Goal: Task Accomplishment & Management: Manage account settings

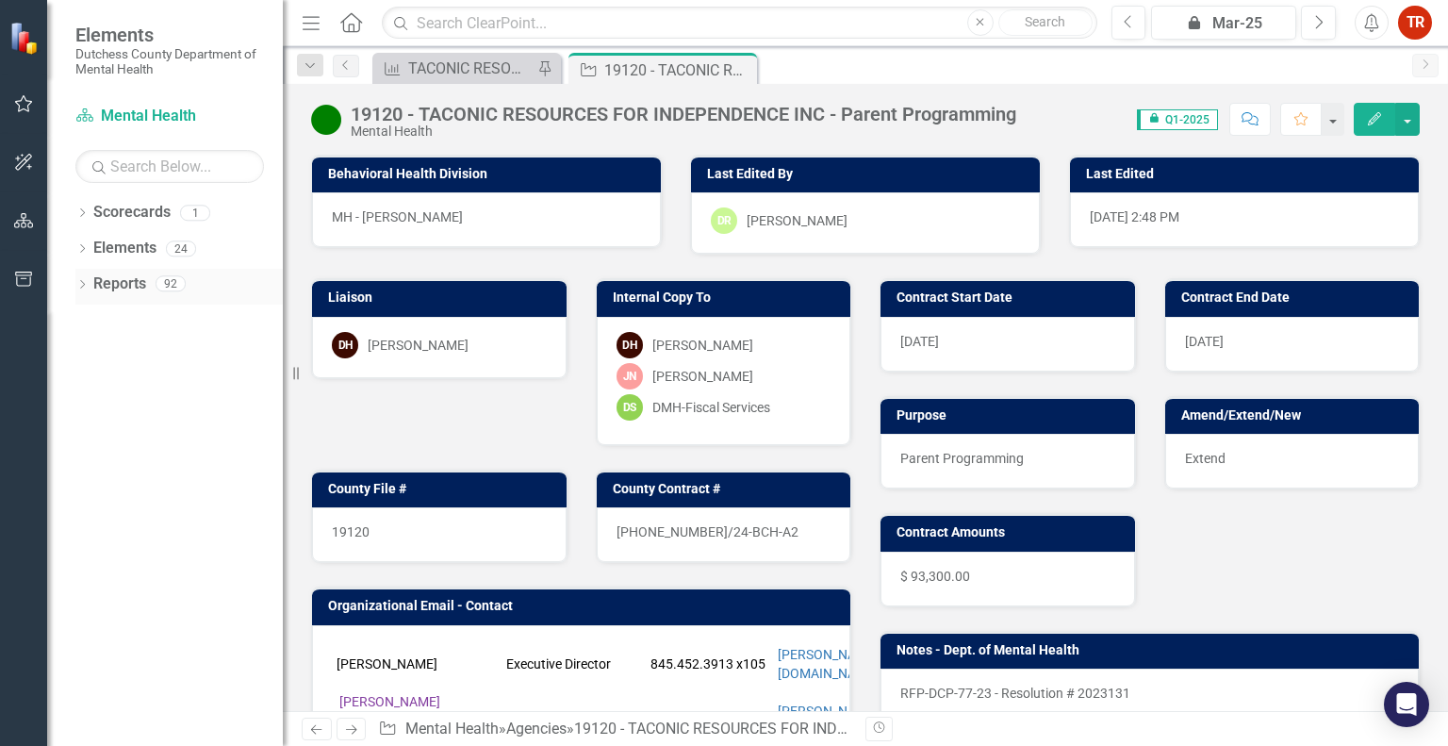
click at [91, 286] on div "Dropdown Reports 92" at bounding box center [178, 287] width 207 height 36
click at [81, 286] on icon "Dropdown" at bounding box center [81, 286] width 13 height 10
click at [93, 308] on div "Dropdown Scorecard Scorecards 1" at bounding box center [183, 320] width 199 height 36
click at [109, 112] on link "Scorecard Mental Health" at bounding box center [169, 117] width 189 height 22
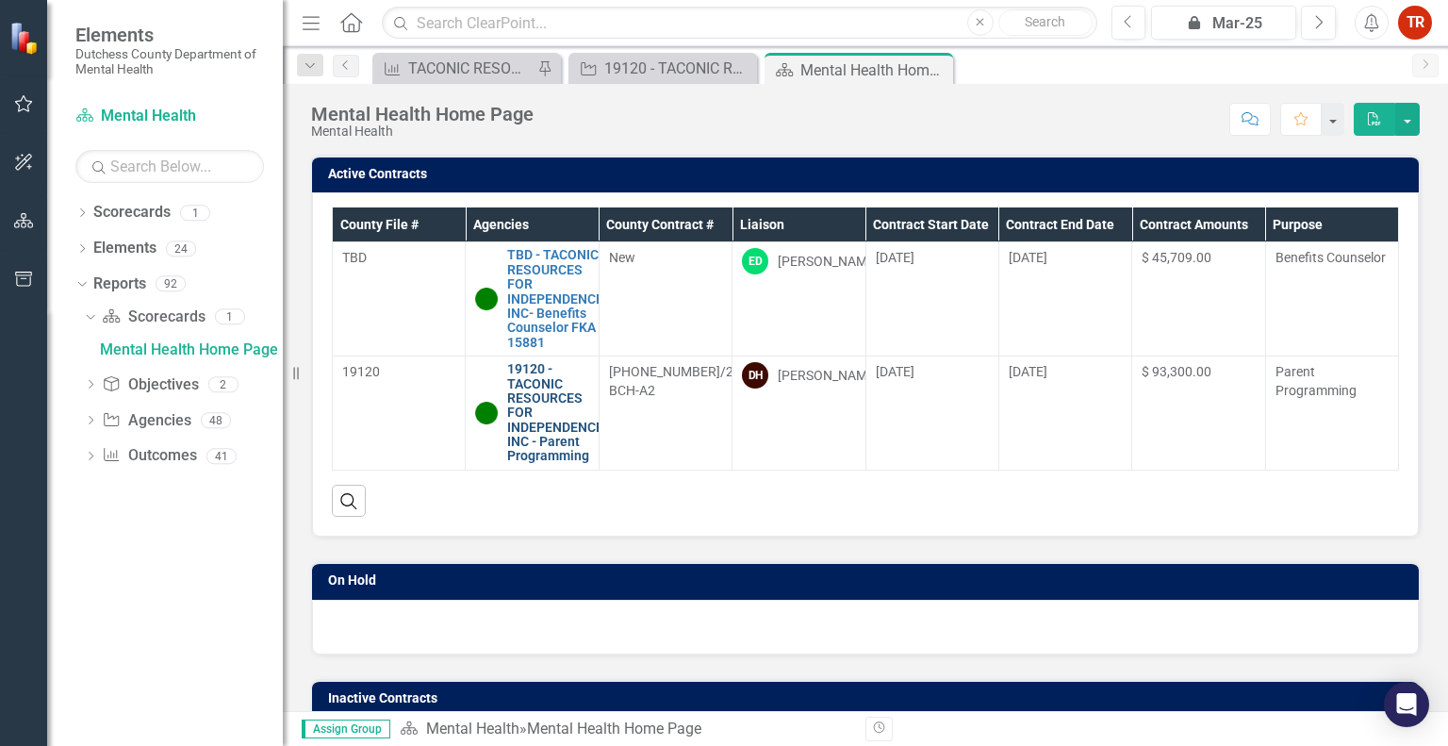
click at [534, 425] on link "19120 - TACONIC RESOURCES FOR INDEPENDENCE INC - Parent Programming" at bounding box center [555, 413] width 96 height 102
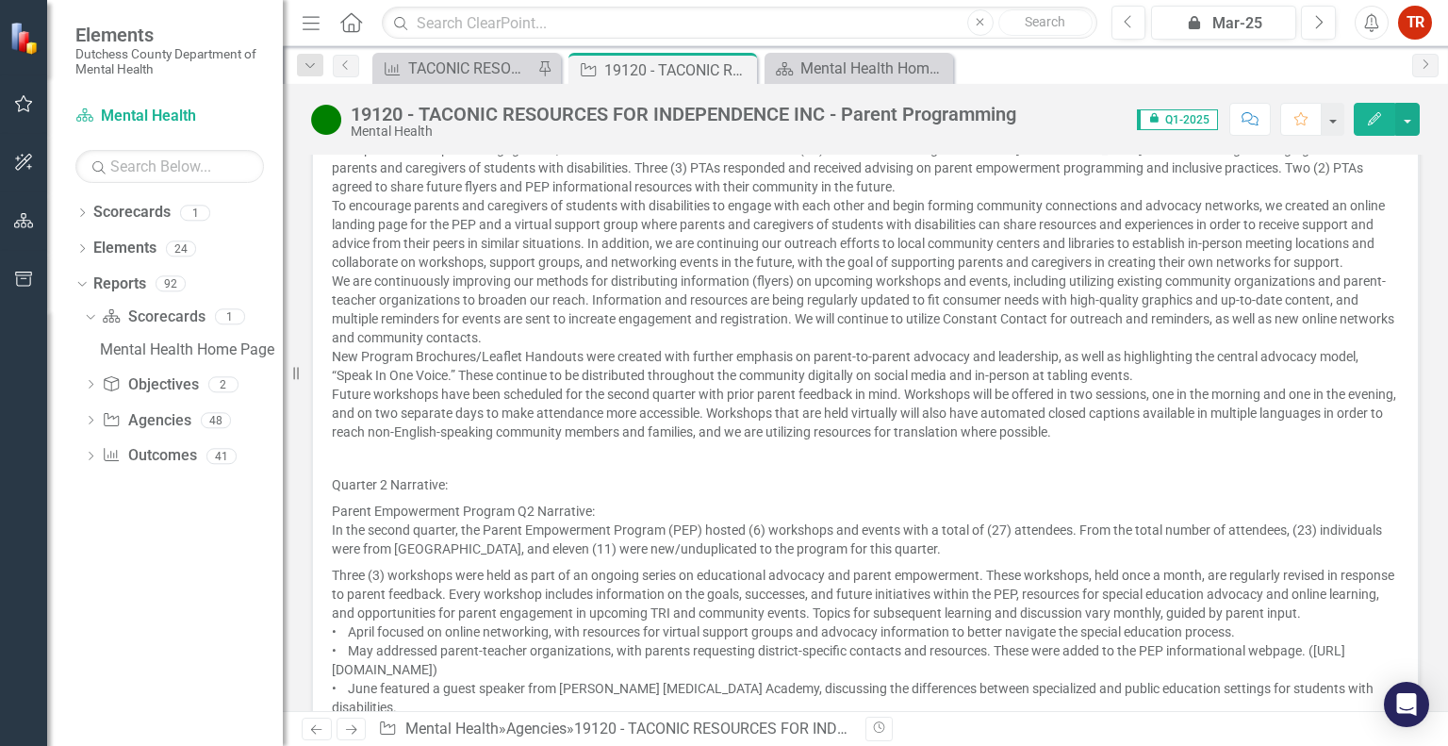
scroll to position [1315, 0]
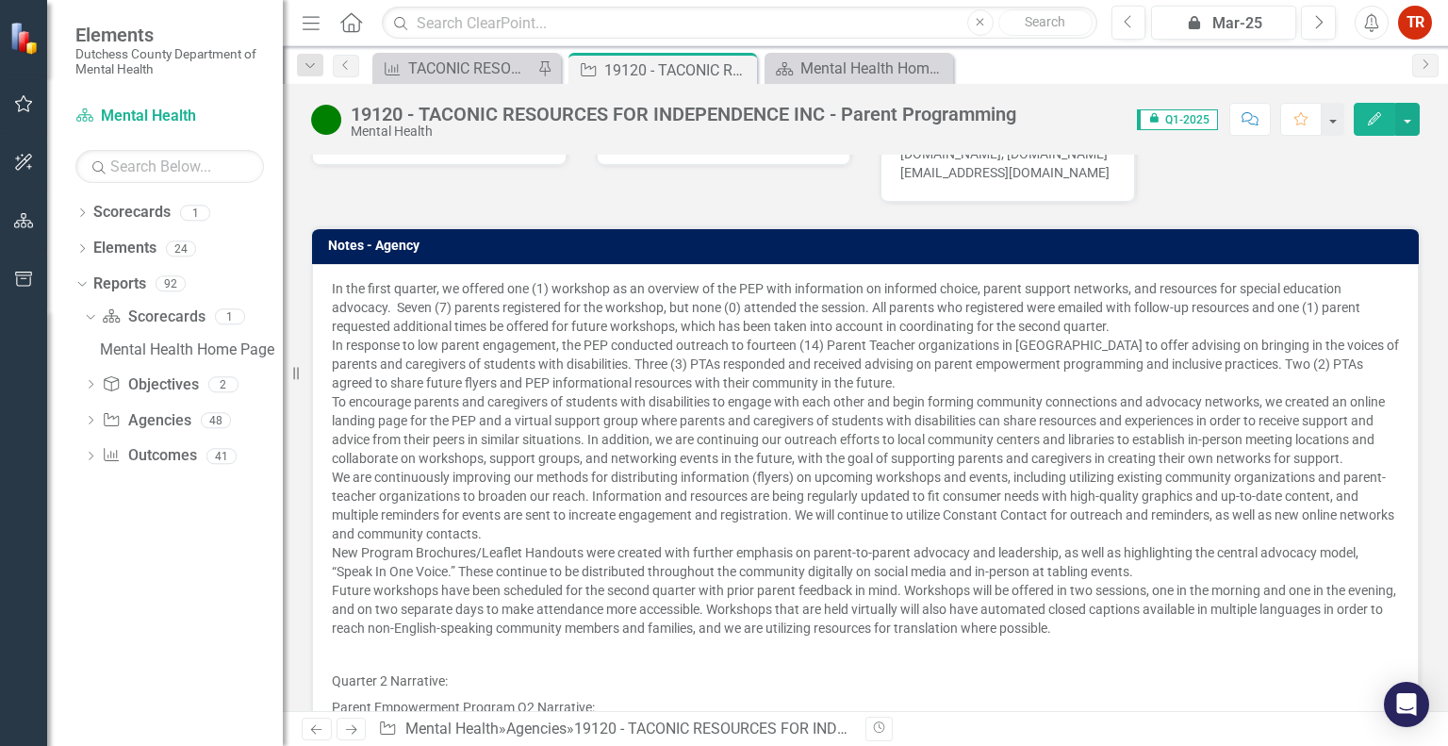
click at [1369, 112] on icon "Edit" at bounding box center [1374, 118] width 17 height 13
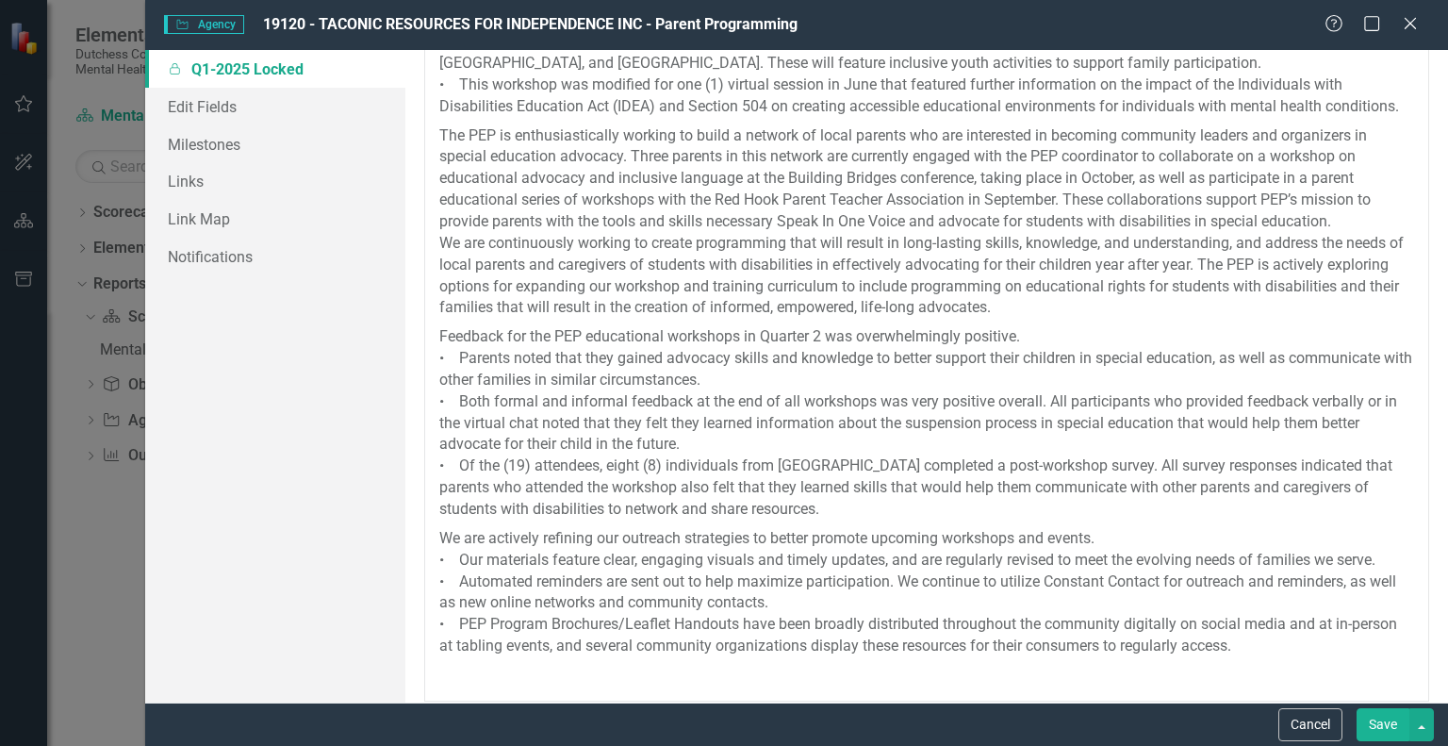
scroll to position [1631, 0]
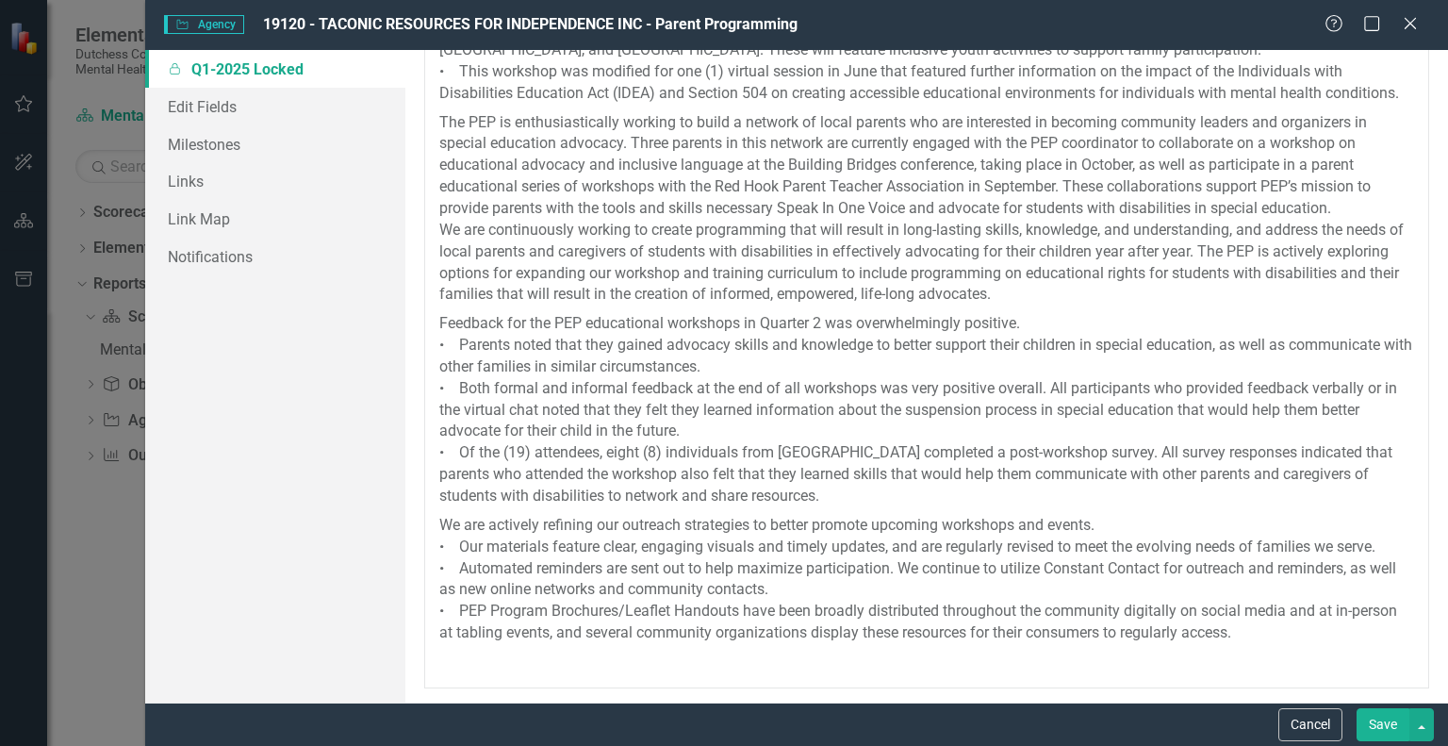
click at [1113, 648] on p at bounding box center [926, 660] width 975 height 25
click at [1272, 636] on p "We are actively refining our outreach strategies to better promote upcoming wor…" at bounding box center [926, 579] width 975 height 137
click at [1314, 636] on p "We are actively refining our outreach strategies to better promote upcoming wor…" at bounding box center [926, 579] width 975 height 137
click at [1280, 634] on p "We are actively refining our outreach strategies to better promote upcoming wor…" at bounding box center [926, 579] width 975 height 137
click at [1285, 629] on p "We are actively refining our outreach strategies to better promote upcoming wor…" at bounding box center [926, 579] width 975 height 137
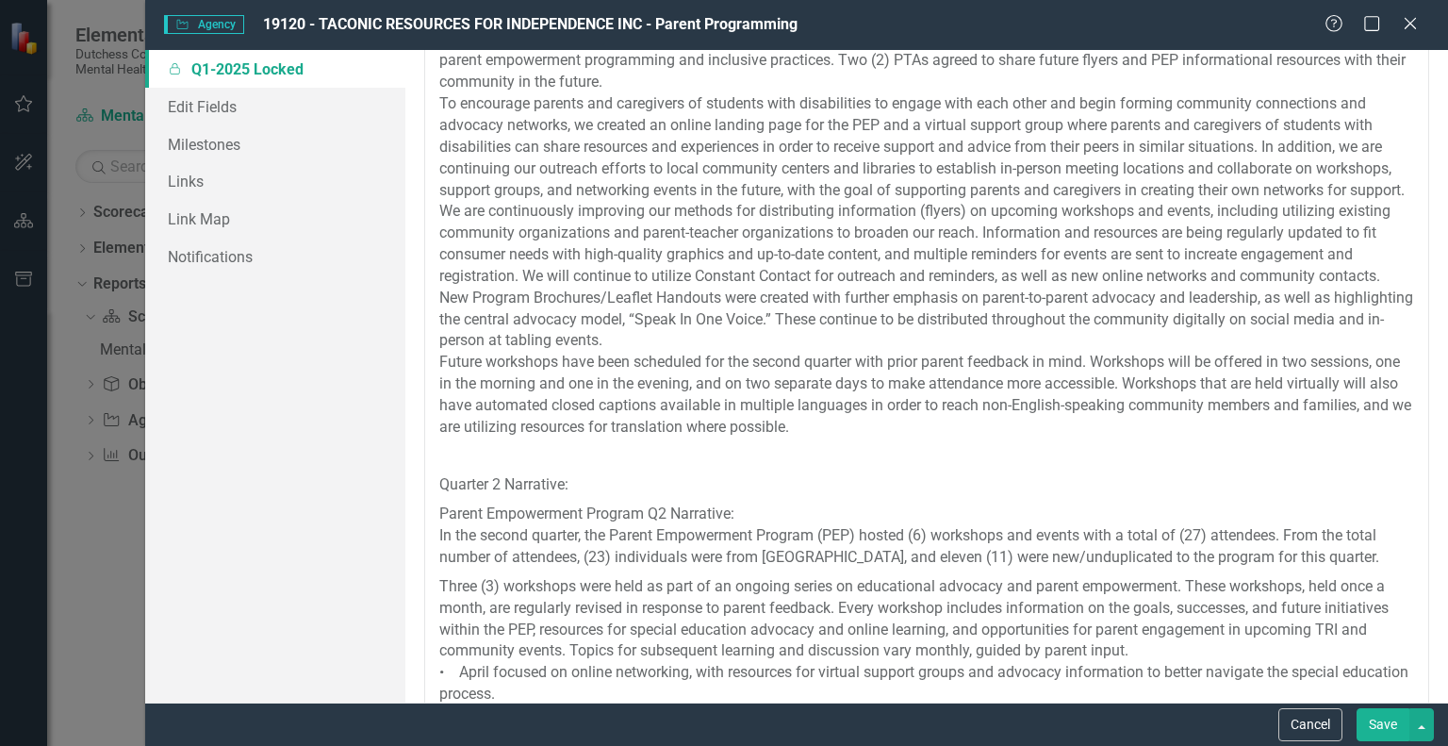
scroll to position [123, 0]
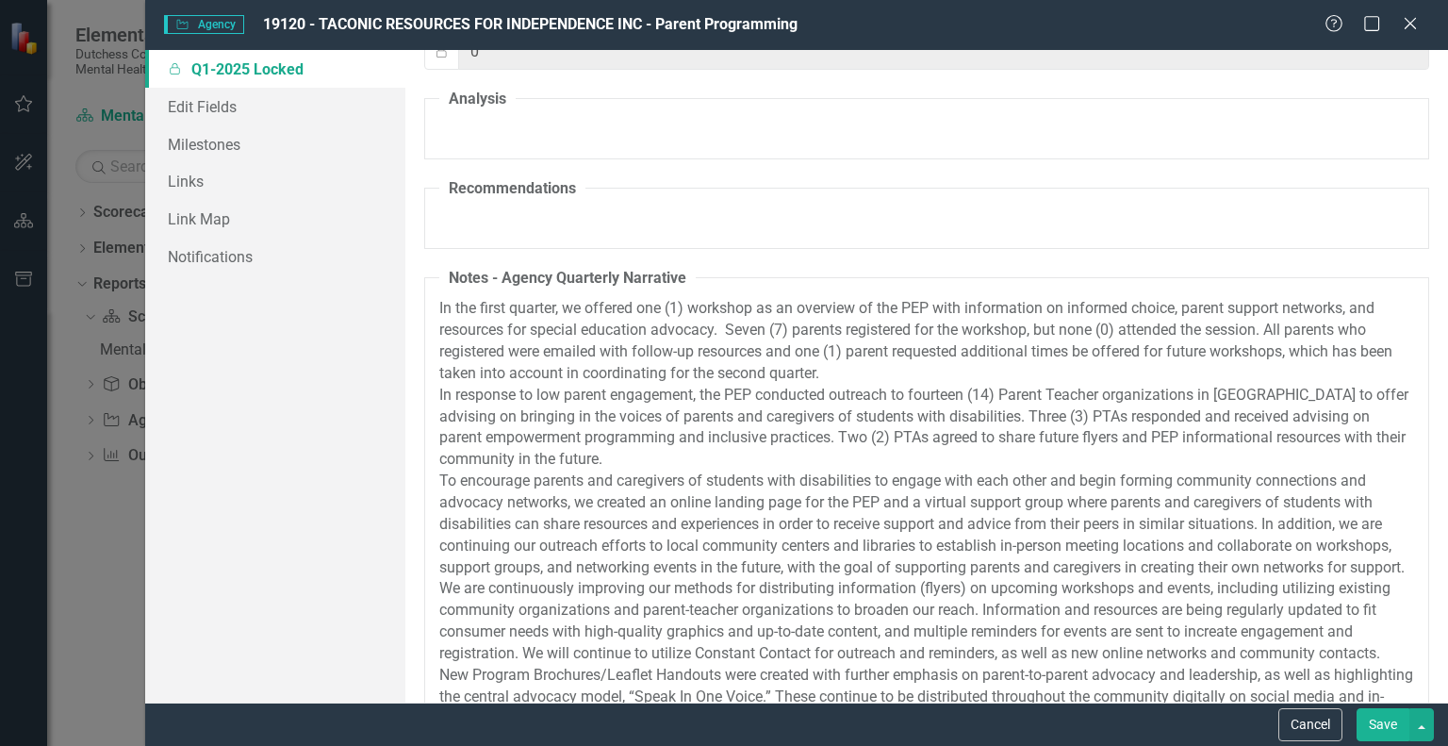
click at [521, 318] on p "In the first quarter, we offered one (1) workshop as an overview of the PEP wit…" at bounding box center [926, 341] width 975 height 86
click at [553, 362] on p "In the first quarter, we offered one (1) workshop as an overview of the PEP wit…" at bounding box center [926, 341] width 975 height 86
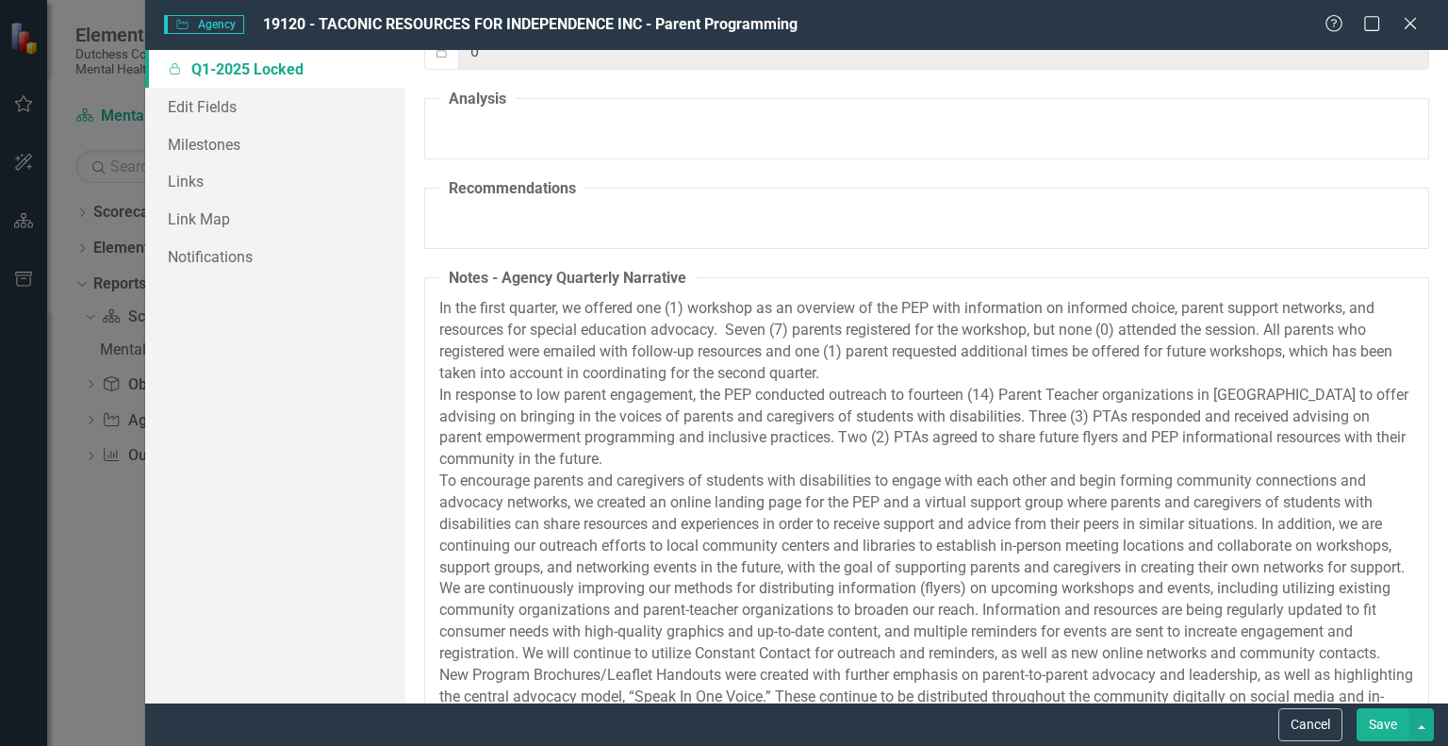
click at [599, 497] on p "To encourage parents and caregivers of students with disabilities to engage wit…" at bounding box center [926, 524] width 975 height 107
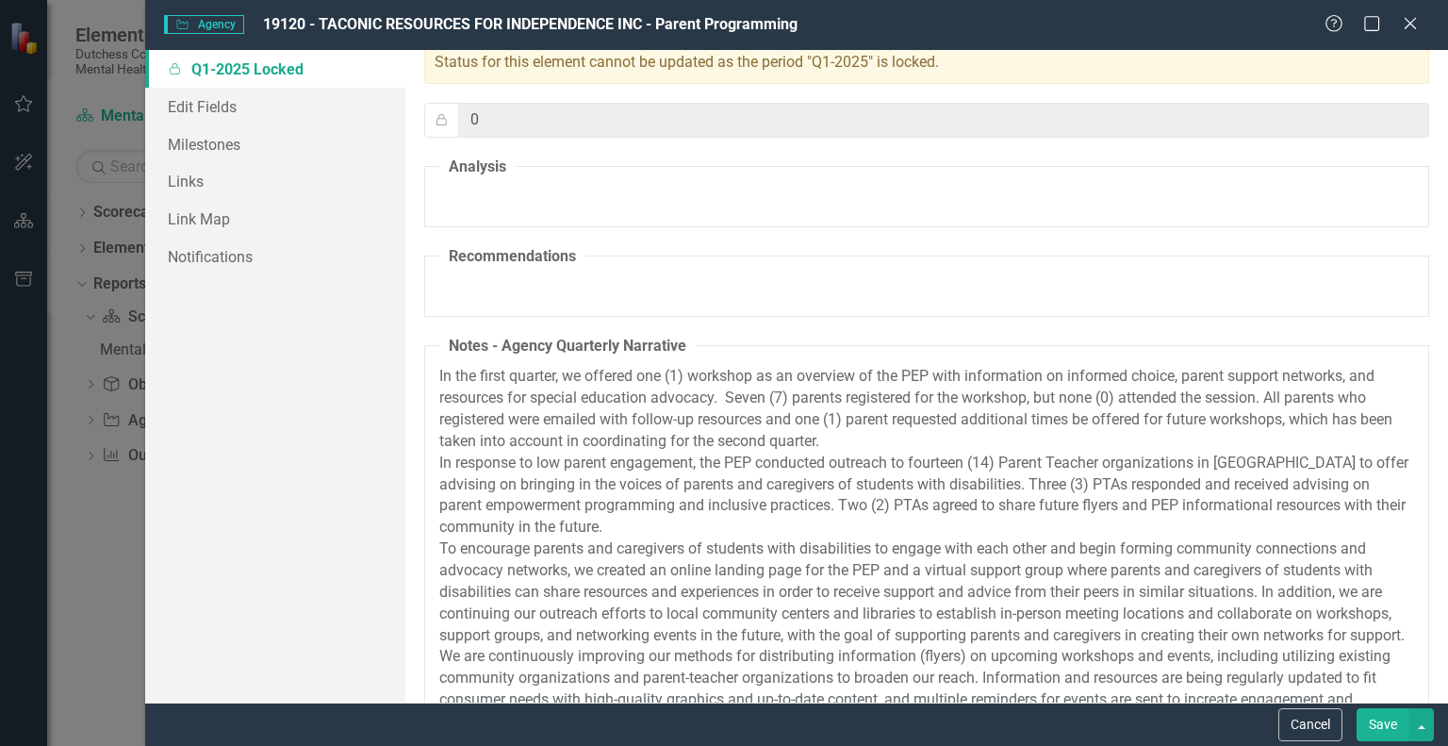
scroll to position [0, 0]
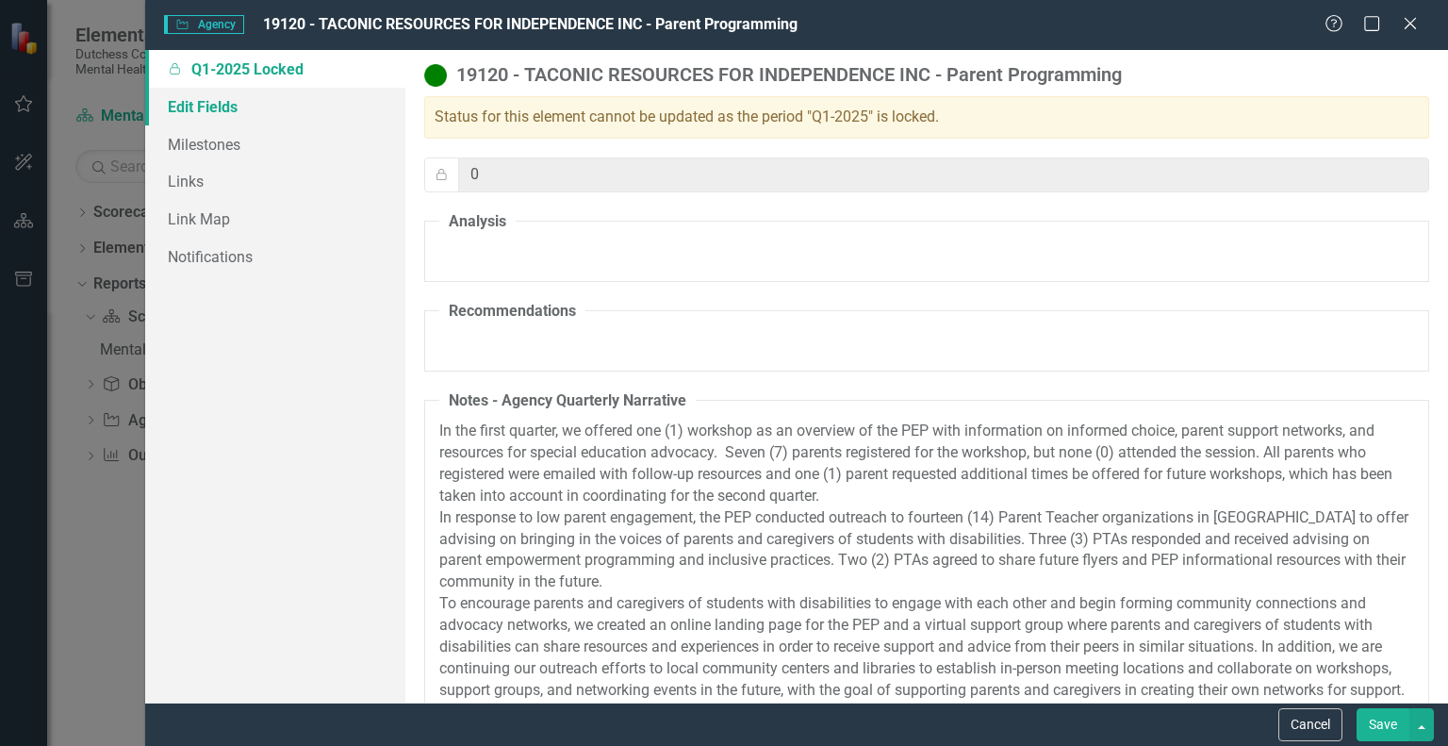
click at [228, 107] on link "Edit Fields" at bounding box center [275, 107] width 260 height 38
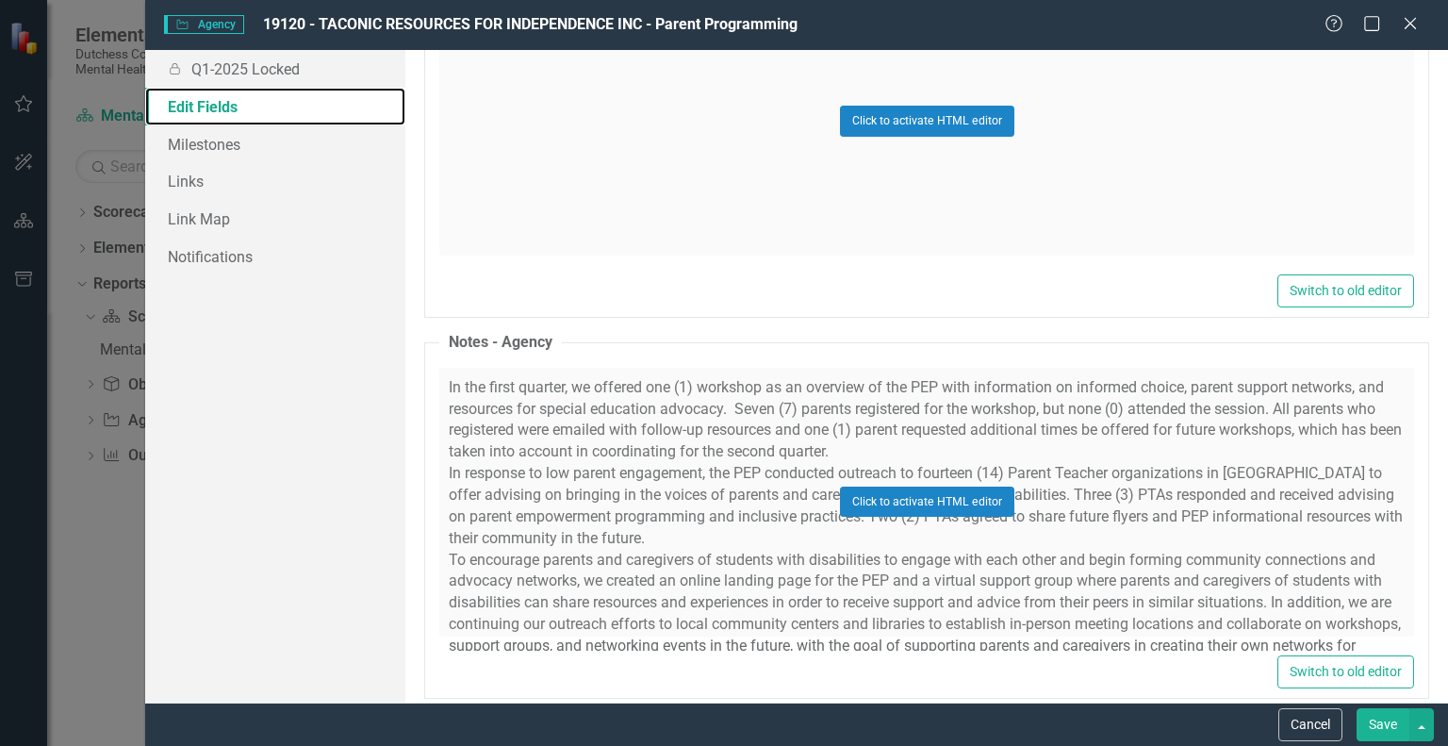
scroll to position [2169, 0]
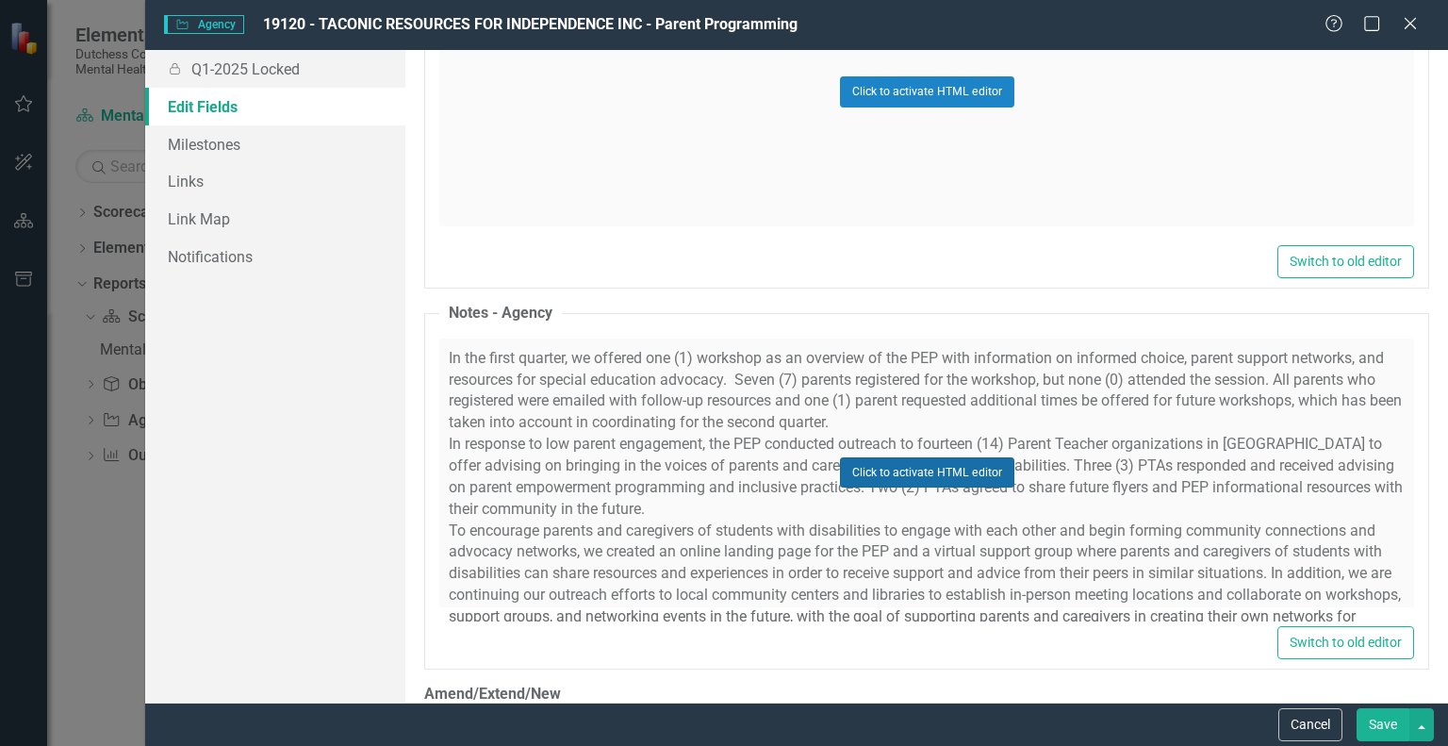
click at [935, 464] on button "Click to activate HTML editor" at bounding box center [927, 472] width 174 height 30
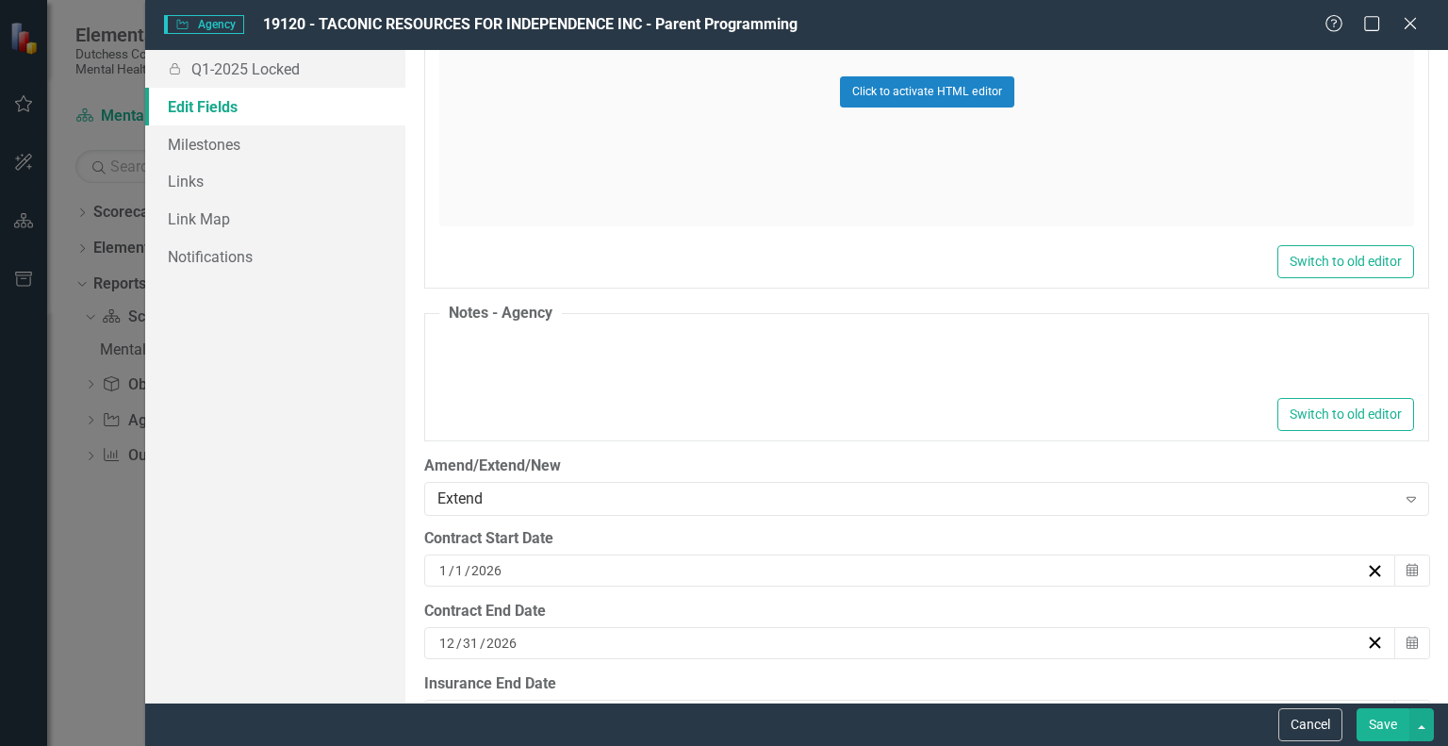
type textarea "<div> <p>In the first quarter, we offered one (1) workshop as an overview of th…"
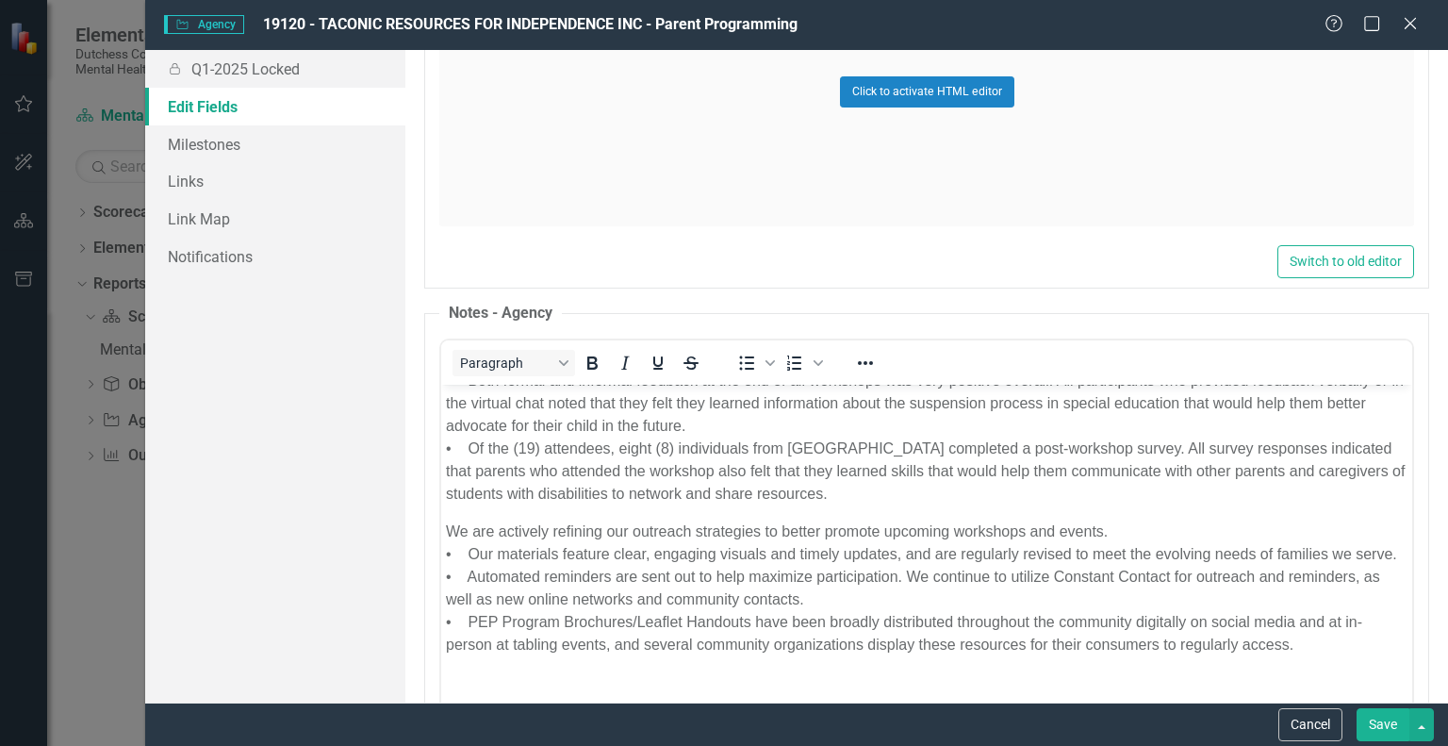
scroll to position [2546, 0]
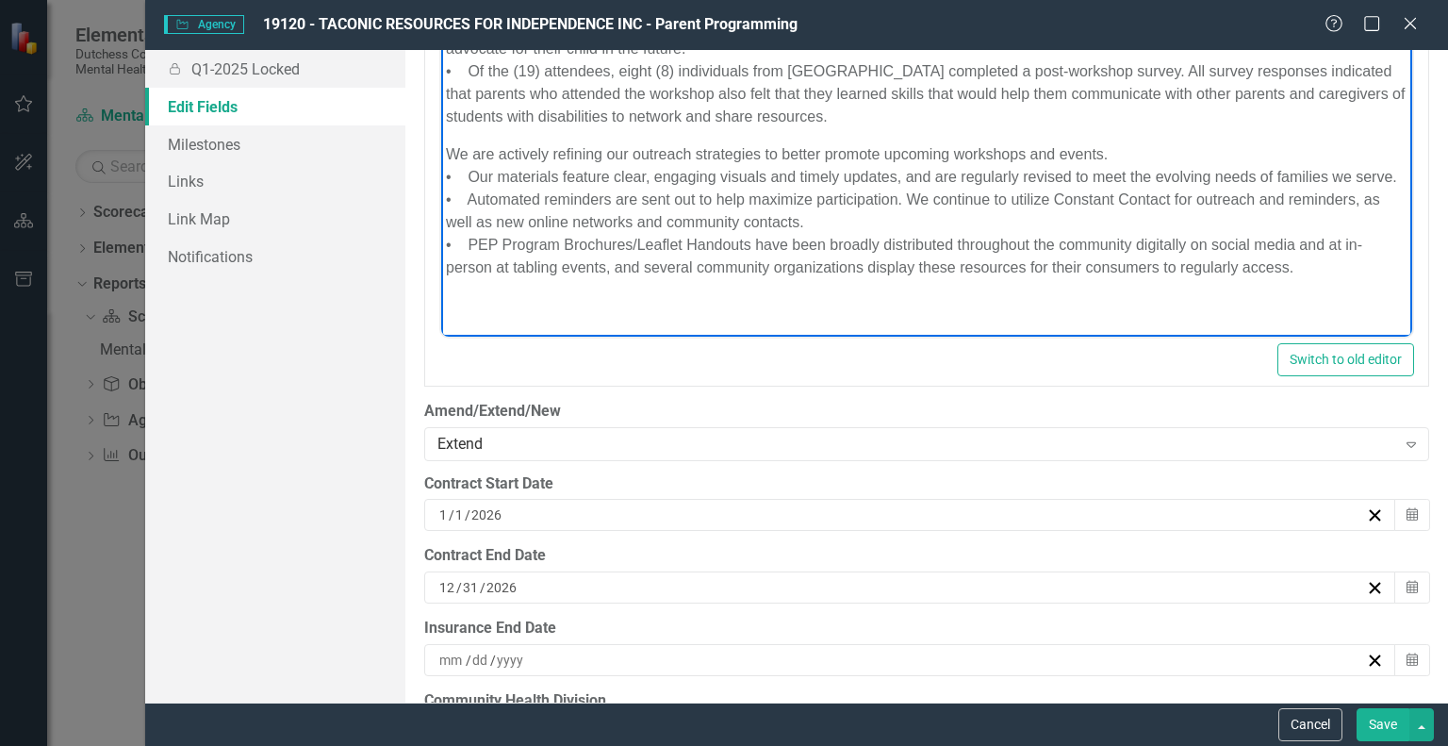
click at [655, 307] on p "Rich Text Area. Press ALT-0 for help." at bounding box center [927, 304] width 962 height 23
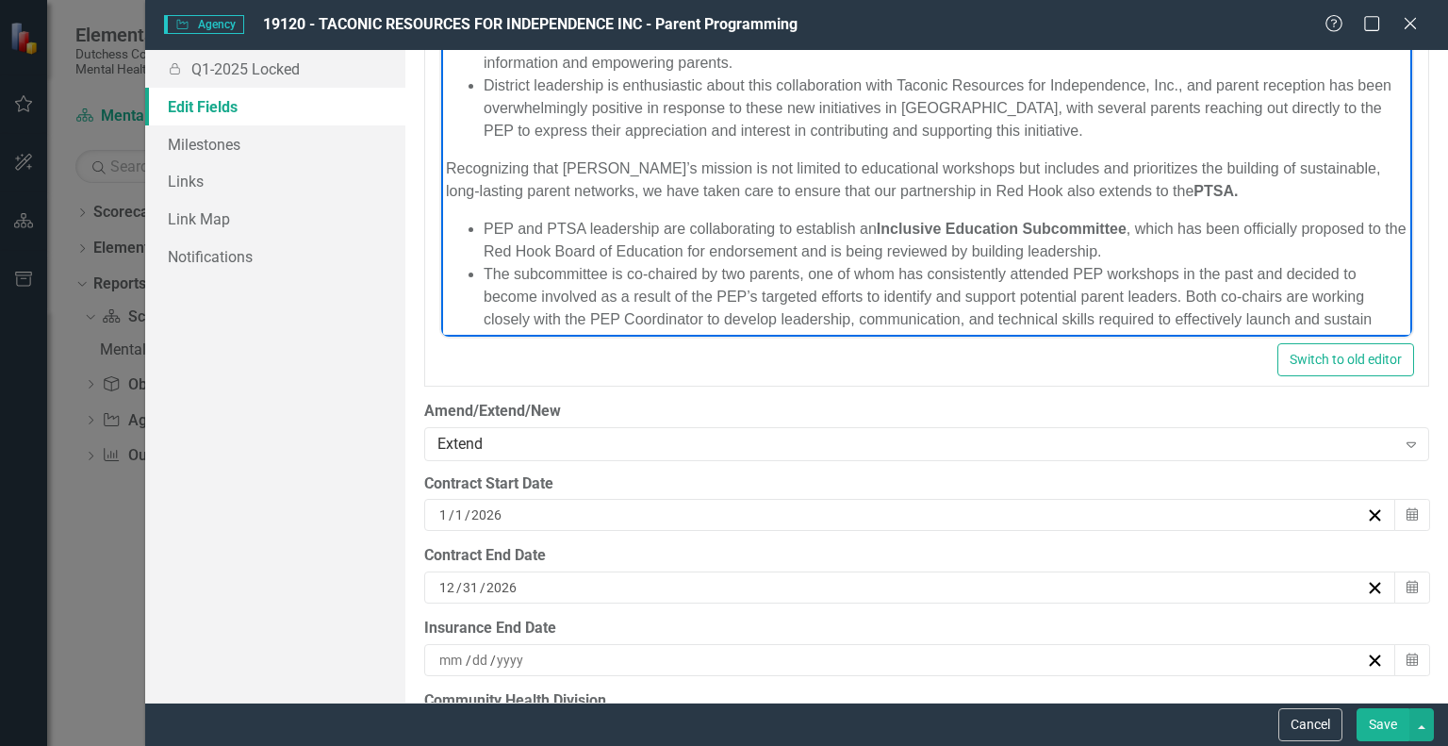
scroll to position [2965, 0]
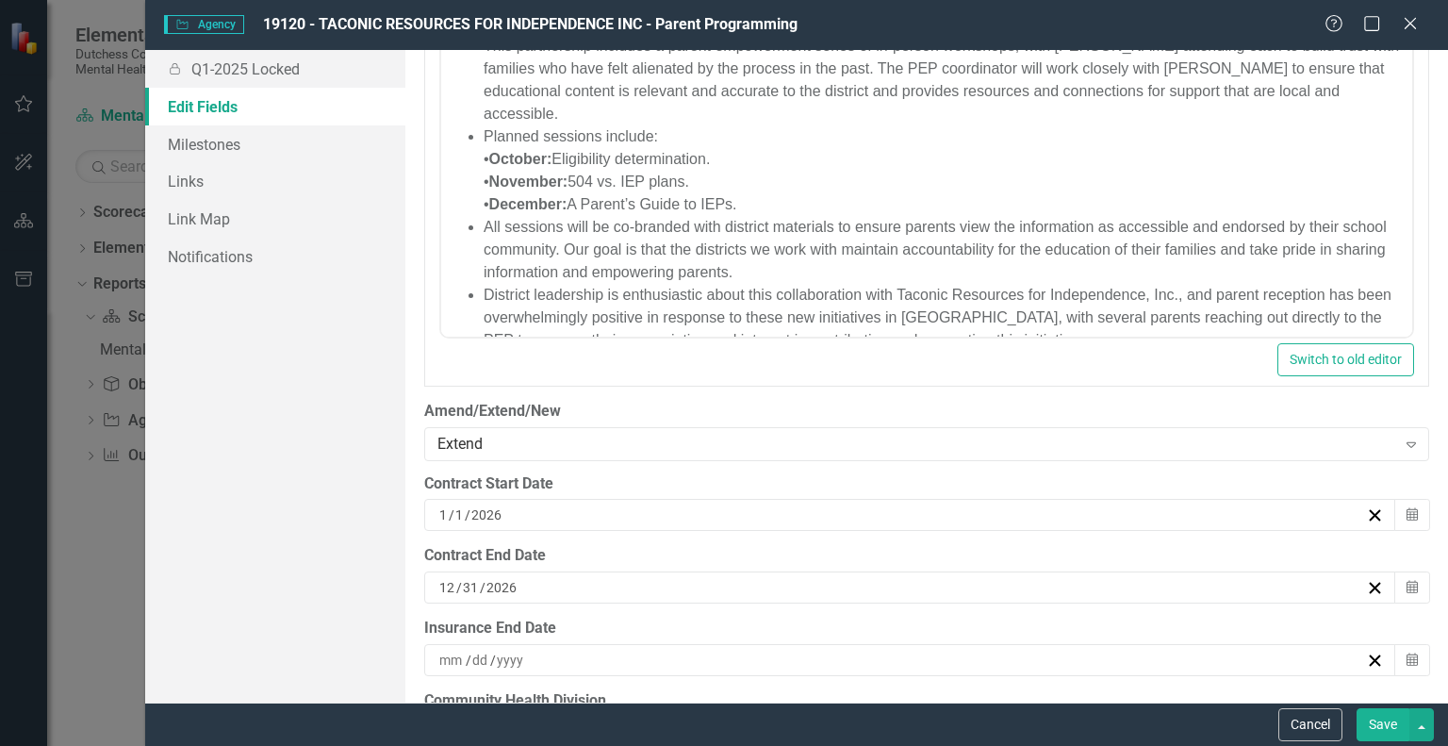
click at [1392, 726] on button "Save" at bounding box center [1383, 724] width 53 height 33
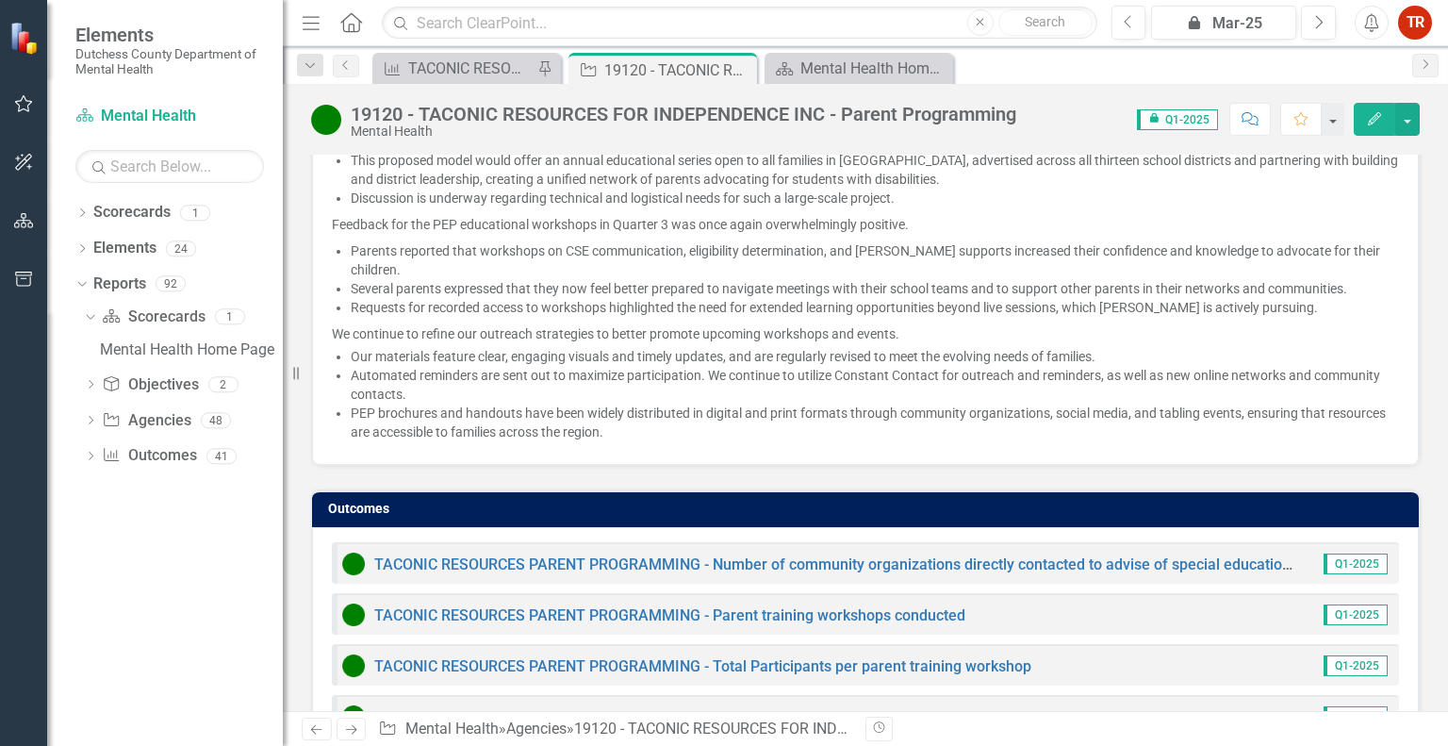
scroll to position [4046, 0]
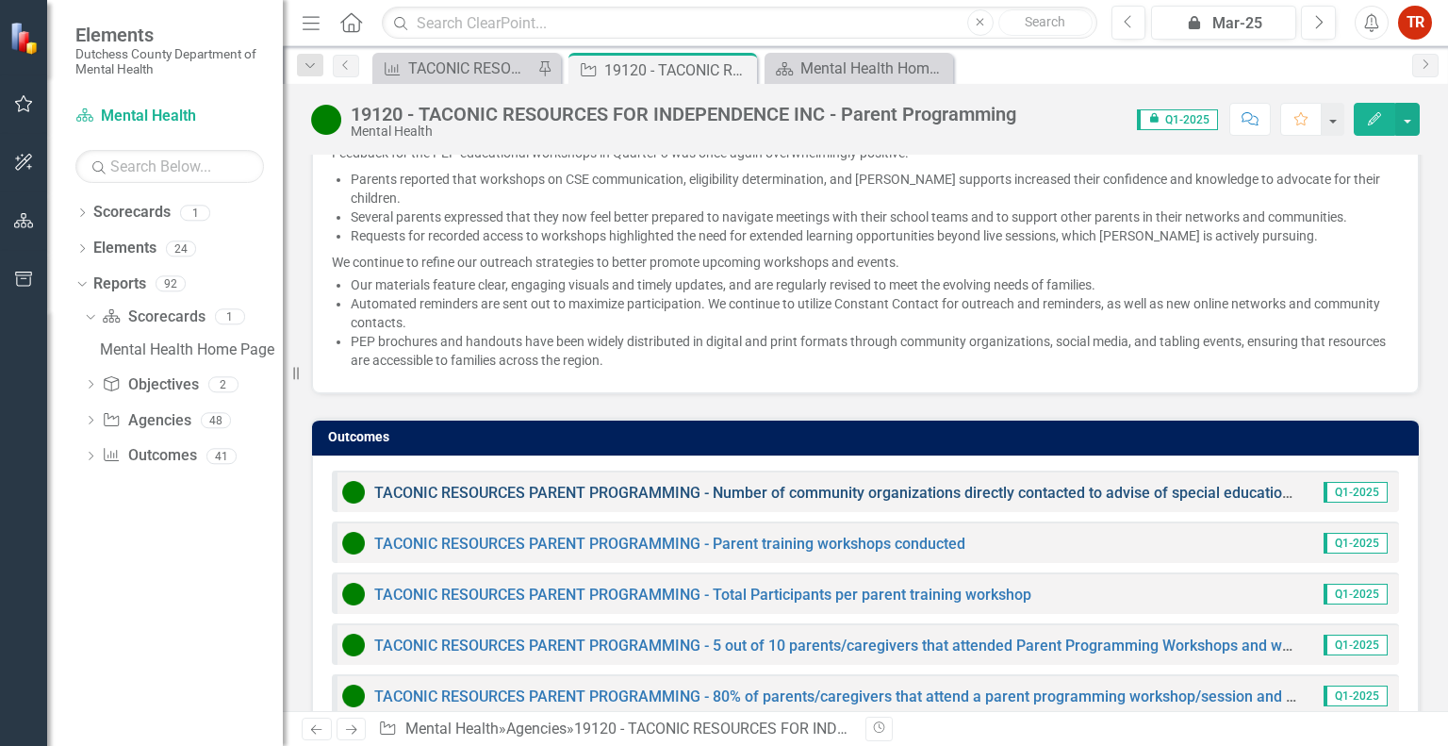
click at [594, 484] on link "TACONIC RESOURCES PARENT PROGRAMMING - Number of community organizations direct…" at bounding box center [985, 493] width 1222 height 18
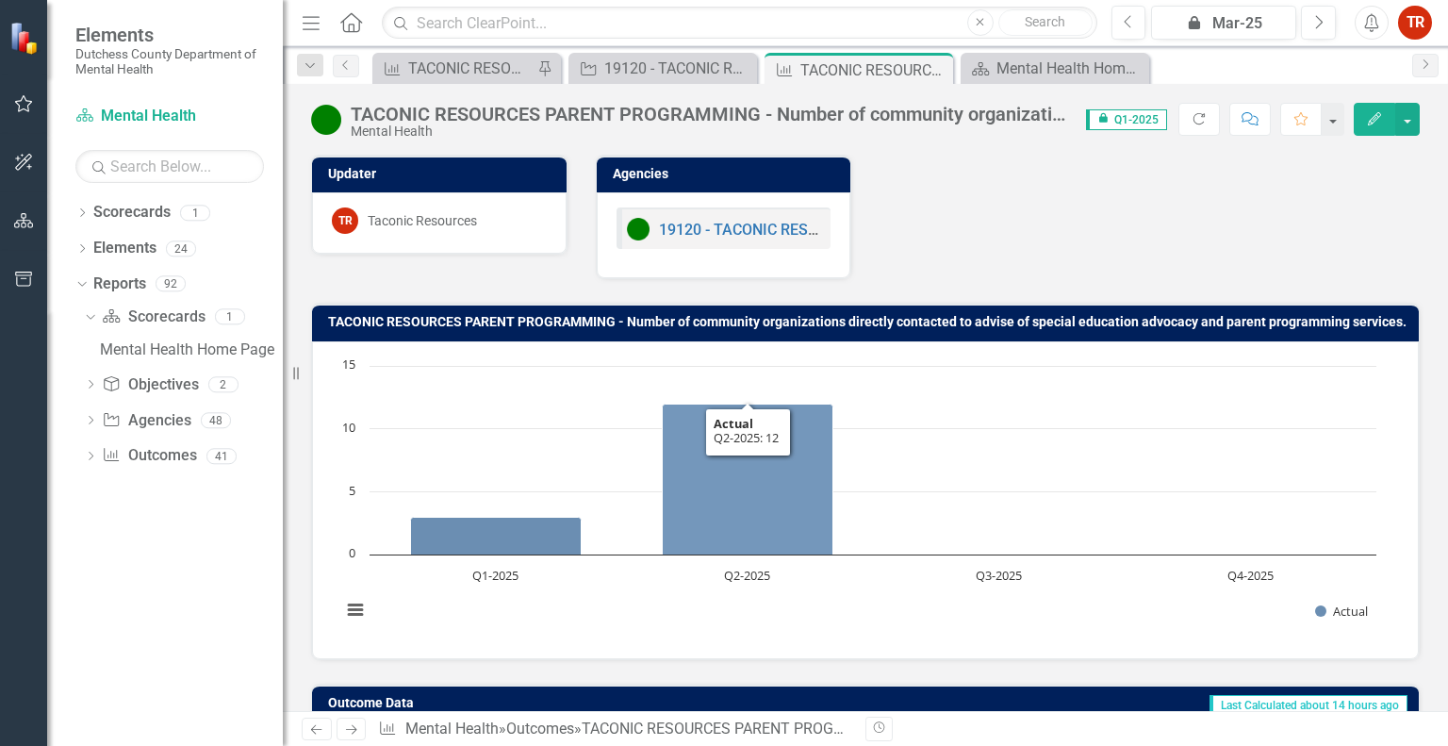
click at [917, 273] on div "Updater TR Taconic Resources Agencies 19120 - TACONIC RESOURCES FOR INDEPENDENC…" at bounding box center [865, 205] width 1137 height 148
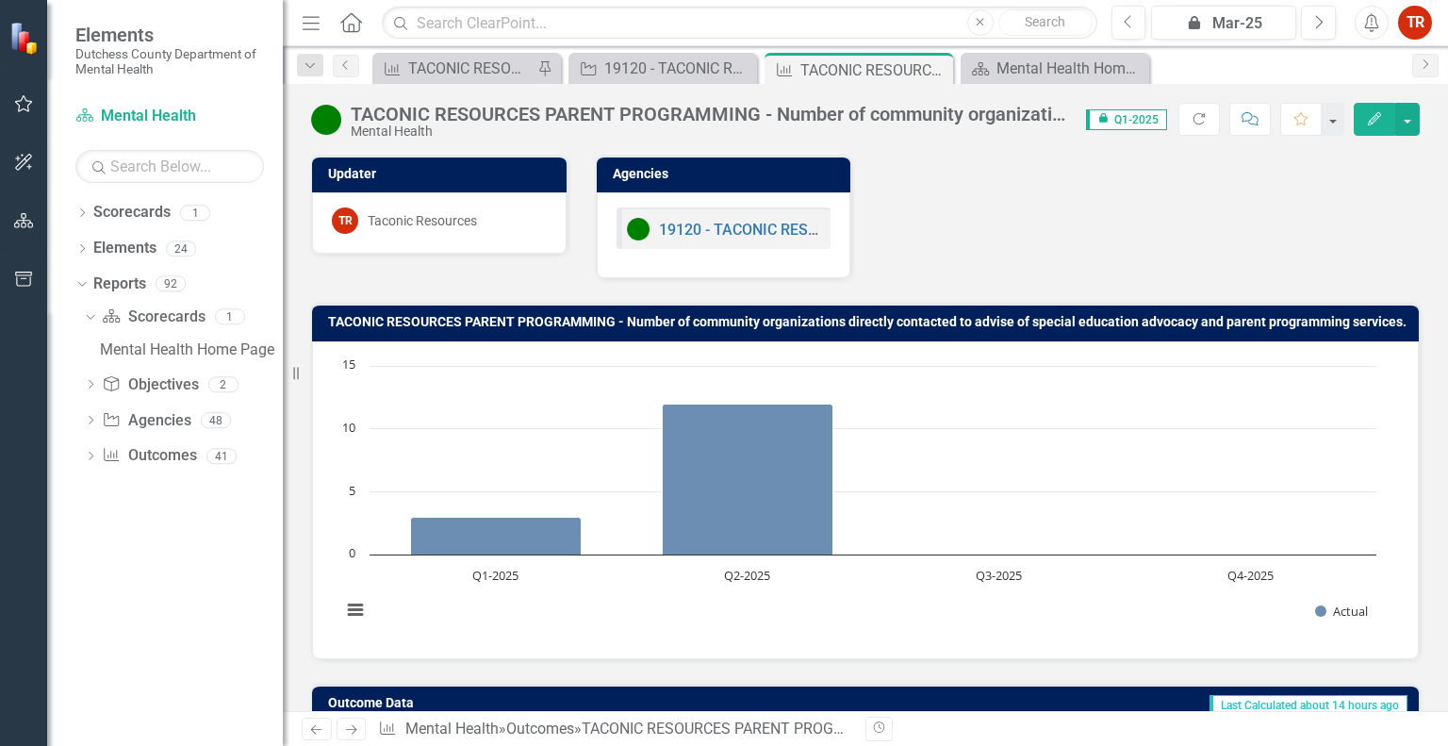
click at [1372, 105] on button "Edit" at bounding box center [1374, 119] width 41 height 33
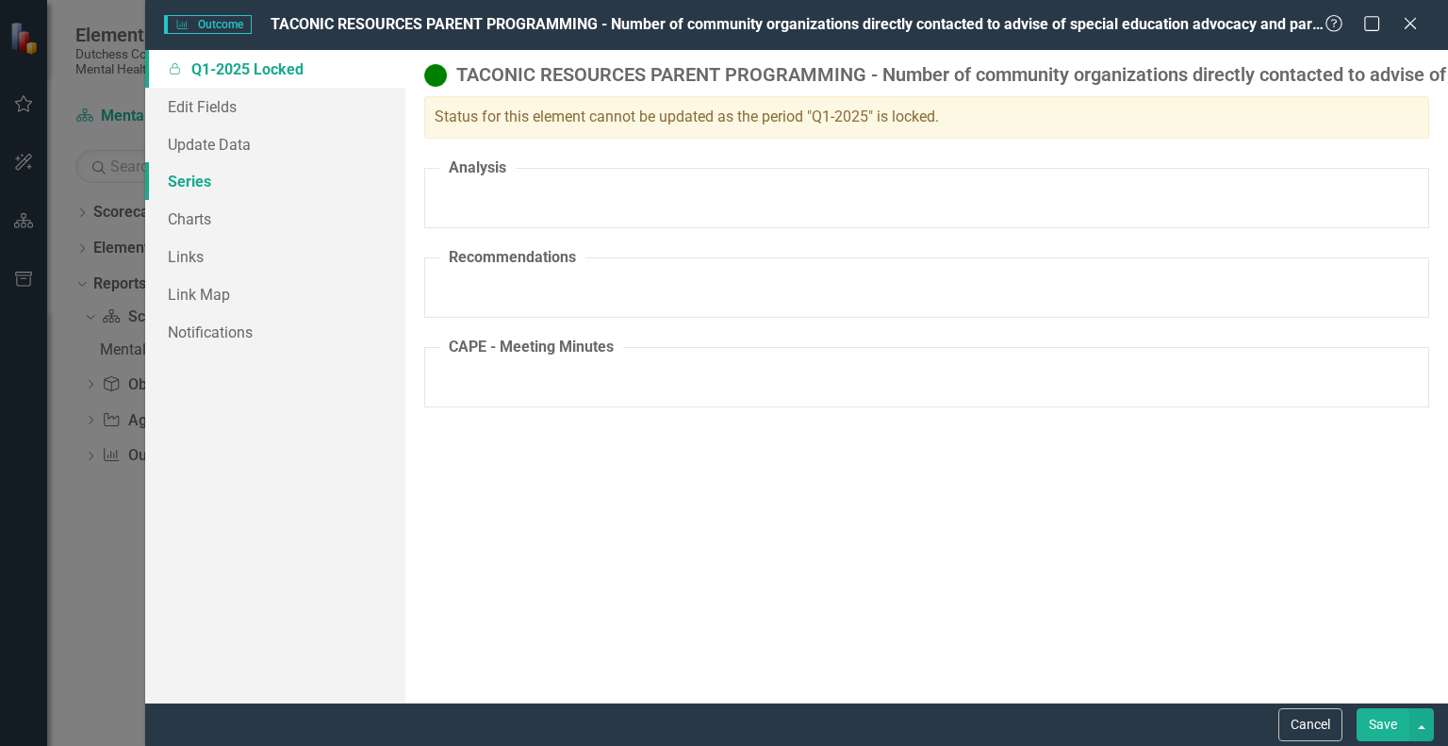
click at [191, 169] on link "Series" at bounding box center [275, 181] width 260 height 38
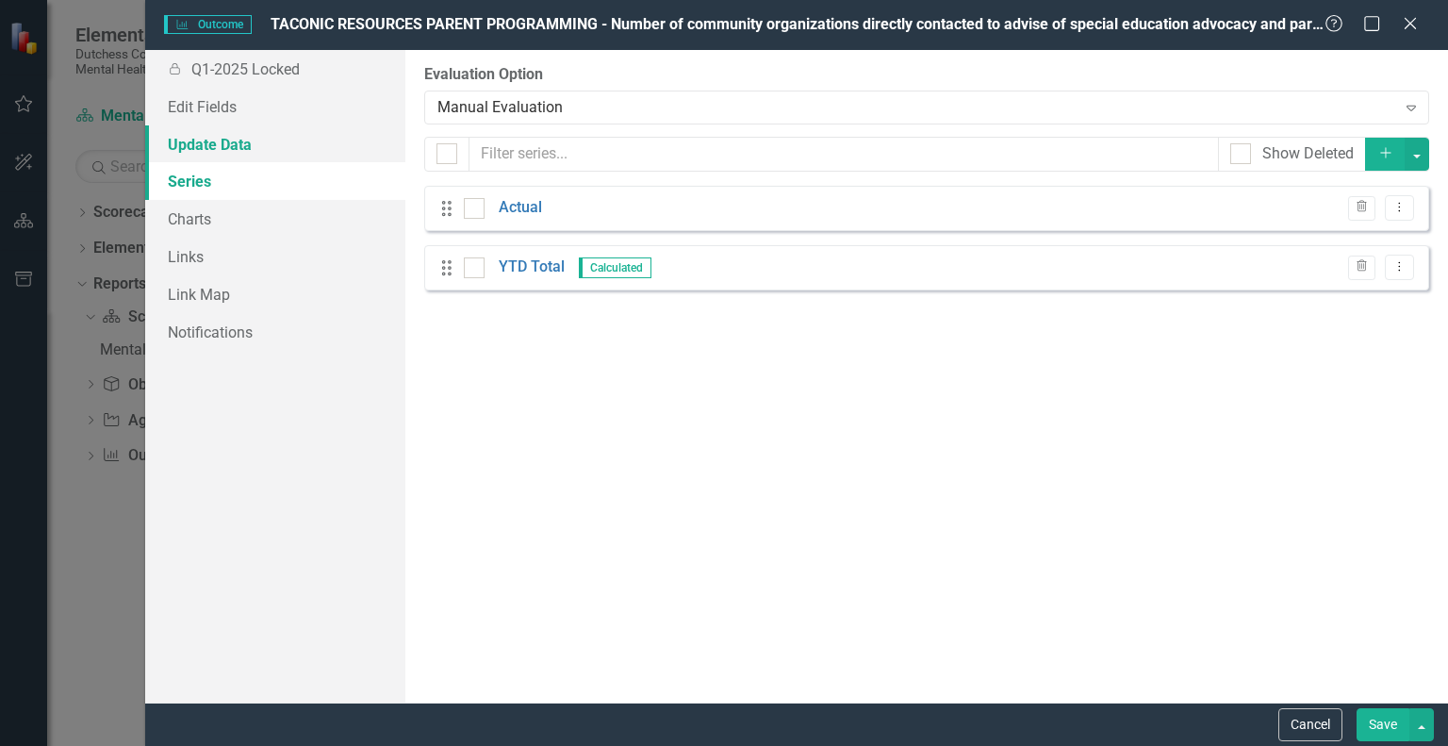
click at [201, 145] on link "Update Data" at bounding box center [275, 144] width 260 height 38
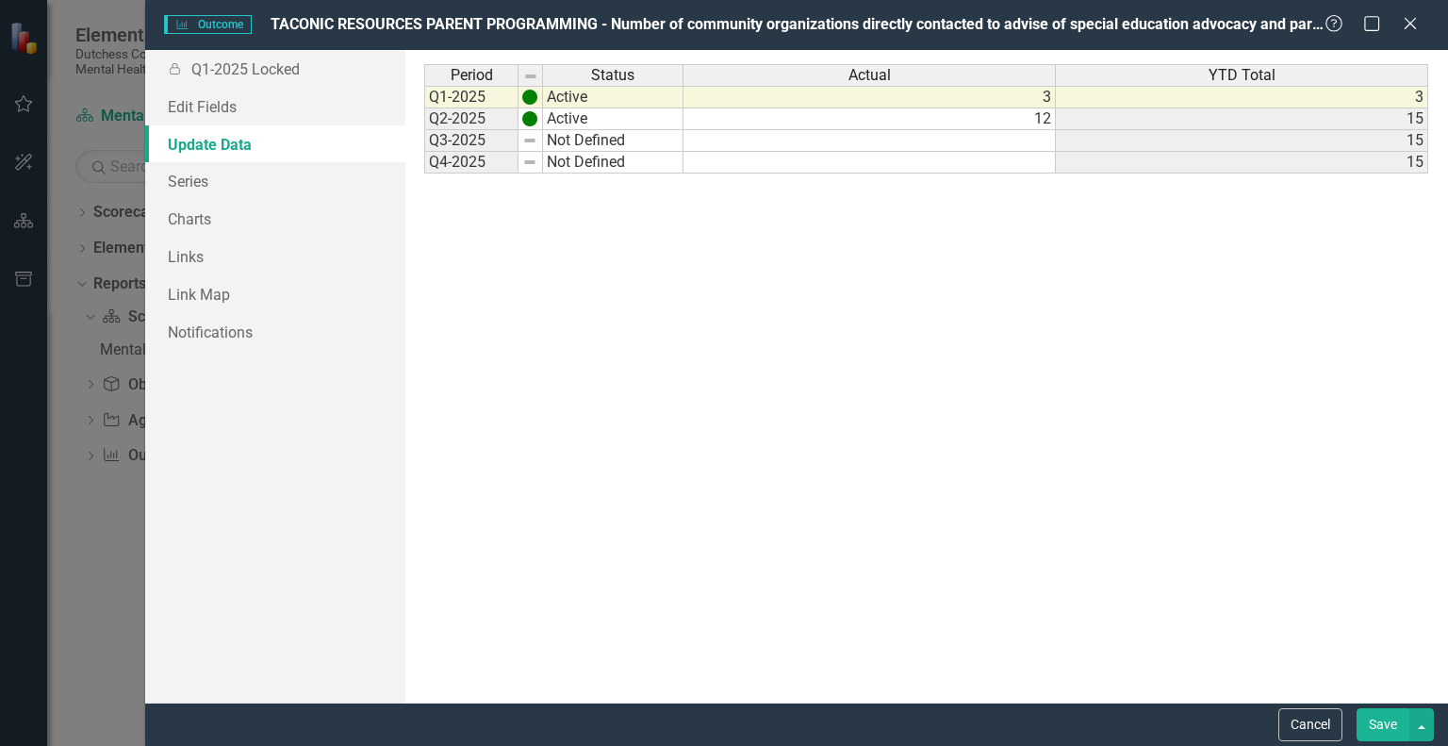
click at [867, 145] on td at bounding box center [870, 141] width 372 height 22
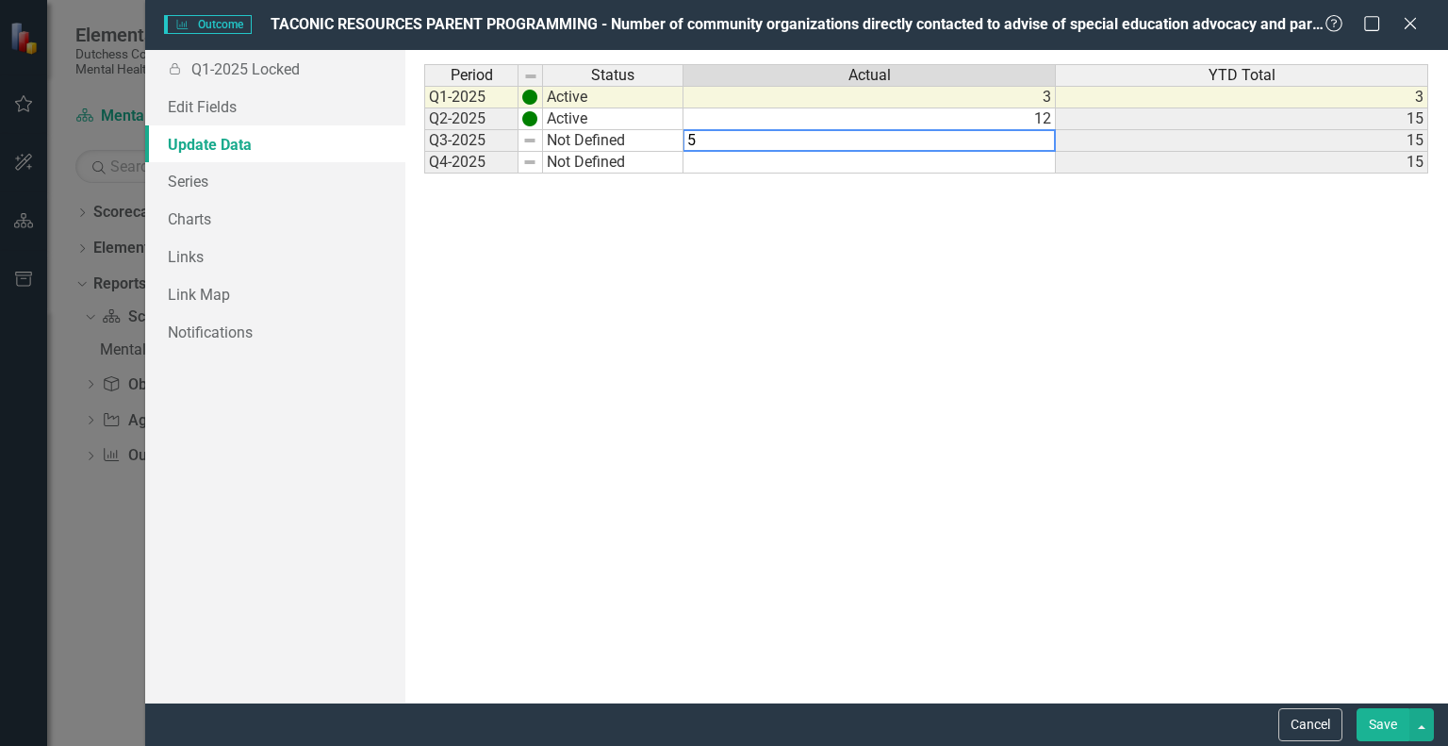
type textarea "5"
click at [585, 145] on td "Not Defined" at bounding box center [613, 141] width 140 height 22
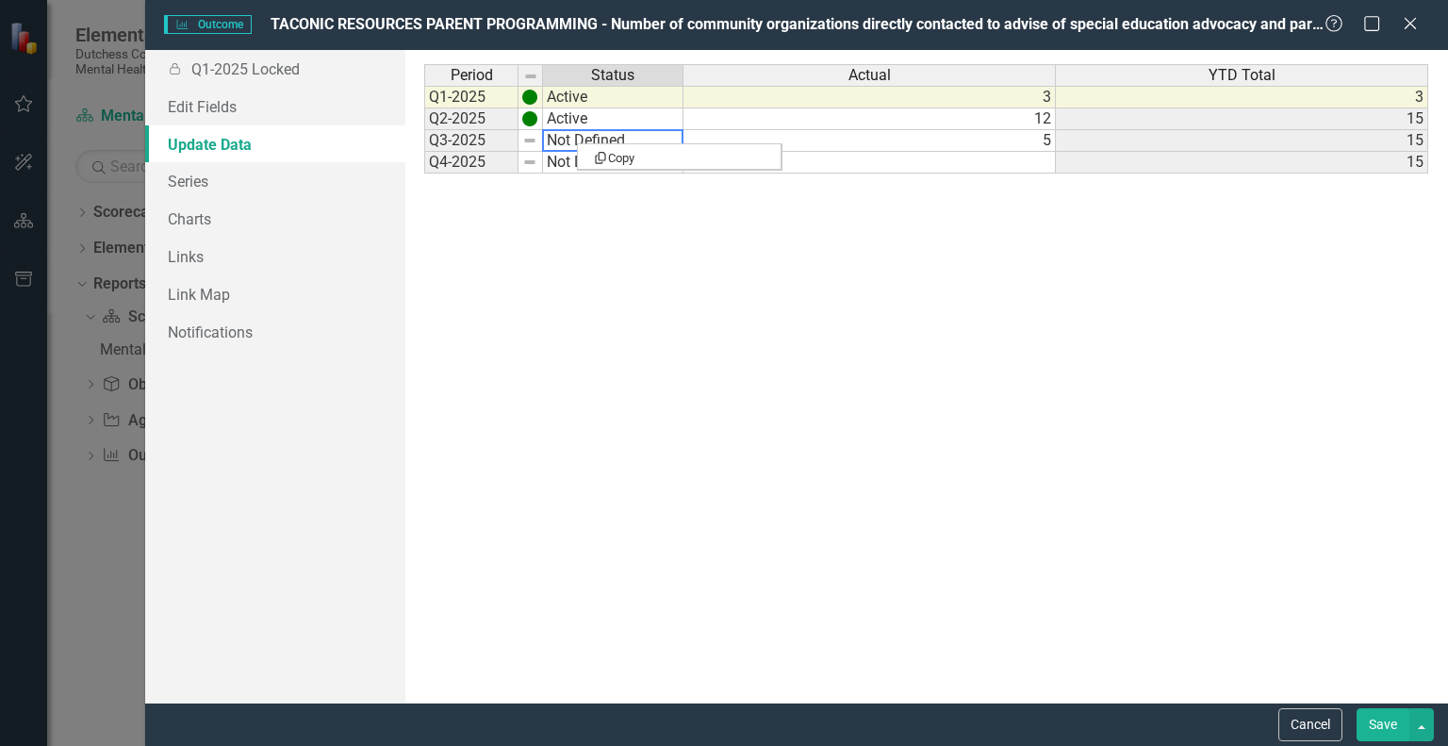
click at [570, 144] on td "Not Defined" at bounding box center [613, 141] width 140 height 22
type textarea "Active"
click at [571, 164] on div "Period Status Actual YTD Total Q1-2025 Active 3 3 Q2-2025 Active 12 15 Q3-2025 …" at bounding box center [926, 376] width 1004 height 624
click at [562, 244] on div "Period Status Q1-2025 Active Q2-2025 Active Q3-2025 Active Q4-2025 Not Defined" at bounding box center [555, 376] width 262 height 624
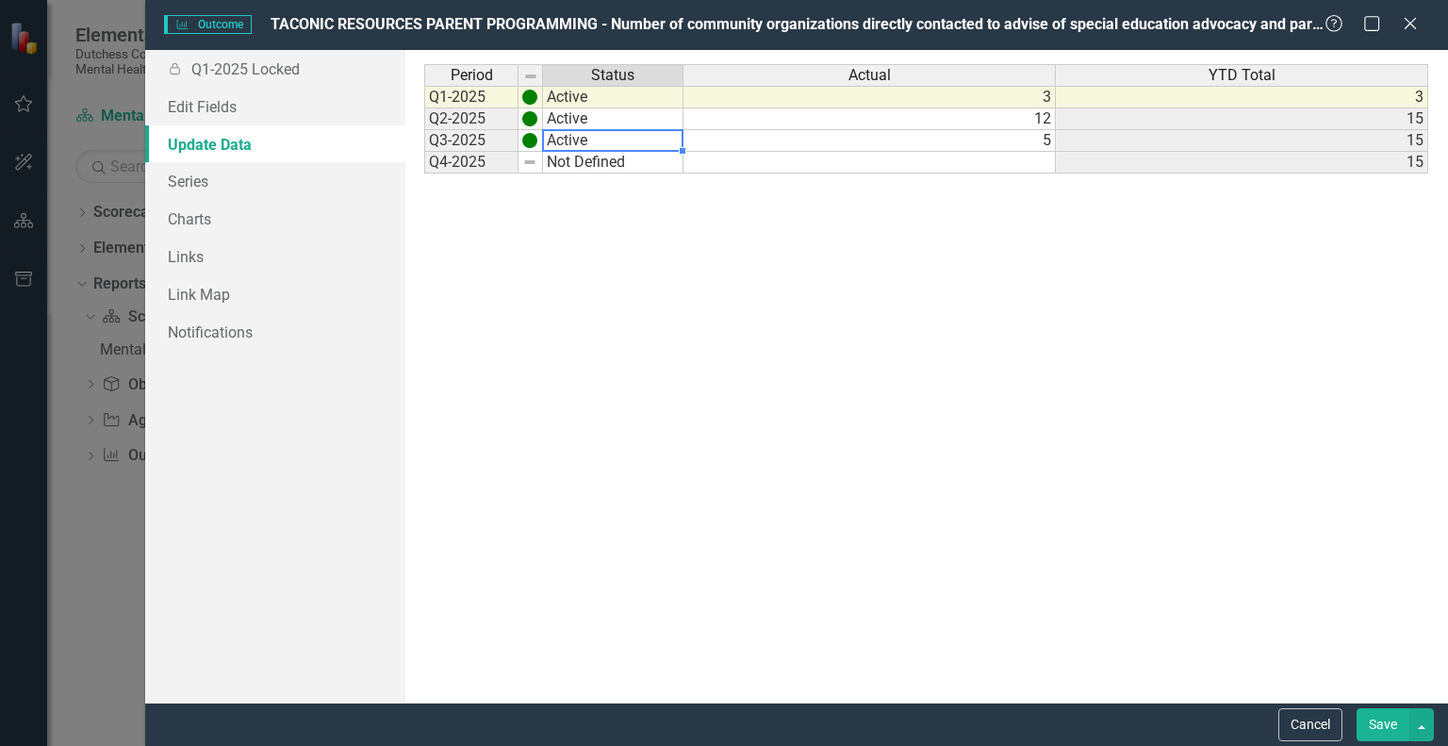
click at [1380, 728] on button "Save" at bounding box center [1383, 724] width 53 height 33
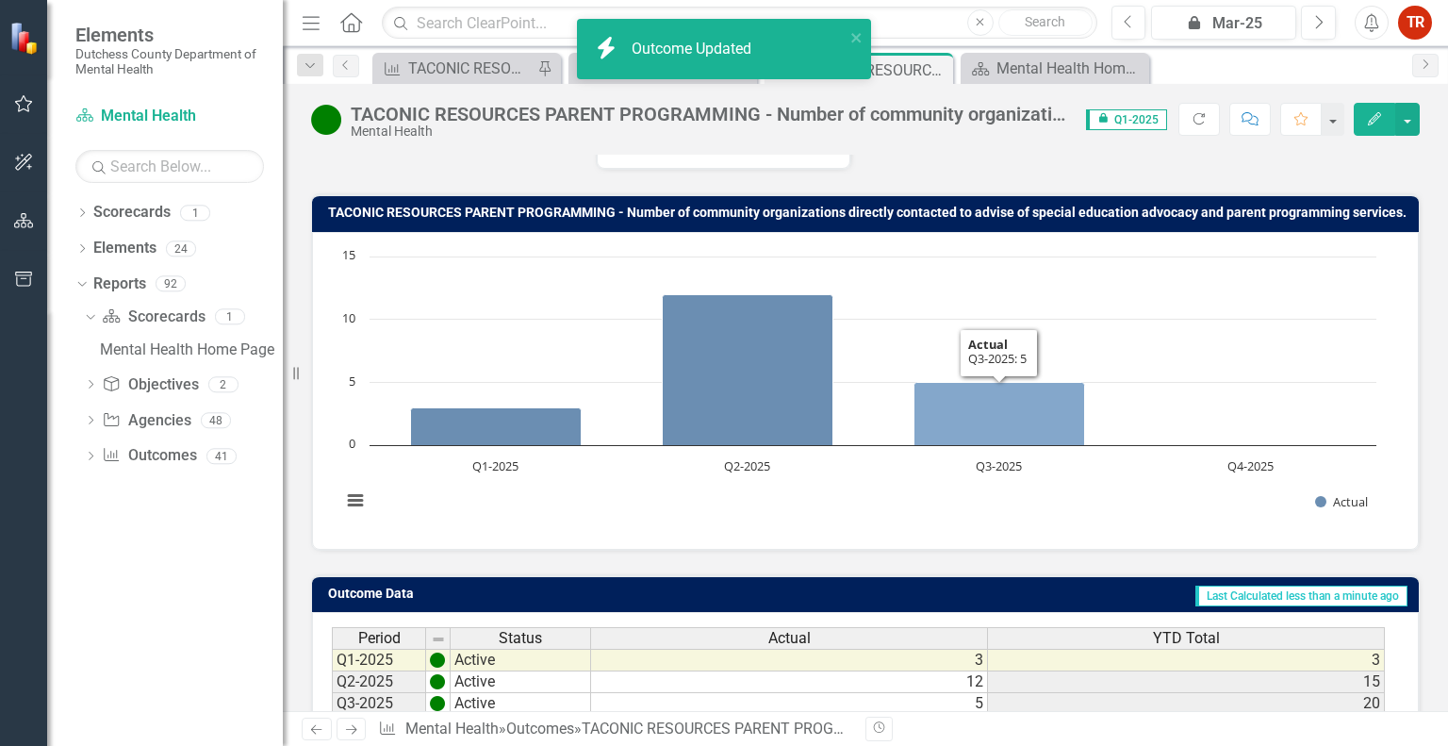
scroll to position [272, 0]
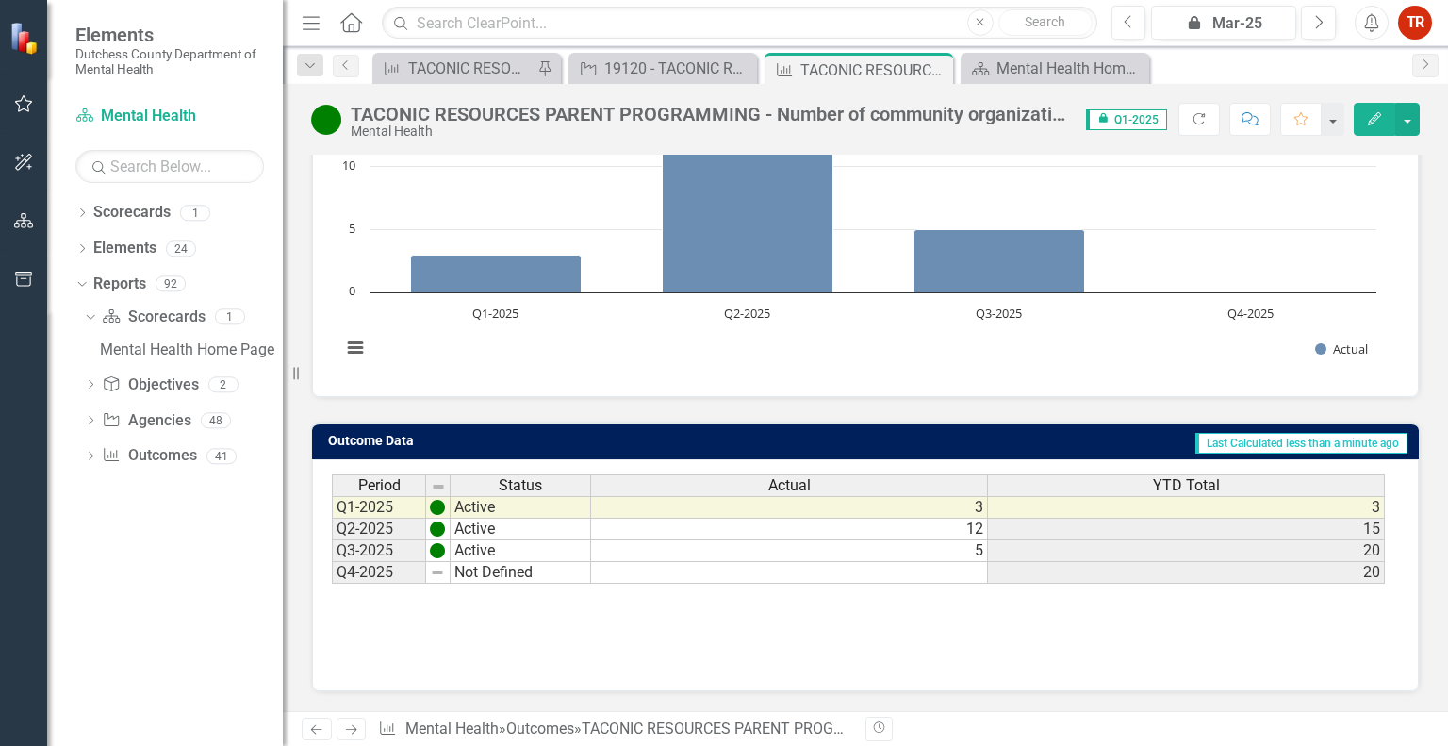
click at [1050, 632] on div "Period Status Actual YTD Total Q1-2025 Active 3 3 Q2-2025 Active 12 15 Q3-2025 …" at bounding box center [865, 568] width 1067 height 189
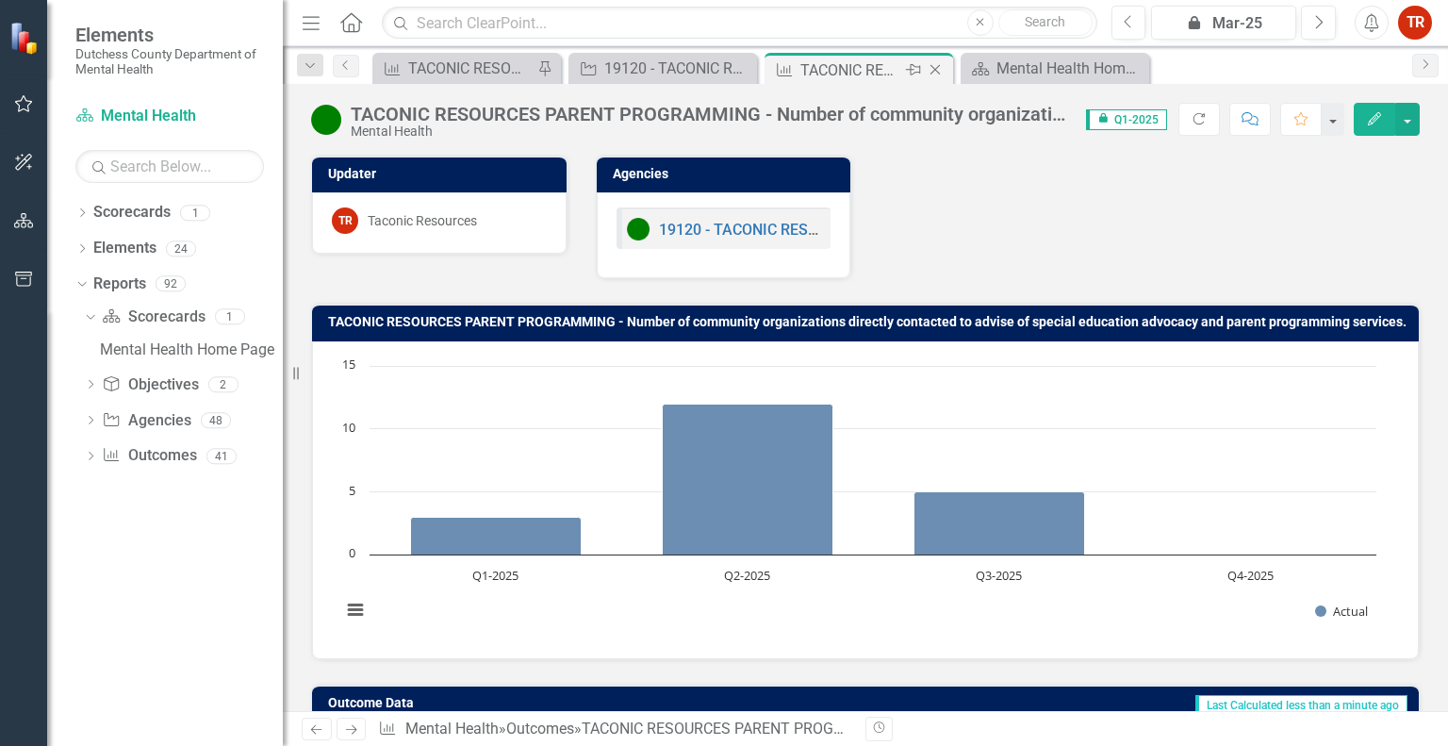
click at [940, 71] on icon "Close" at bounding box center [935, 69] width 19 height 15
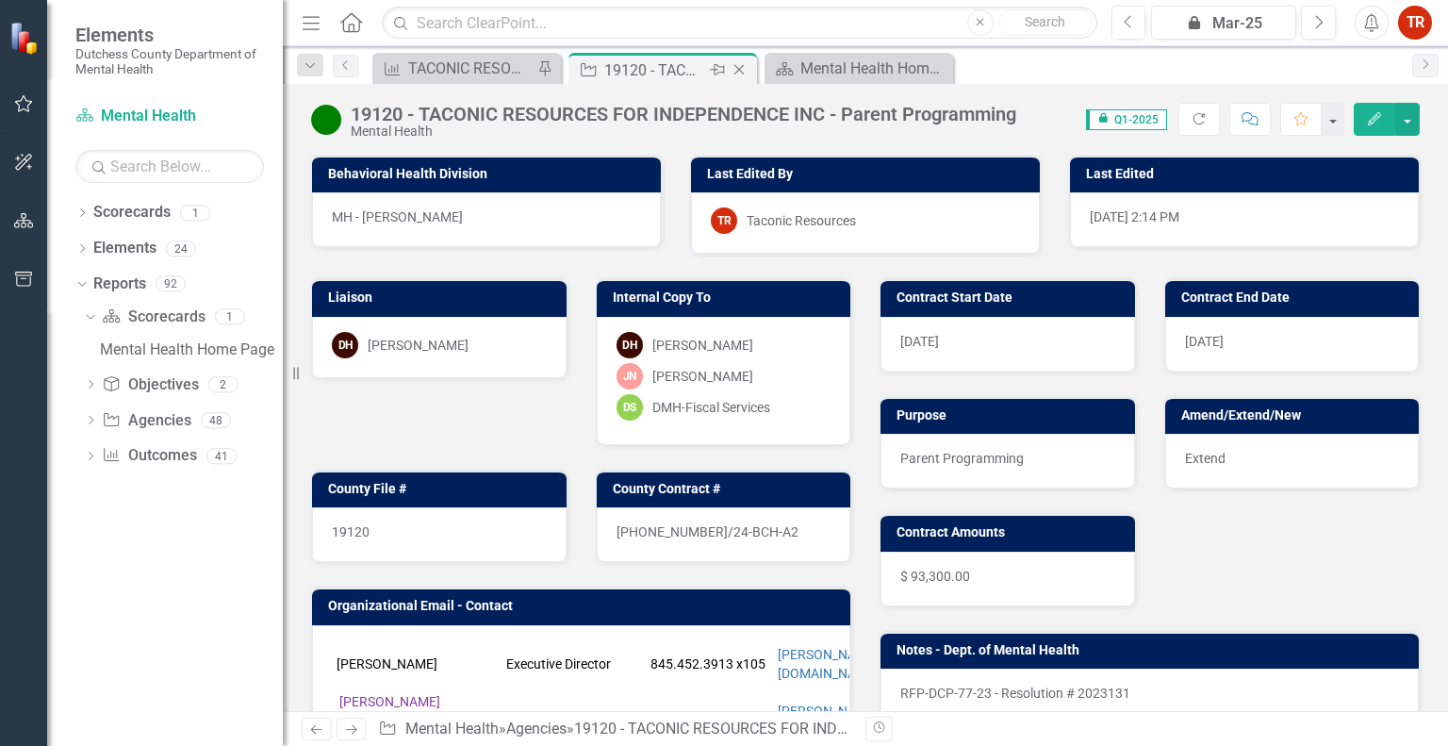
click at [692, 74] on div "19120 - TACONIC RESOURCES FOR INDEPENDENCE INC - Parent Programming" at bounding box center [654, 70] width 101 height 24
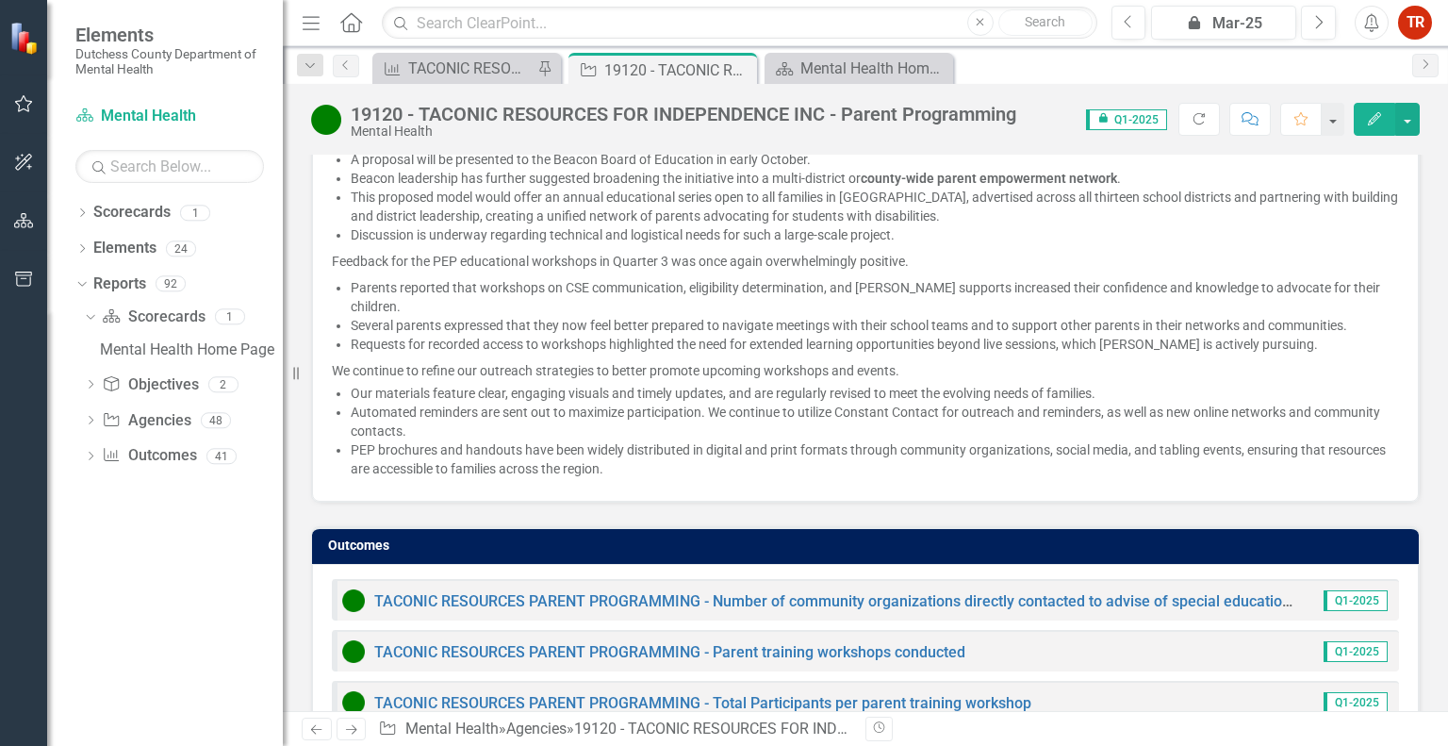
scroll to position [4046, 0]
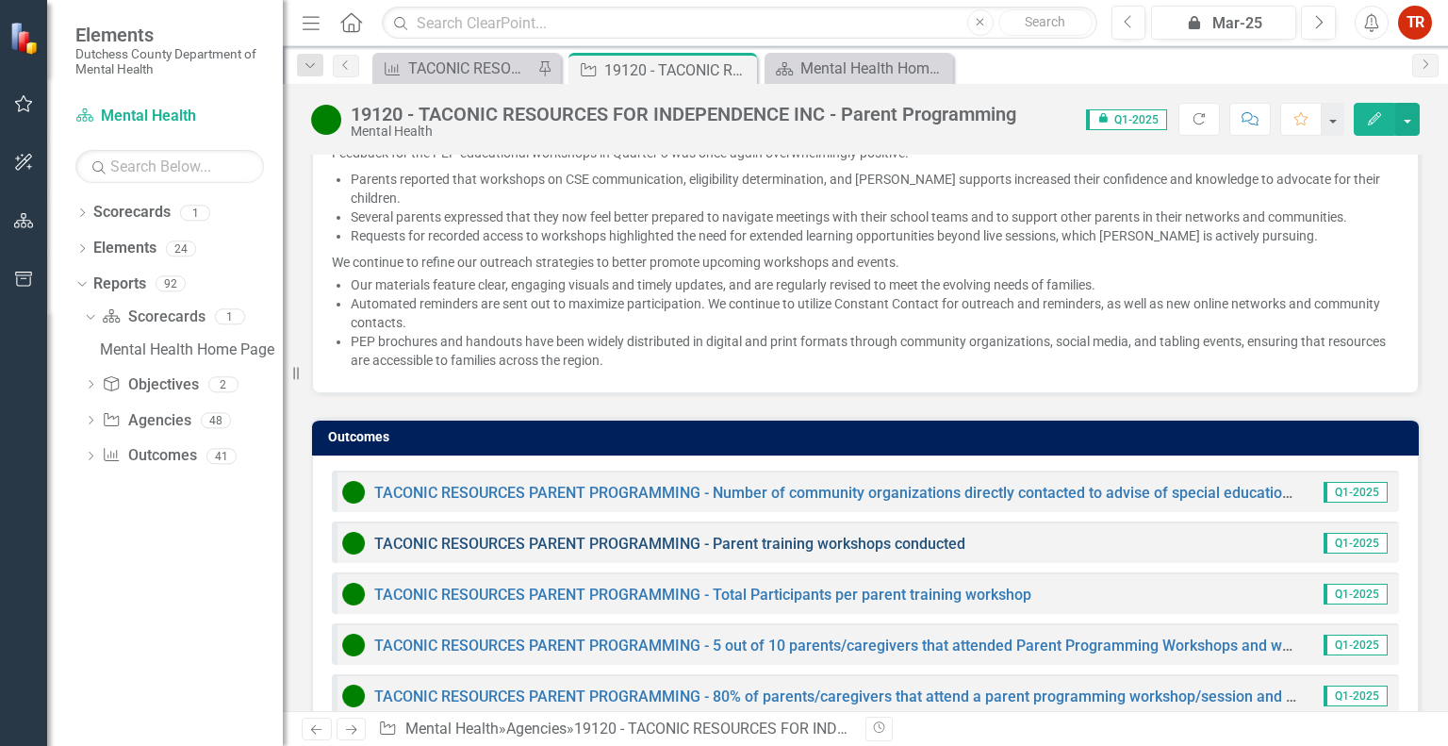
click at [634, 535] on link "TACONIC RESOURCES PARENT PROGRAMMING - Parent training workshops conducted" at bounding box center [669, 544] width 591 height 18
click at [725, 394] on div "Outcomes TACONIC RESOURCES PARENT PROGRAMMING - Number of community organizatio…" at bounding box center [865, 570] width 1137 height 352
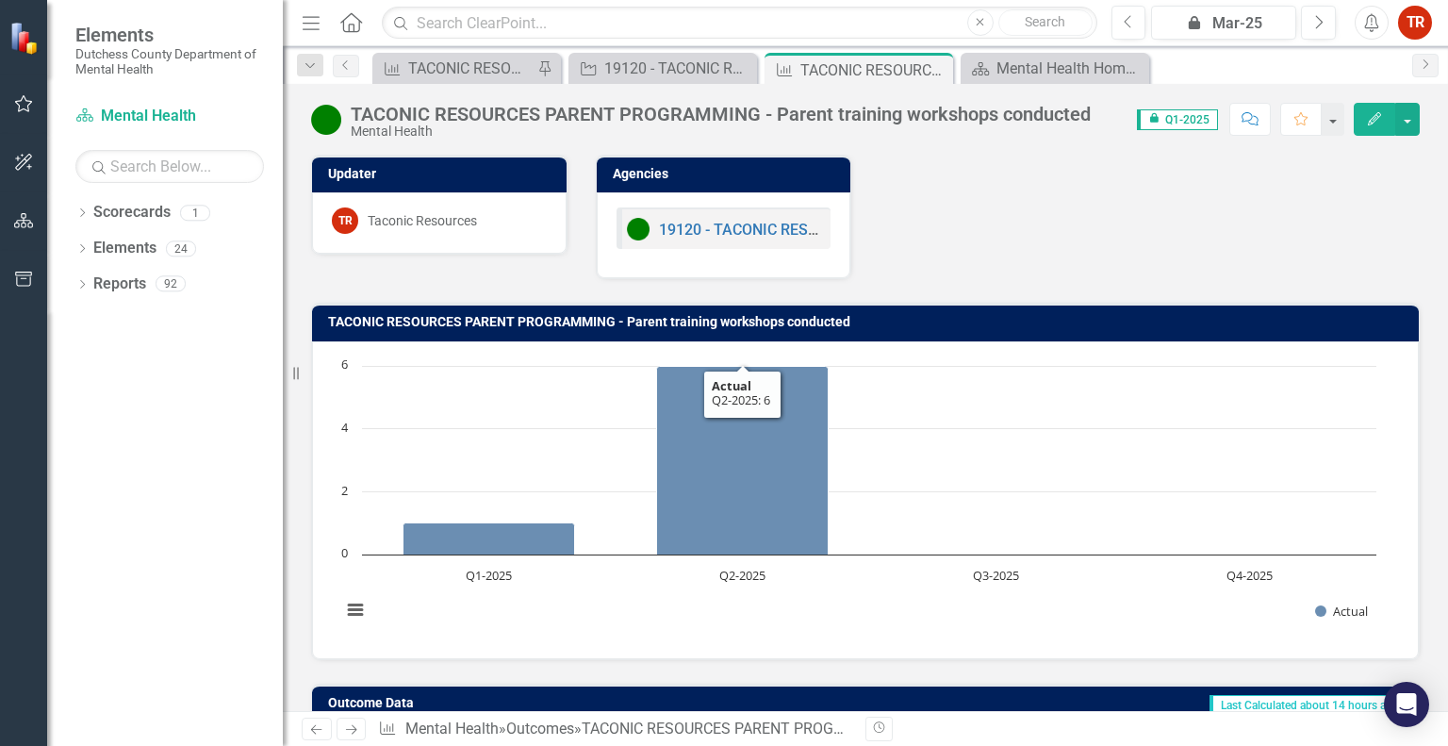
click at [1366, 112] on icon "Edit" at bounding box center [1374, 118] width 17 height 13
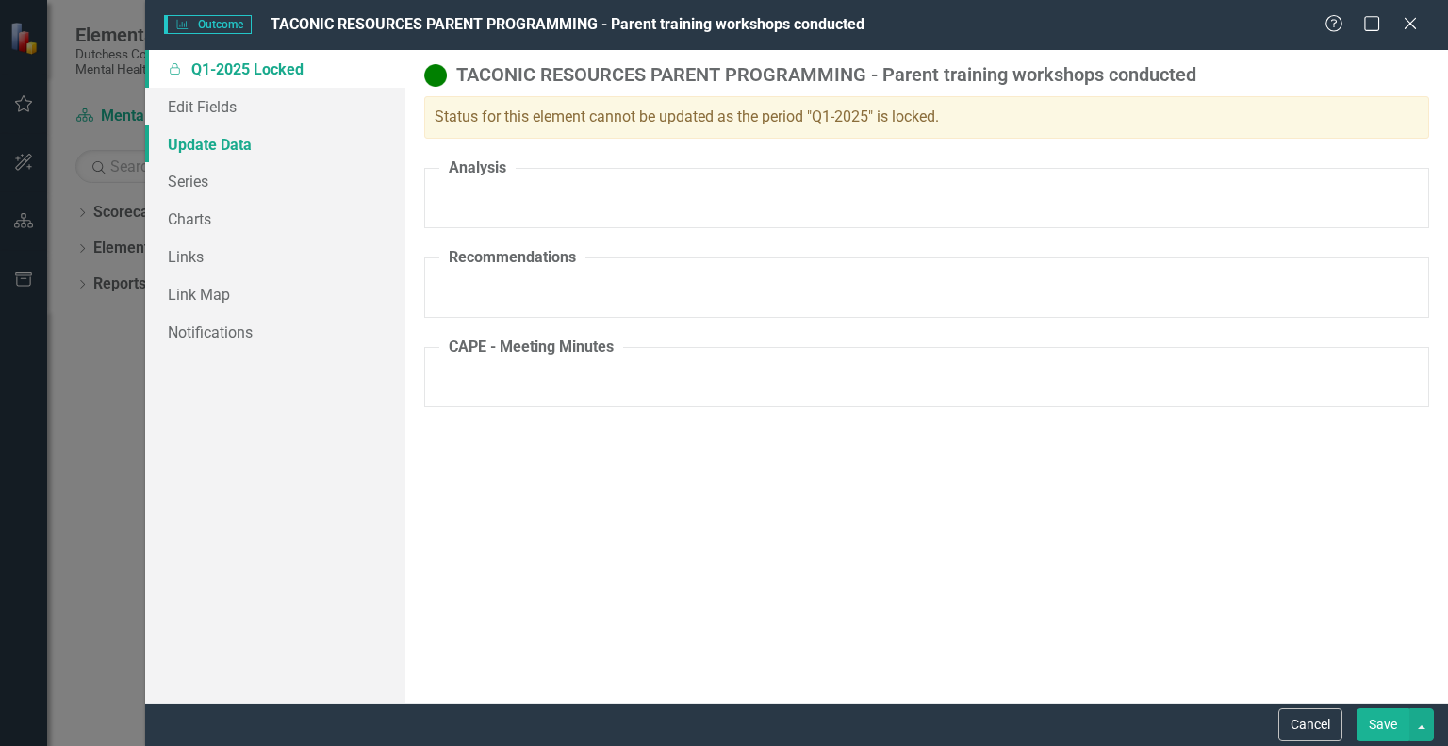
click at [216, 139] on link "Update Data" at bounding box center [275, 144] width 260 height 38
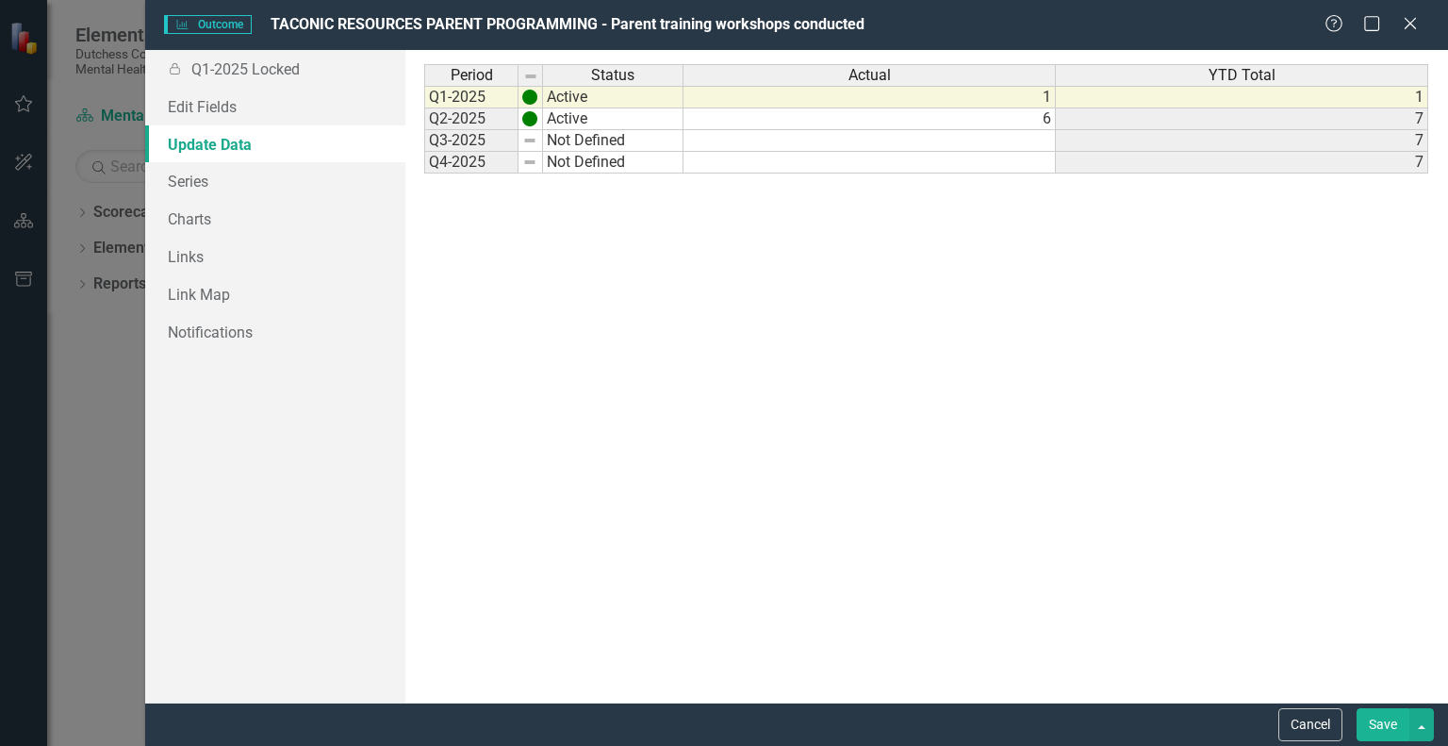
click at [903, 157] on td at bounding box center [870, 163] width 372 height 22
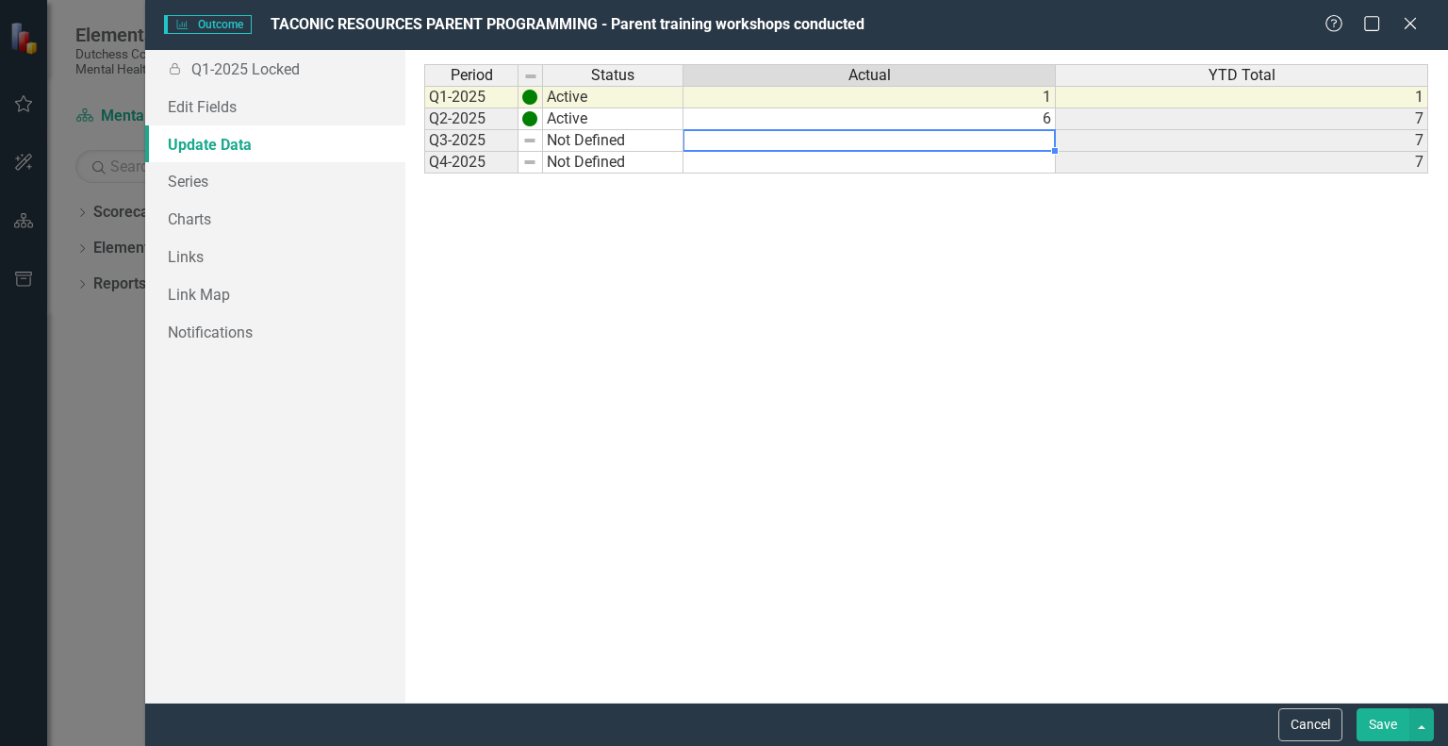
click at [905, 142] on td at bounding box center [870, 141] width 372 height 22
type textarea "6"
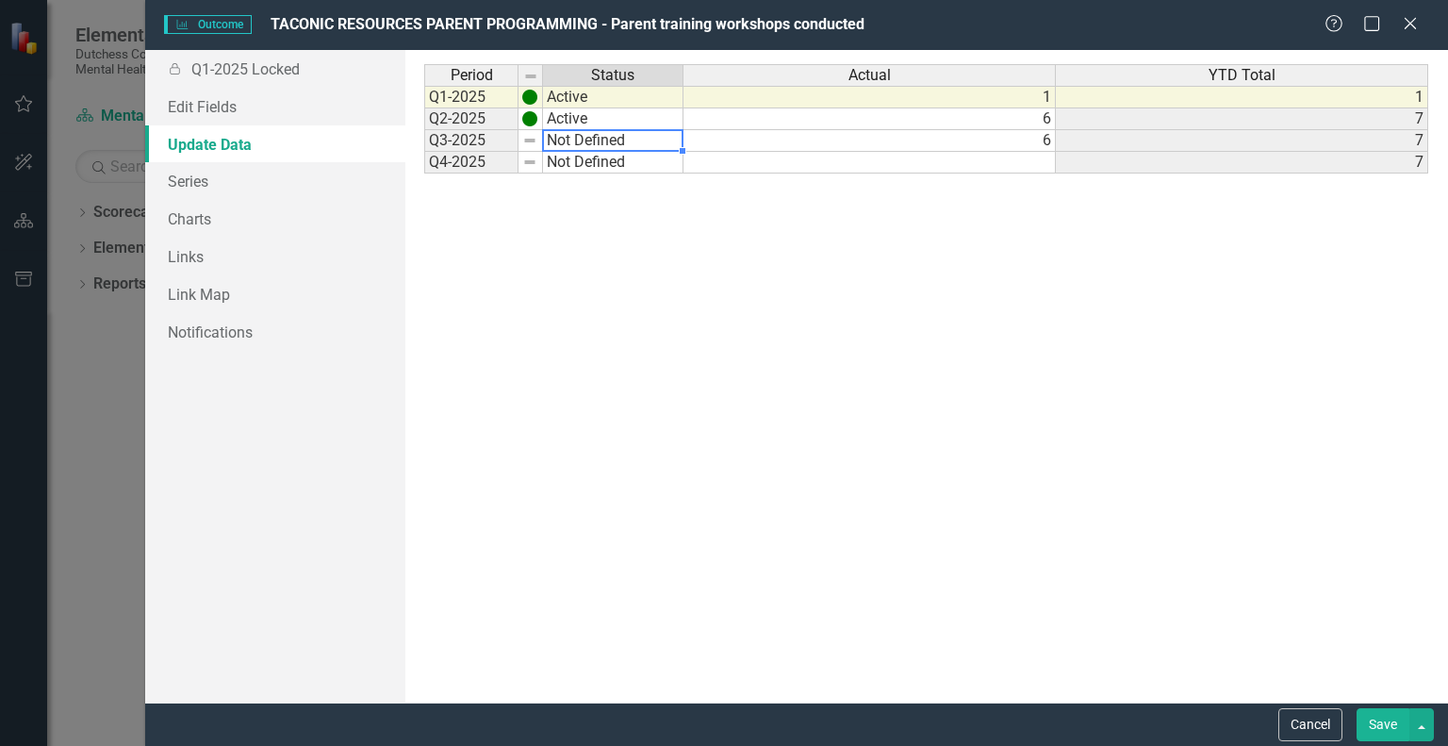
click at [622, 146] on td "Not Defined" at bounding box center [613, 141] width 140 height 22
click at [599, 146] on td "Not Defined" at bounding box center [613, 141] width 140 height 22
click at [599, 146] on div "Period Status Actual YTD Total Q1-2025 Active 1 1 Q2-2025 Active 6 7 Q3-2025 No…" at bounding box center [926, 376] width 1004 height 624
click at [599, 146] on td "Not Defined" at bounding box center [613, 141] width 140 height 22
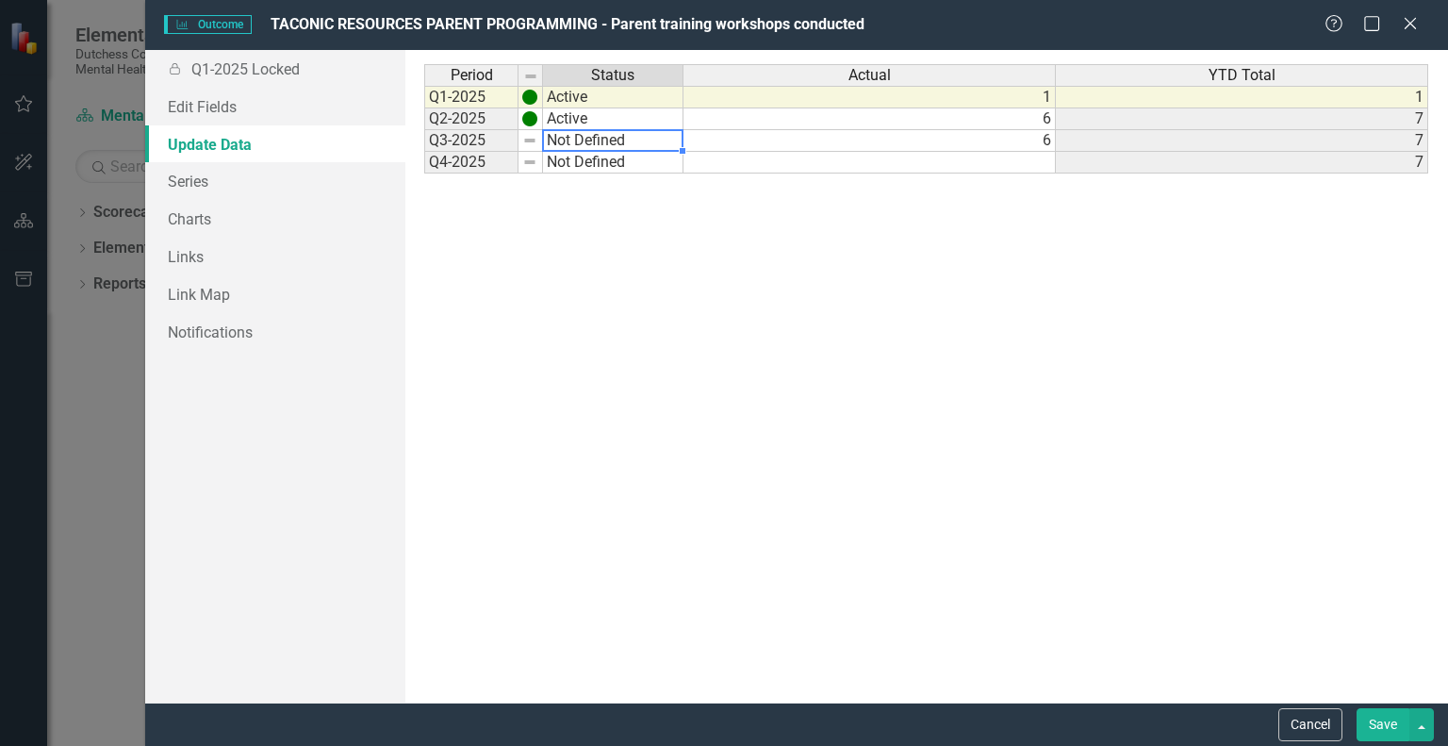
click at [573, 146] on td "Not Defined" at bounding box center [613, 141] width 140 height 22
click at [574, 135] on td "Not Defined" at bounding box center [613, 141] width 140 height 22
type textarea "Active"
click at [574, 160] on div "Period Status Actual YTD Total Q1-2025 Active 1 1 Q2-2025 Active 6 7 Q3-2025 Ac…" at bounding box center [926, 376] width 1004 height 624
click at [619, 295] on div "Period Status Q1-2025 Active Q2-2025 Active Q3-2025 Active Q4-2025 Not Defined" at bounding box center [555, 376] width 262 height 624
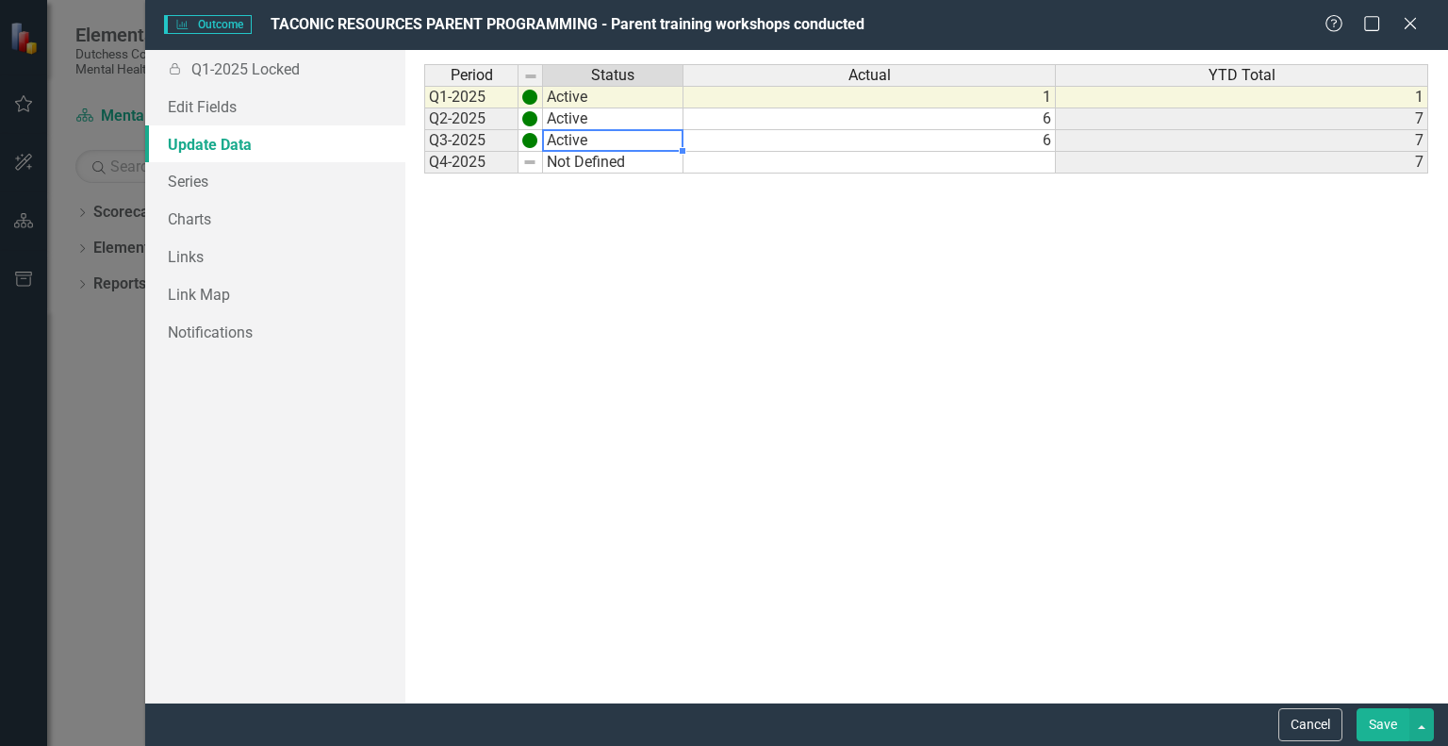
click at [1380, 717] on button "Save" at bounding box center [1383, 724] width 53 height 33
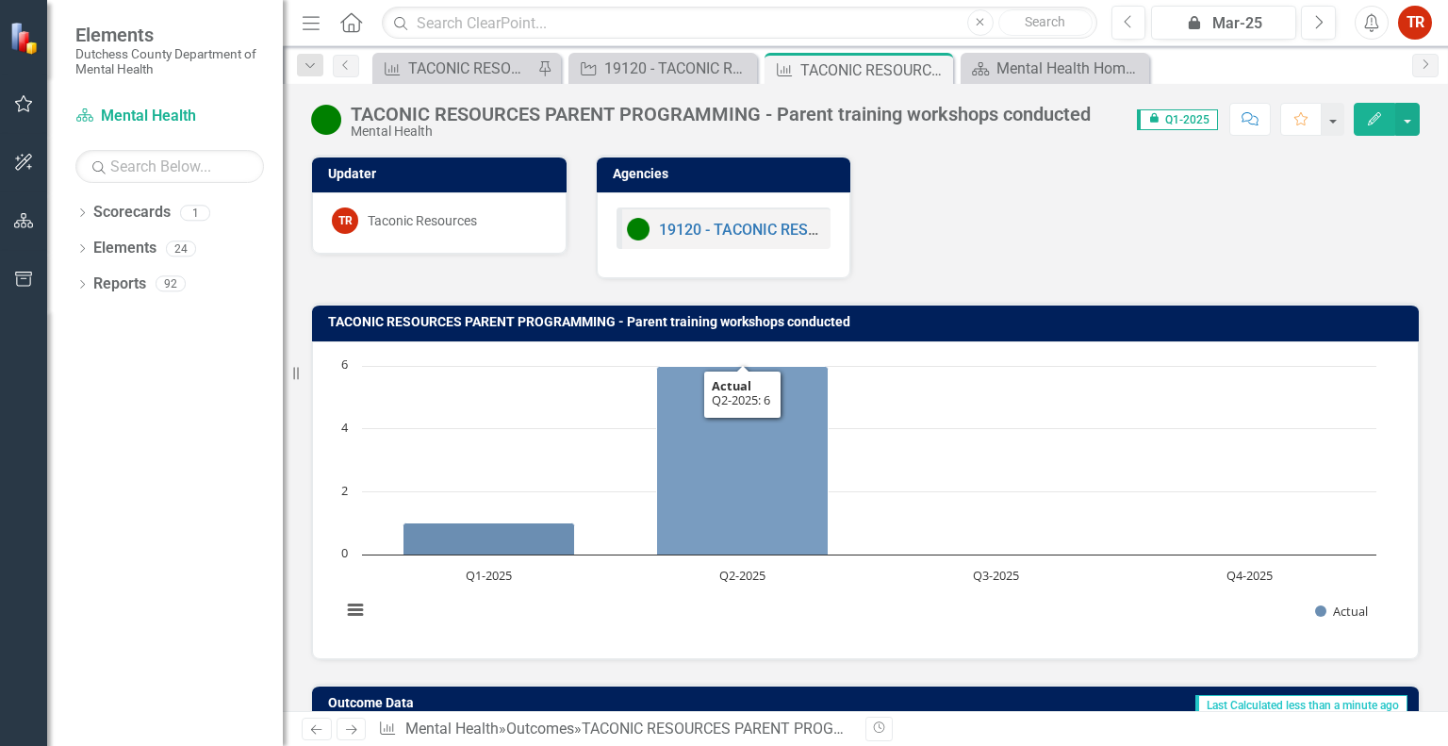
click at [803, 489] on icon "Q2-2025, 6. Actual." at bounding box center [743, 460] width 172 height 189
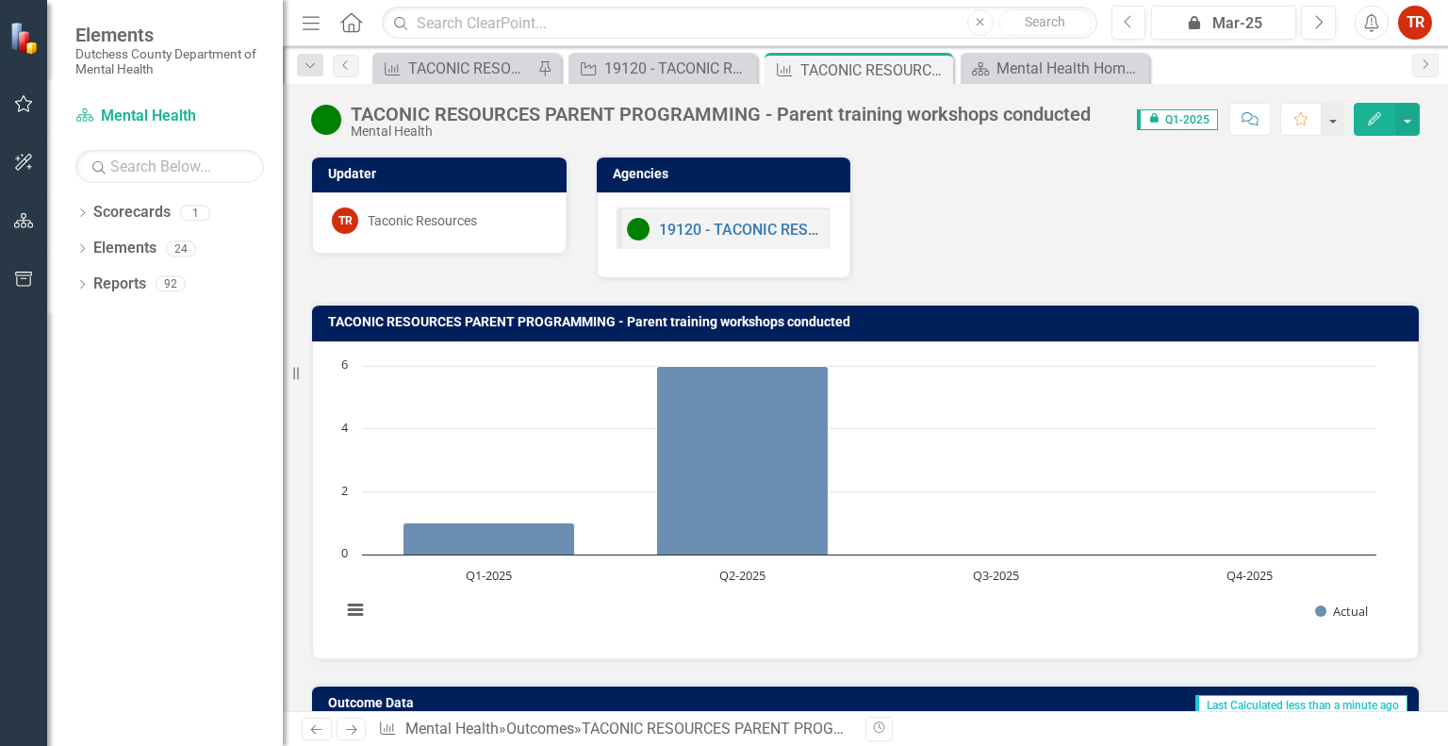
click at [1057, 453] on rect "Interactive chart" at bounding box center [859, 497] width 1054 height 283
click at [932, 63] on icon "Close" at bounding box center [935, 69] width 19 height 15
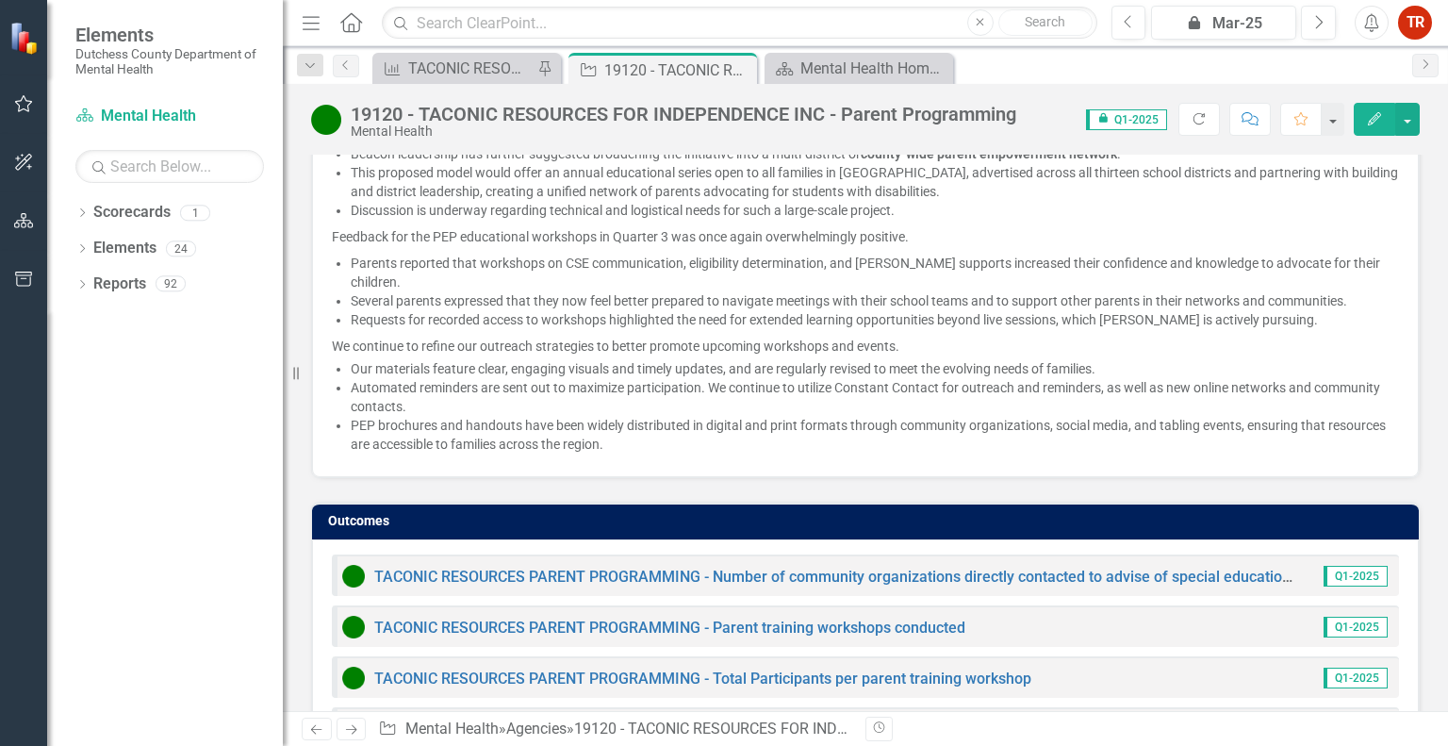
scroll to position [4046, 0]
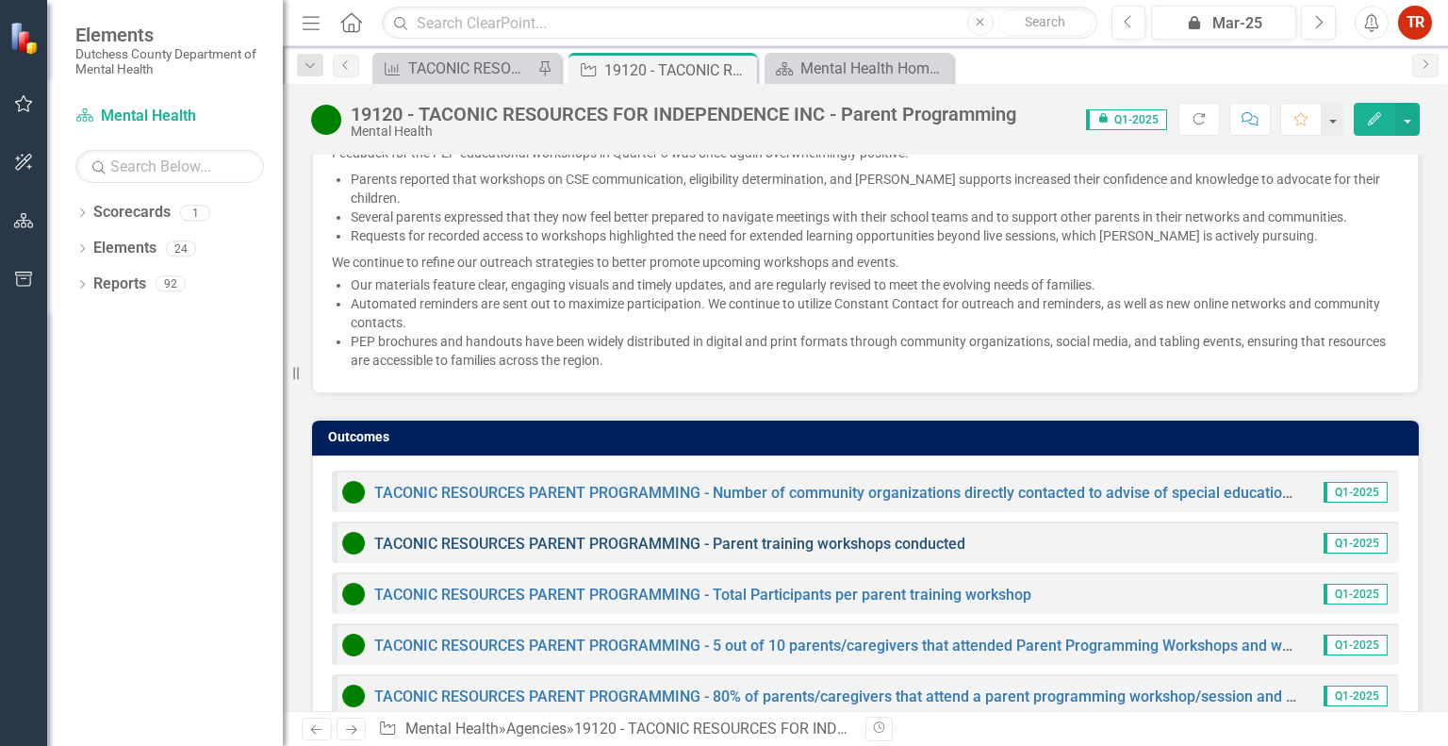
click at [752, 535] on link "TACONIC RESOURCES PARENT PROGRAMMING - Parent training workshops conducted" at bounding box center [669, 544] width 591 height 18
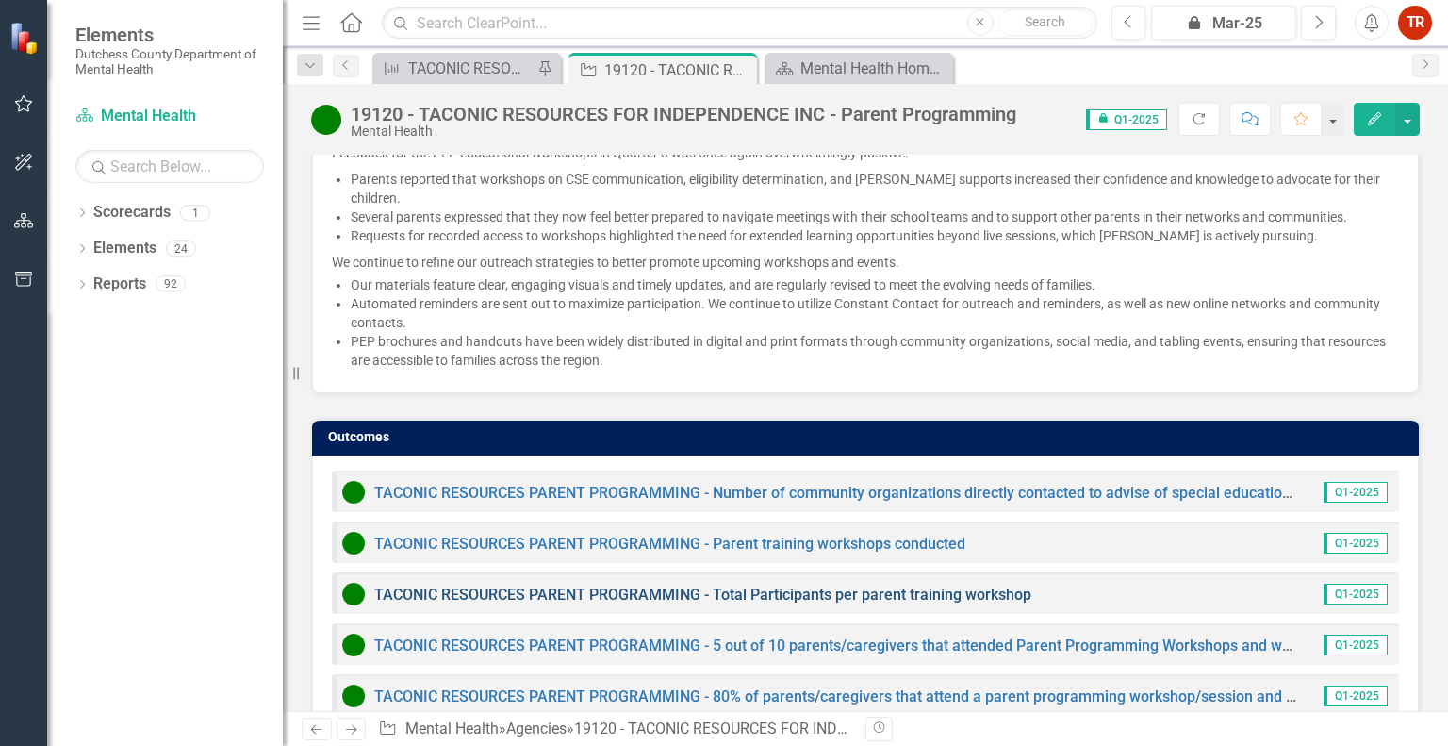
click at [577, 586] on link "TACONIC RESOURCES PARENT PROGRAMMING - Total Participants per parent training w…" at bounding box center [702, 595] width 657 height 18
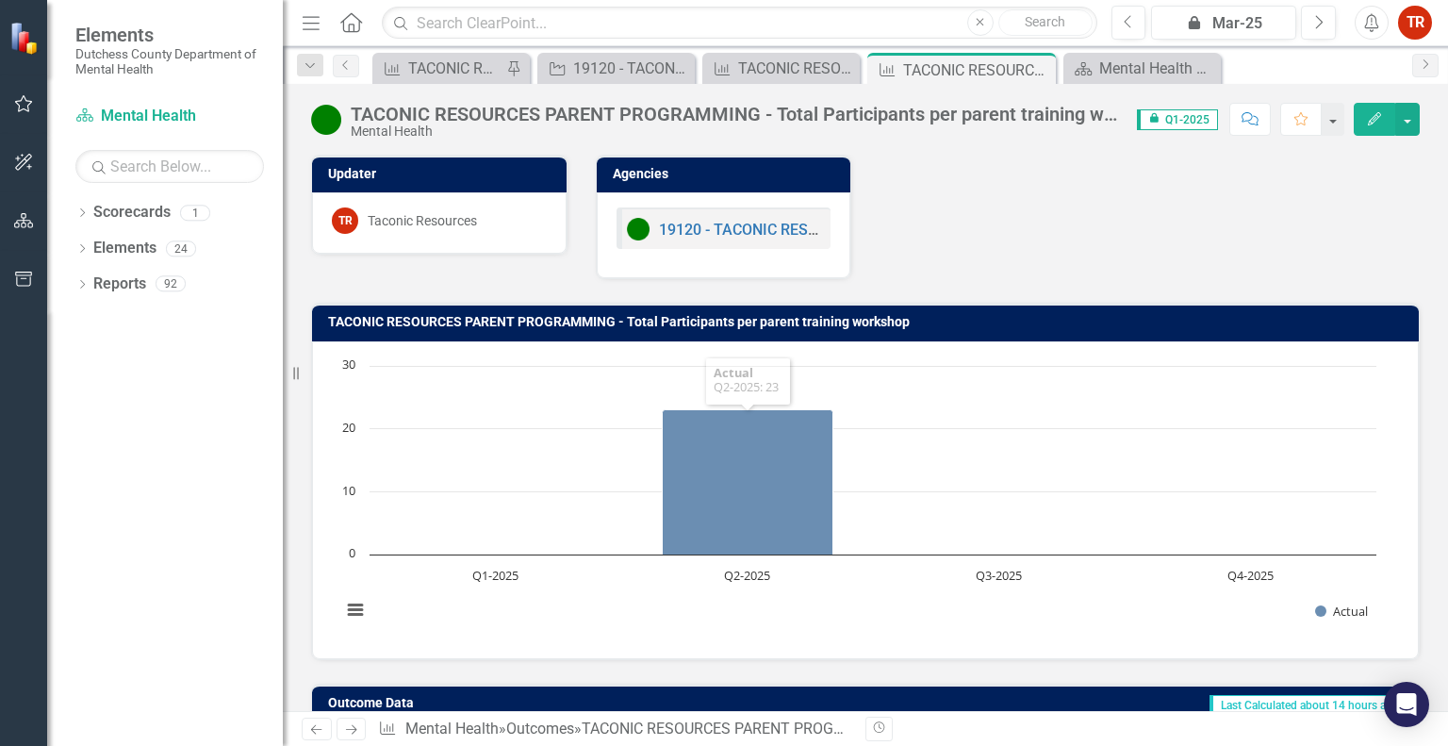
click at [1363, 119] on button "Edit" at bounding box center [1374, 119] width 41 height 33
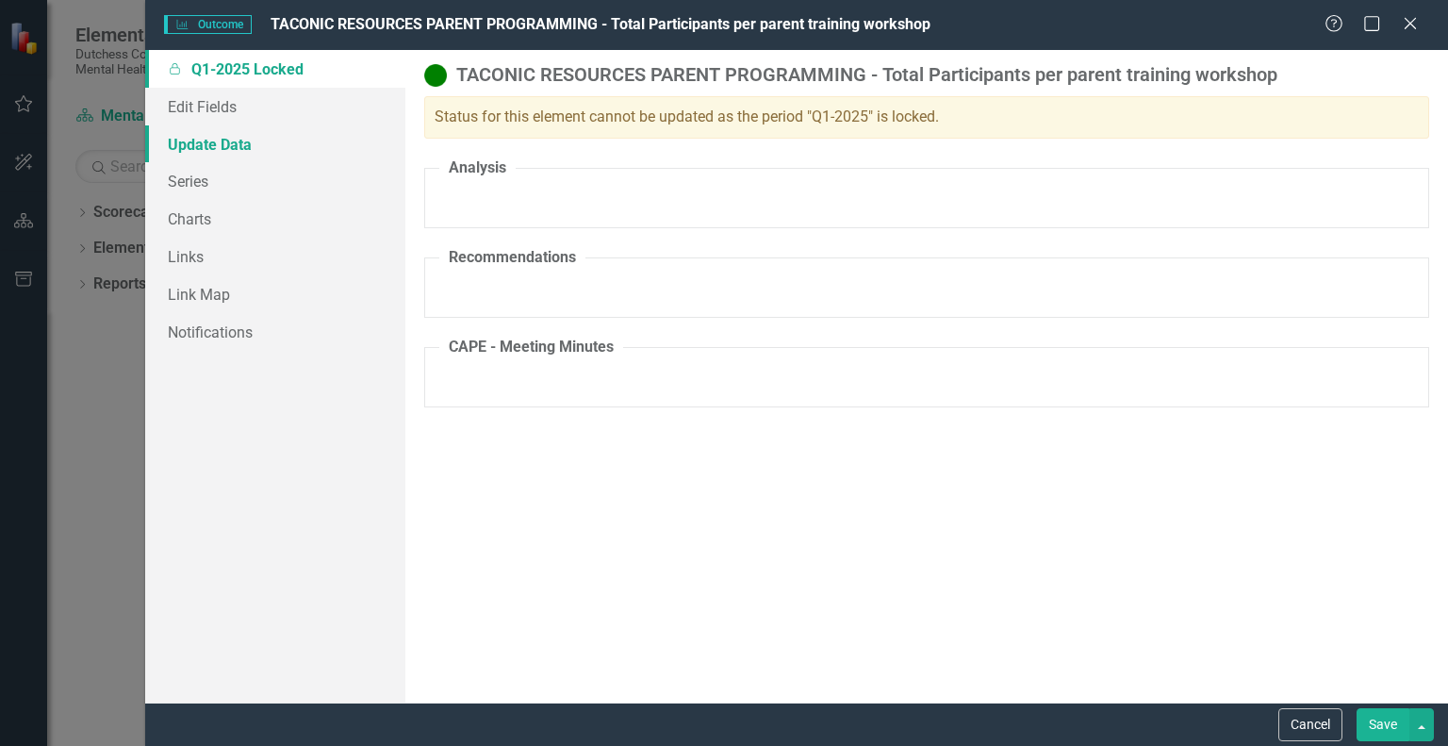
click at [234, 150] on link "Update Data" at bounding box center [275, 144] width 260 height 38
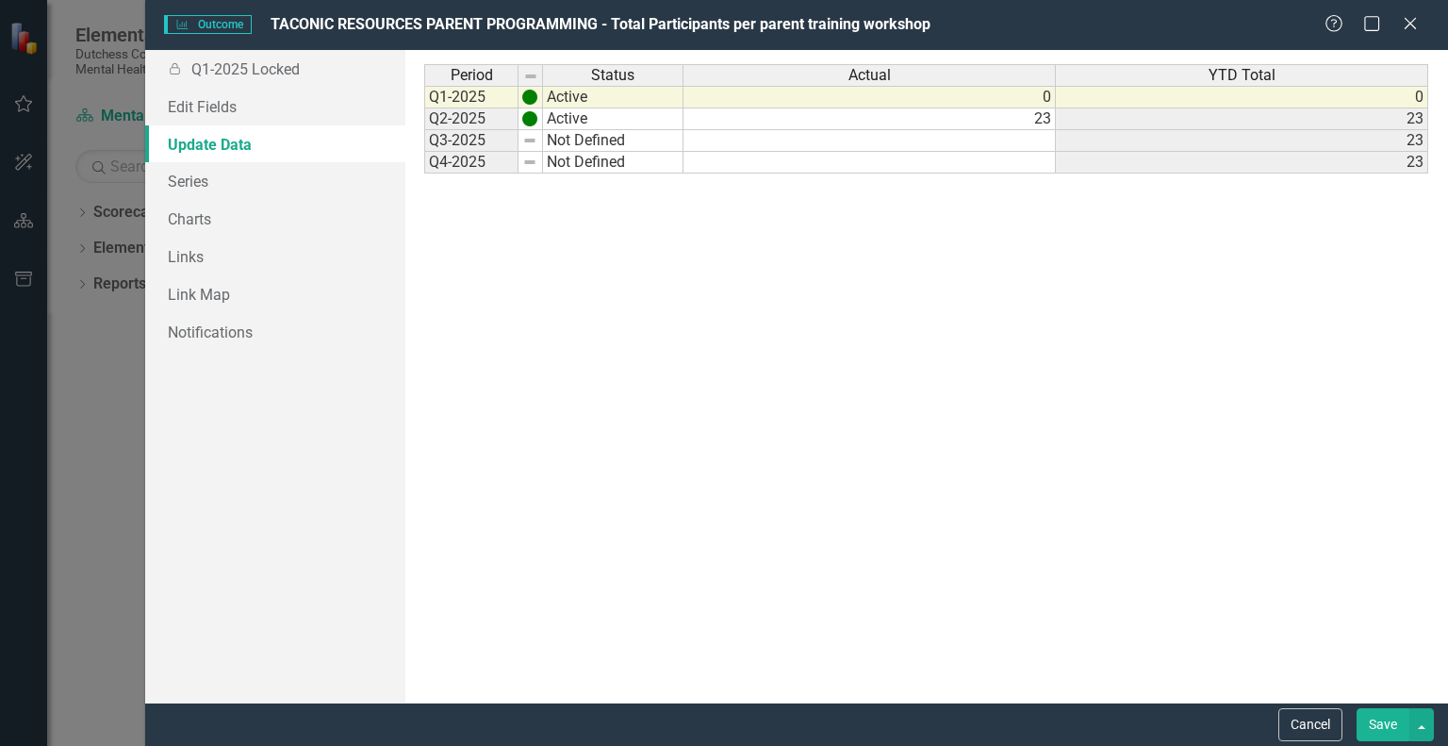
click at [717, 112] on td "23" at bounding box center [870, 119] width 372 height 22
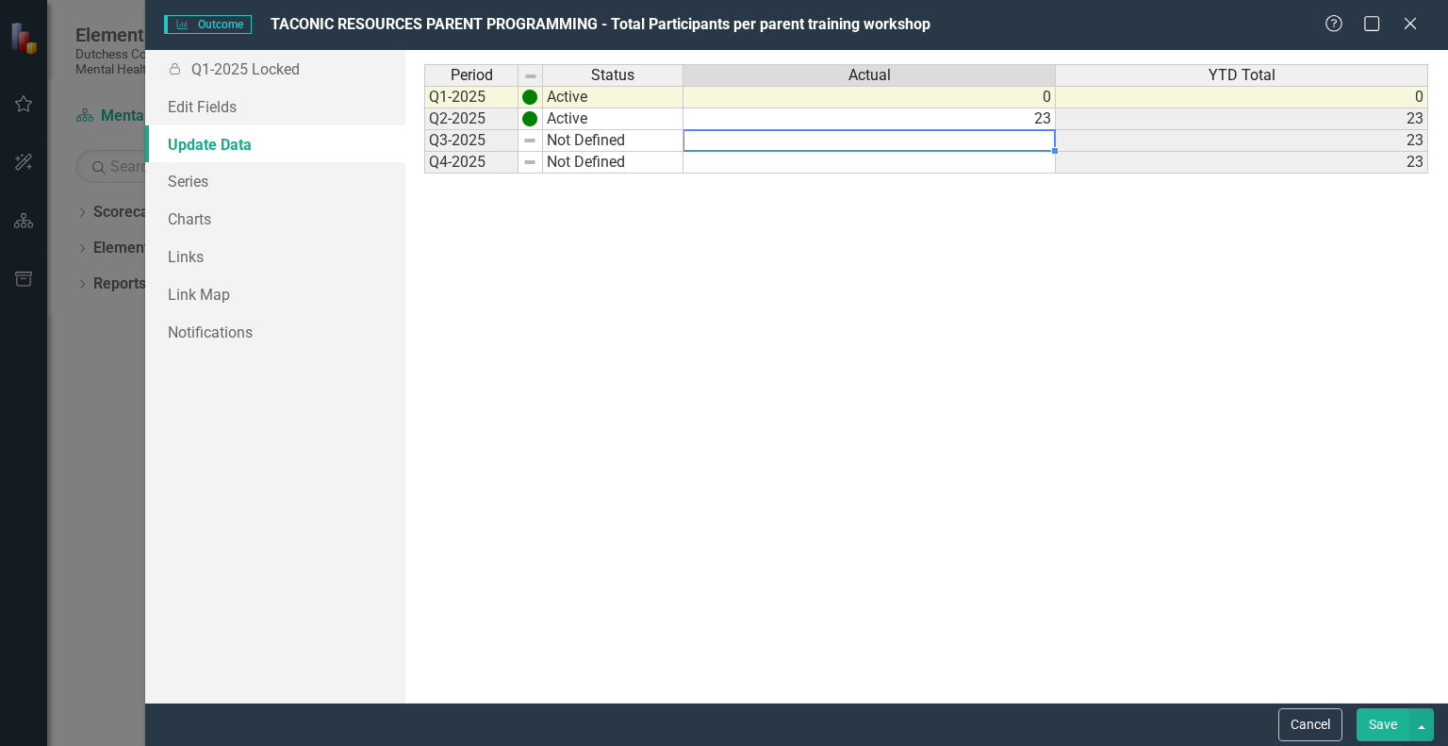
click at [709, 134] on td at bounding box center [870, 141] width 372 height 22
type textarea "15"
click at [593, 126] on td "Active" at bounding box center [613, 119] width 140 height 22
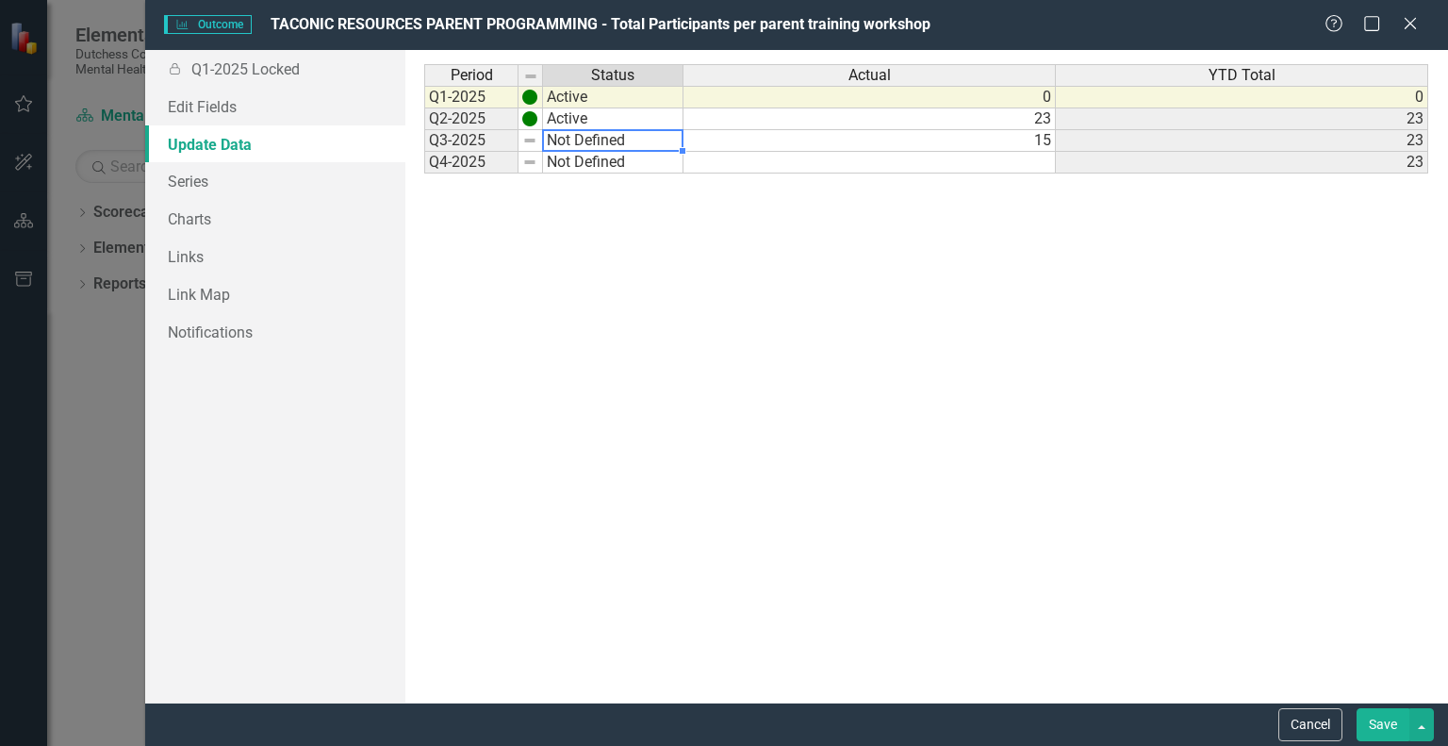
click at [424, 149] on div "Period Status Q1-2025 Active Q2-2025 Active Q3-2025 Not Defined Q4-2025 Not Def…" at bounding box center [424, 118] width 0 height 109
click at [590, 150] on div at bounding box center [612, 151] width 140 height 2
type textarea "Active"
click at [588, 164] on div "Period Status Actual YTD Total Q1-2025 Active 0 0 Q2-2025 Active 23 23 Q3-2025 …" at bounding box center [926, 376] width 1004 height 624
click at [678, 284] on div "Period Status Q1-2025 Active Q2-2025 Active Q3-2025 Active Q4-2025 Not Defined" at bounding box center [555, 376] width 262 height 624
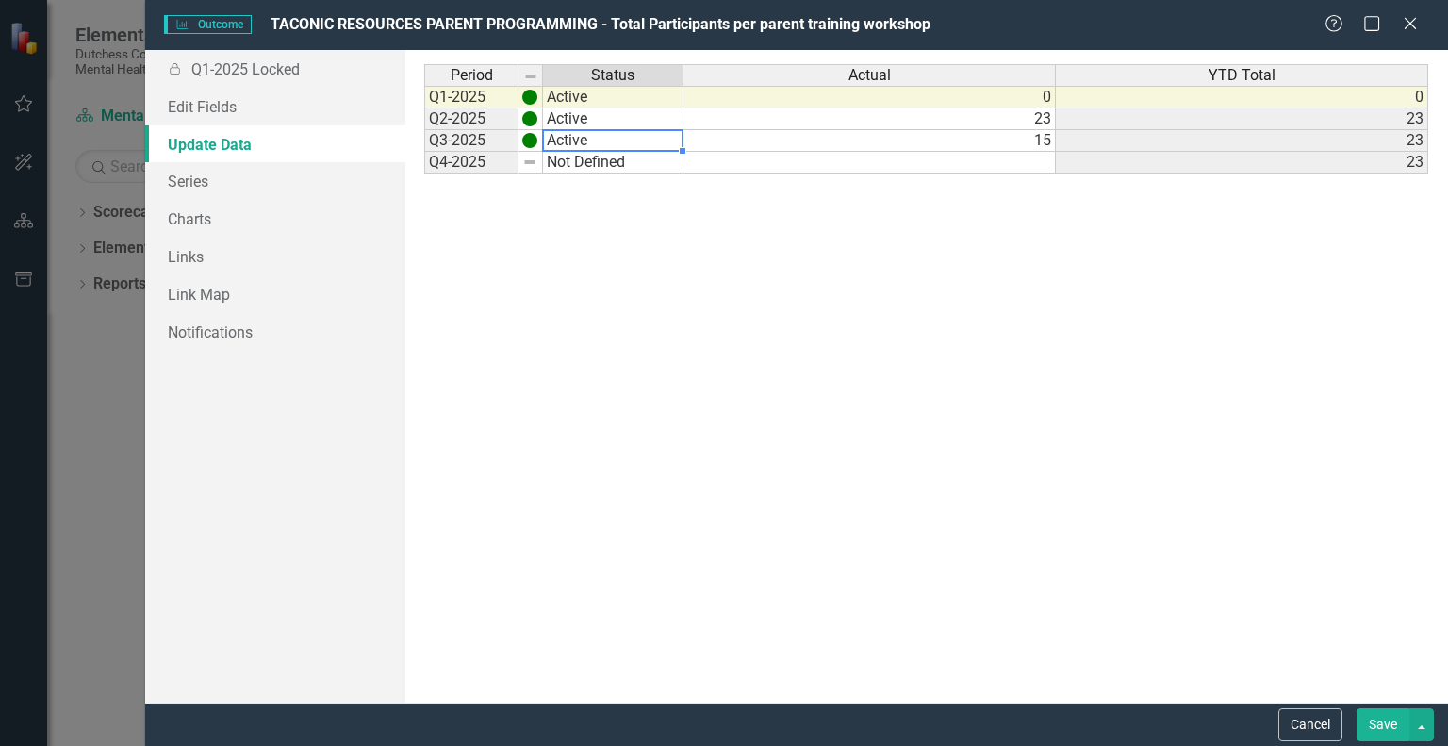
click at [1384, 719] on button "Save" at bounding box center [1383, 724] width 53 height 33
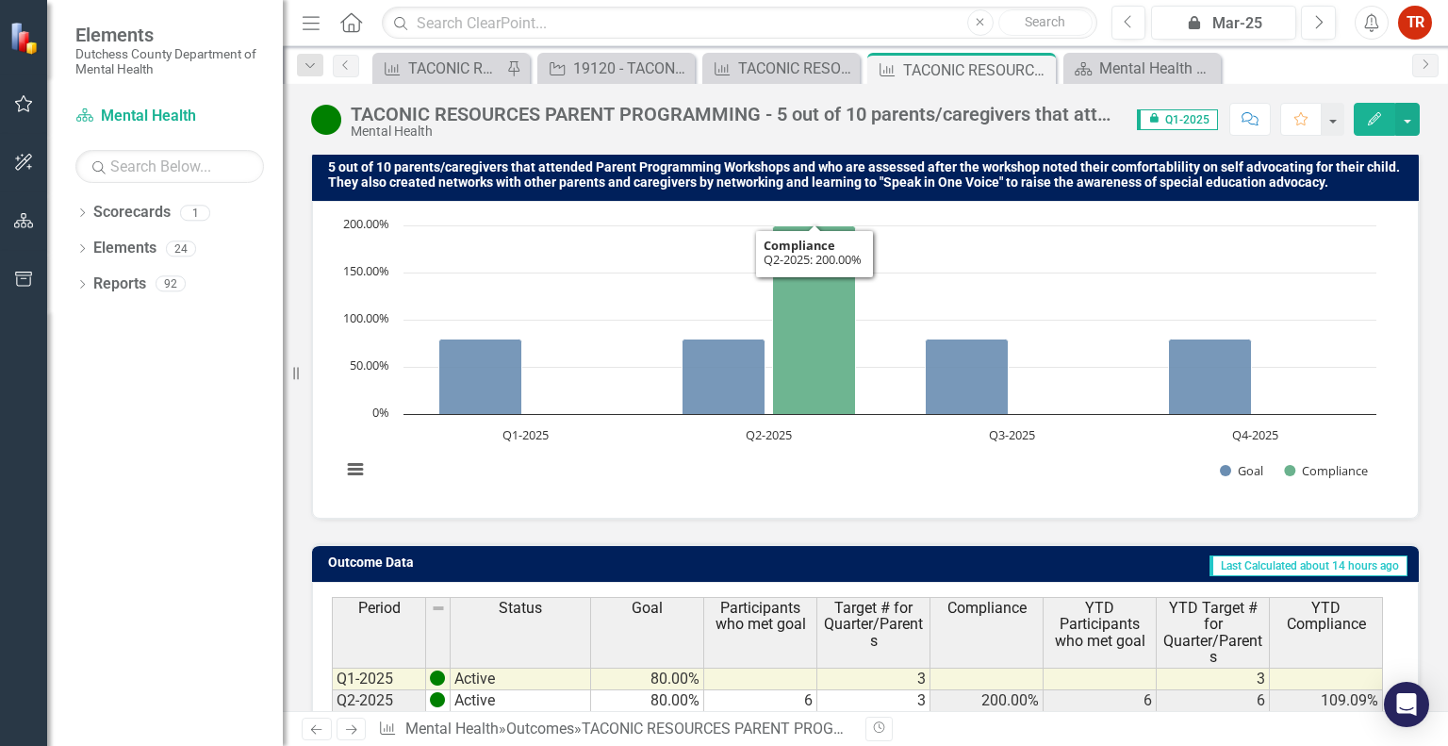
scroll to position [272, 0]
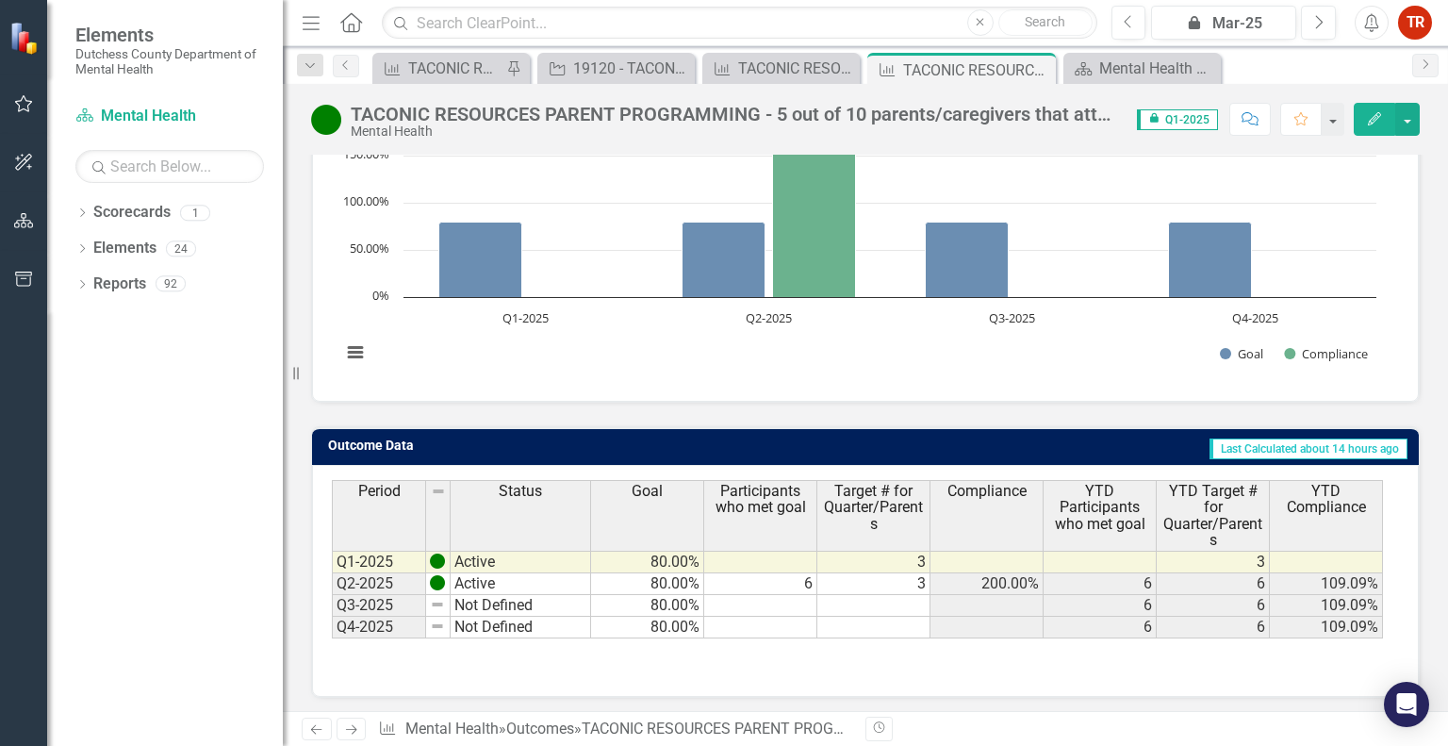
click at [780, 581] on td "6" at bounding box center [760, 584] width 113 height 22
click at [867, 581] on td "3" at bounding box center [874, 584] width 113 height 22
click at [1353, 124] on div "Edit" at bounding box center [1382, 119] width 75 height 33
click at [1385, 120] on button "Edit" at bounding box center [1374, 119] width 41 height 33
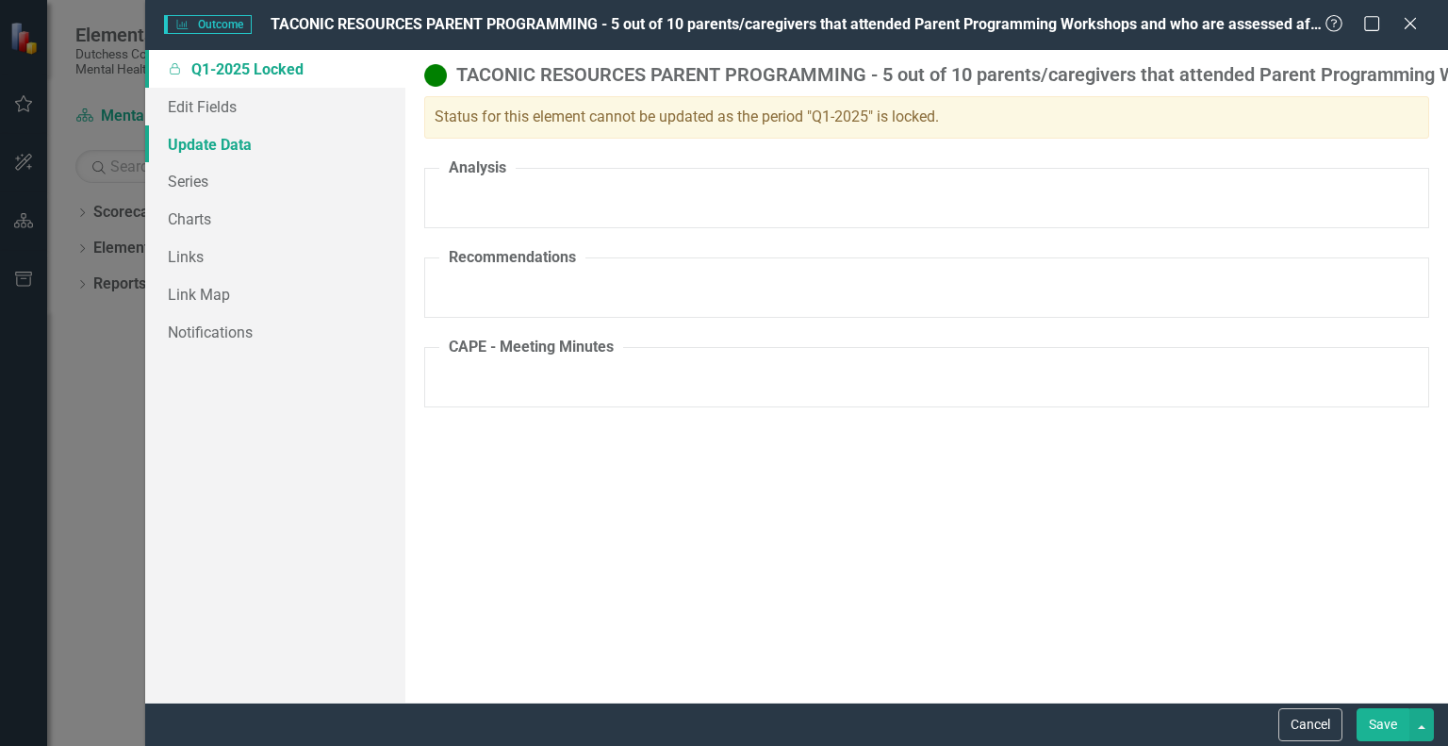
click at [250, 140] on link "Update Data" at bounding box center [275, 144] width 260 height 38
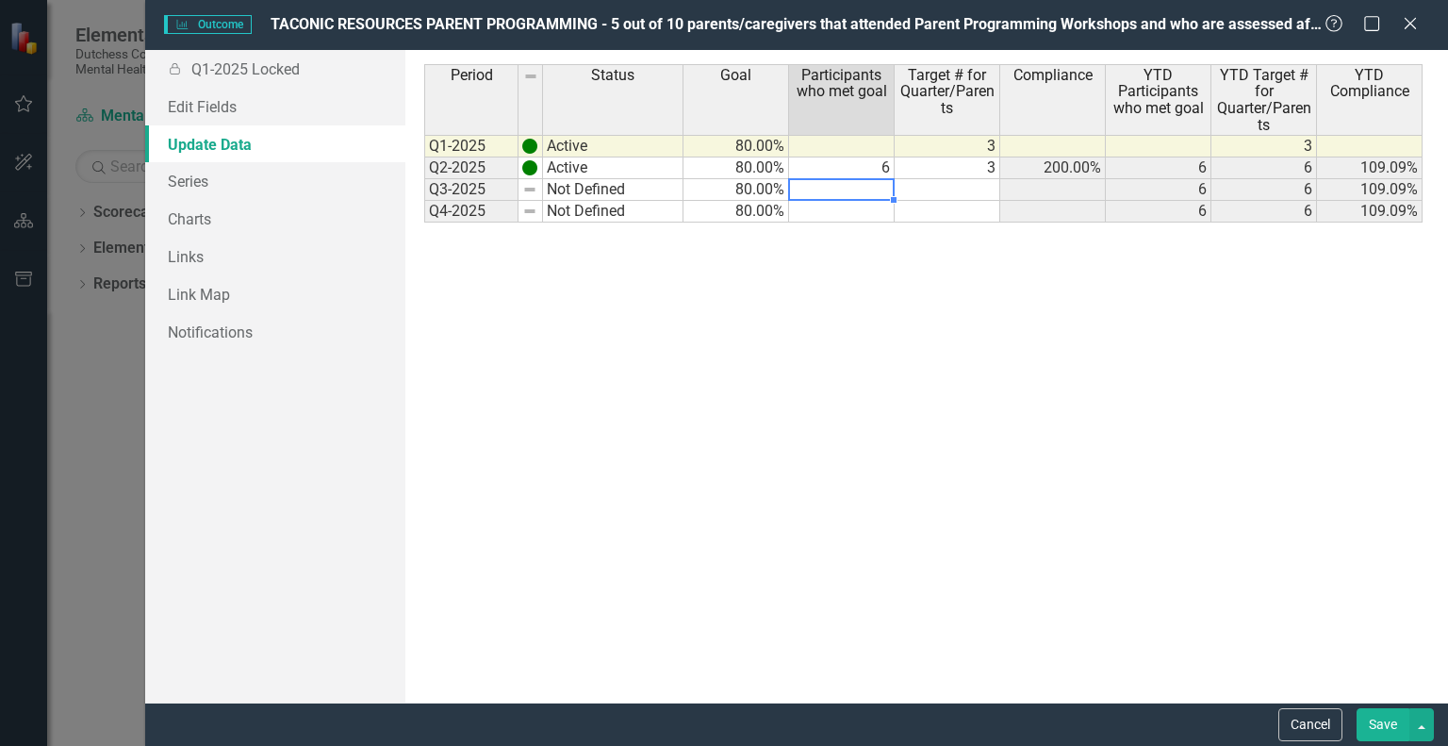
click at [880, 185] on td at bounding box center [842, 190] width 106 height 22
type textarea "4"
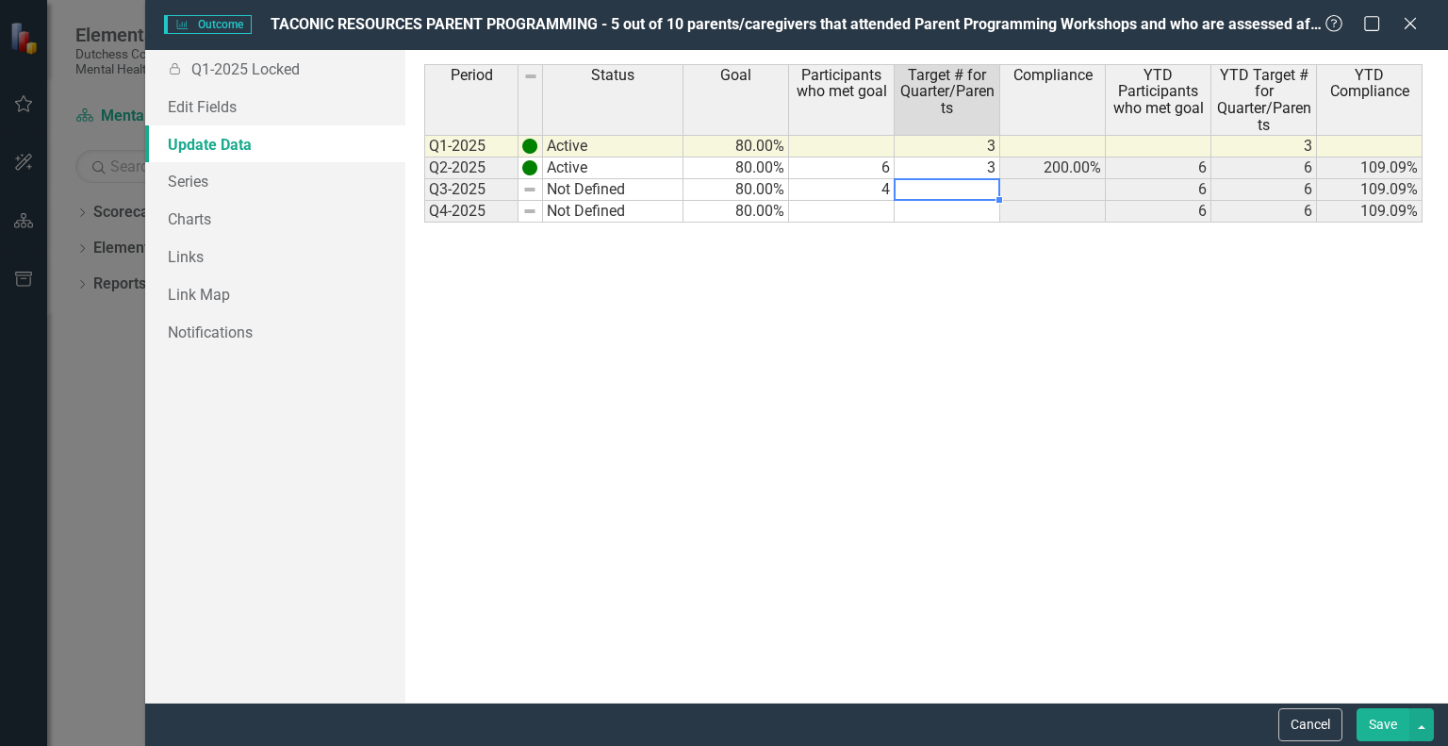
click at [955, 184] on td at bounding box center [948, 190] width 106 height 22
type textarea "3"
click at [424, 176] on div "Period Status Q1-2025 Active Q2-2025 Active Q3-2025 Not Defined Q4-2025 Not Def…" at bounding box center [424, 143] width 0 height 158
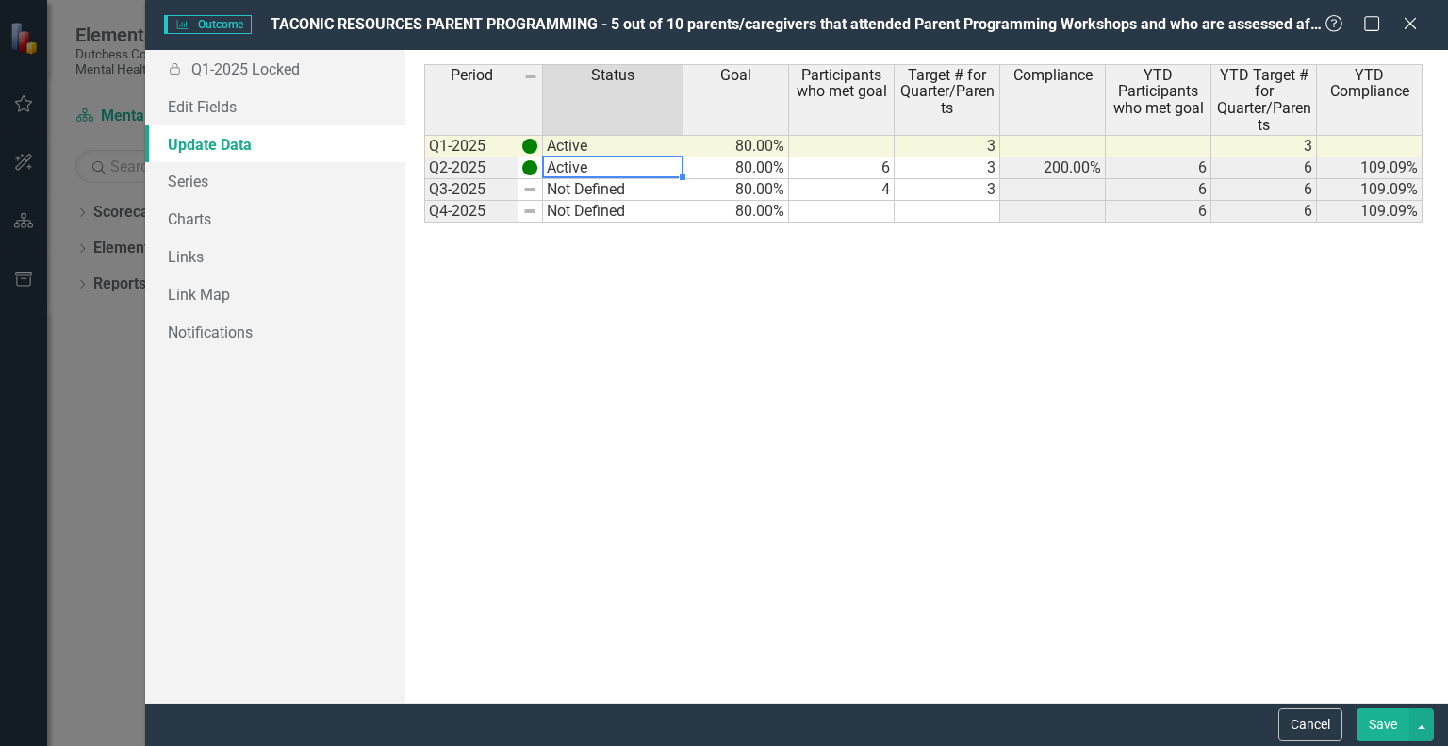
click at [615, 185] on td "Not Defined" at bounding box center [613, 190] width 140 height 22
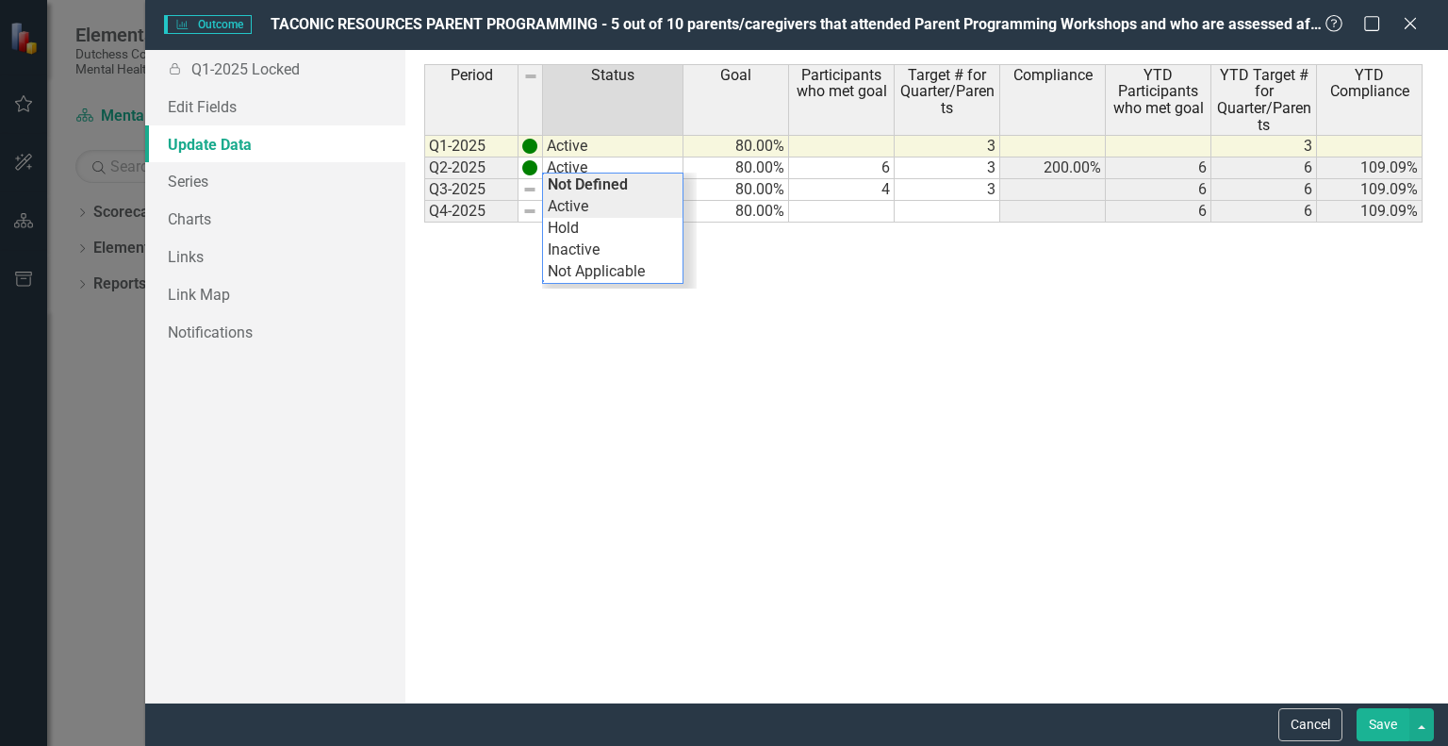
type textarea "Active"
click at [606, 202] on div "Period Status Goal Participants who met goal Target # for Quarter/Parents Compl…" at bounding box center [926, 376] width 1004 height 624
click at [792, 341] on div "Period Status Goal Participants who met goal Target # for Quarter/Parents Compl…" at bounding box center [926, 376] width 1004 height 624
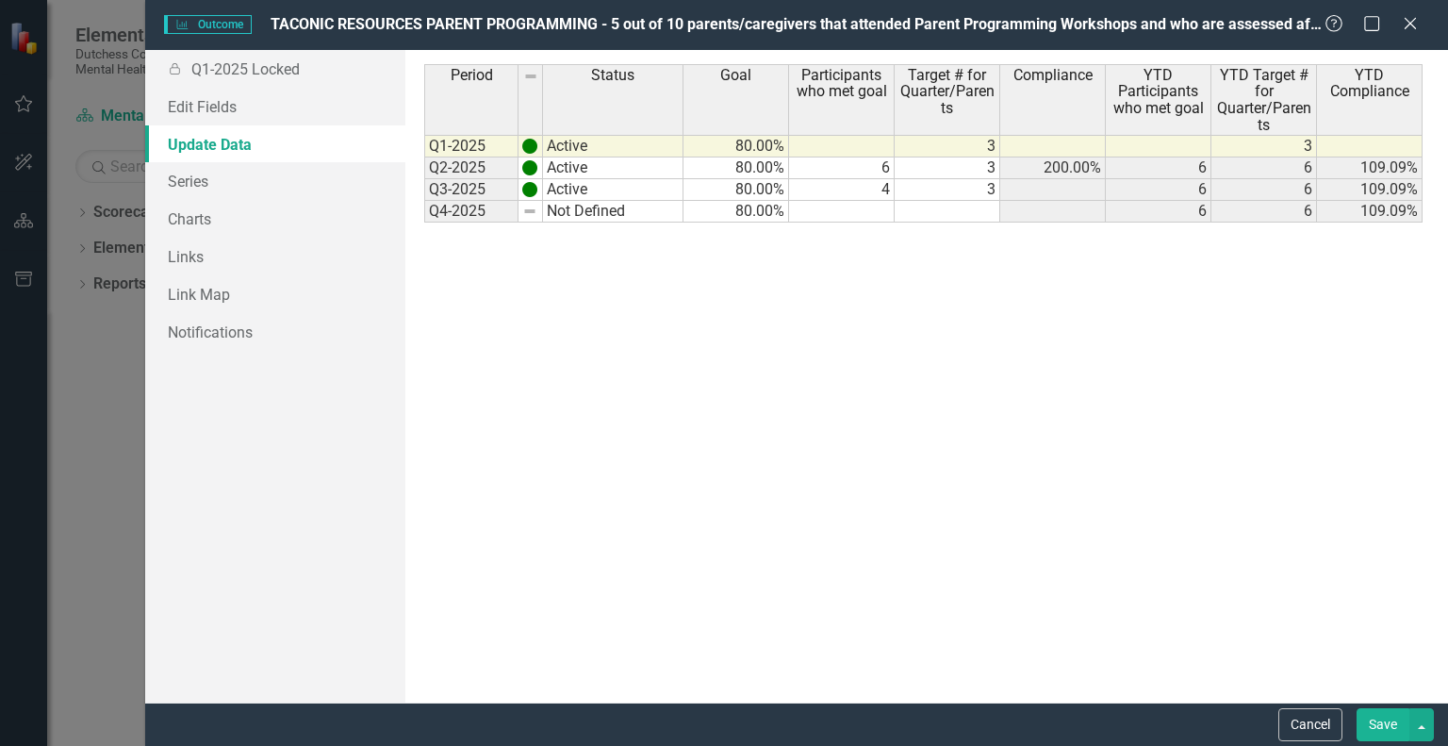
click at [1388, 720] on button "Save" at bounding box center [1383, 724] width 53 height 33
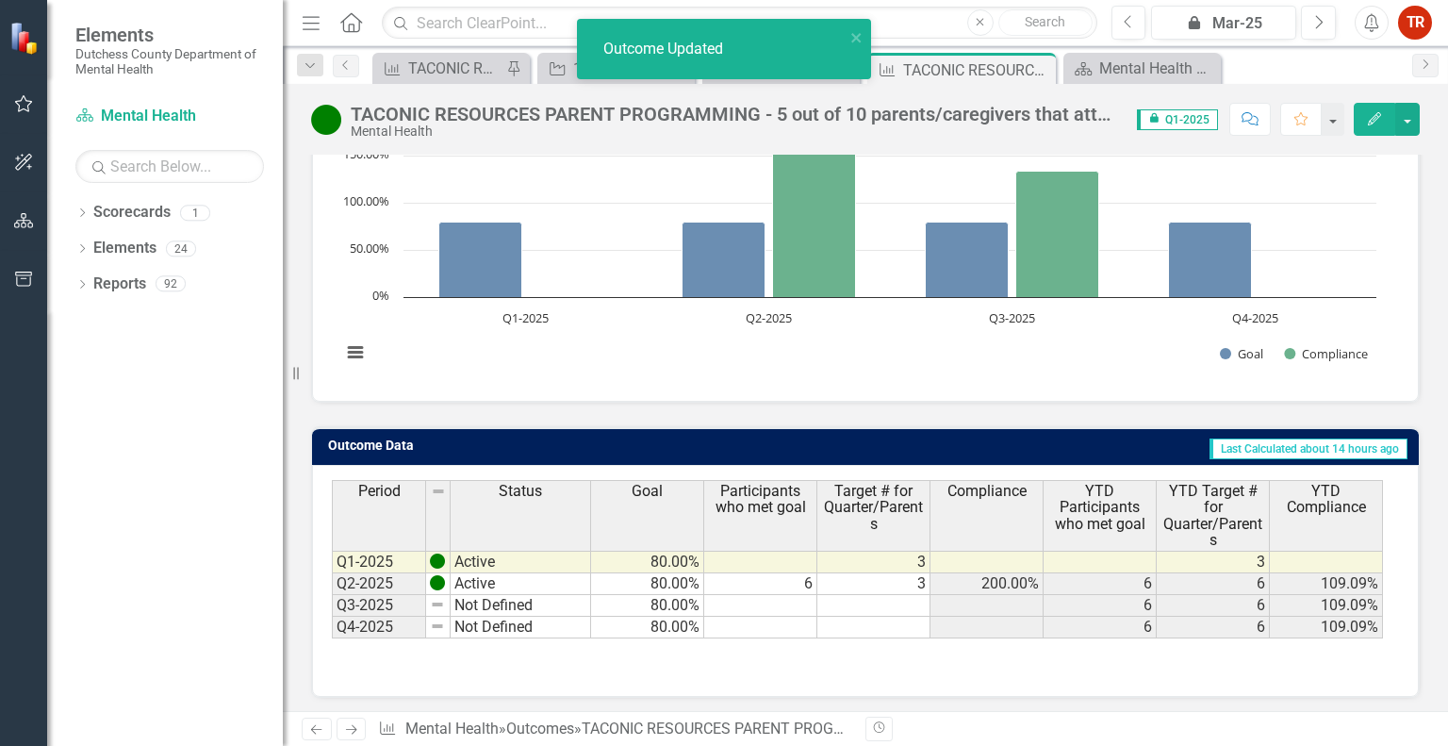
scroll to position [83, 0]
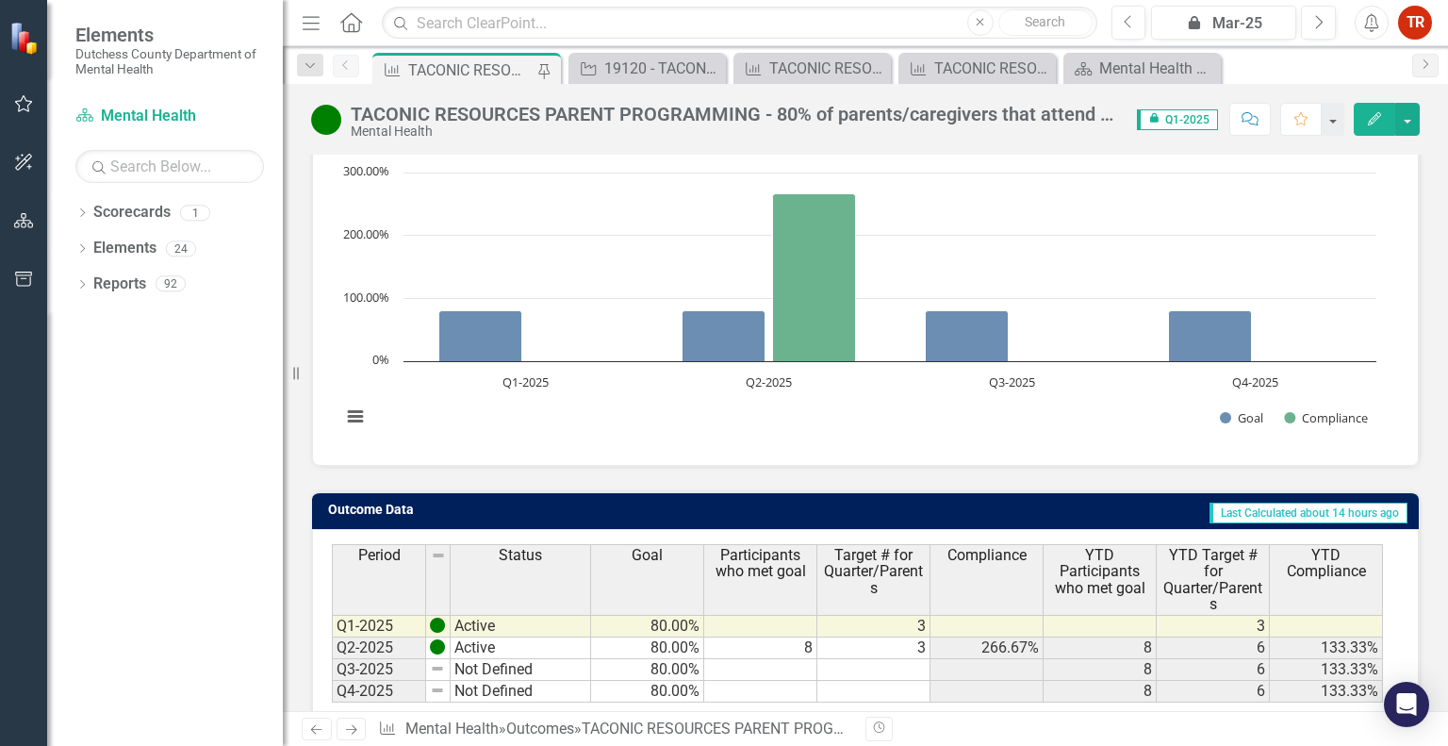
scroll to position [272, 0]
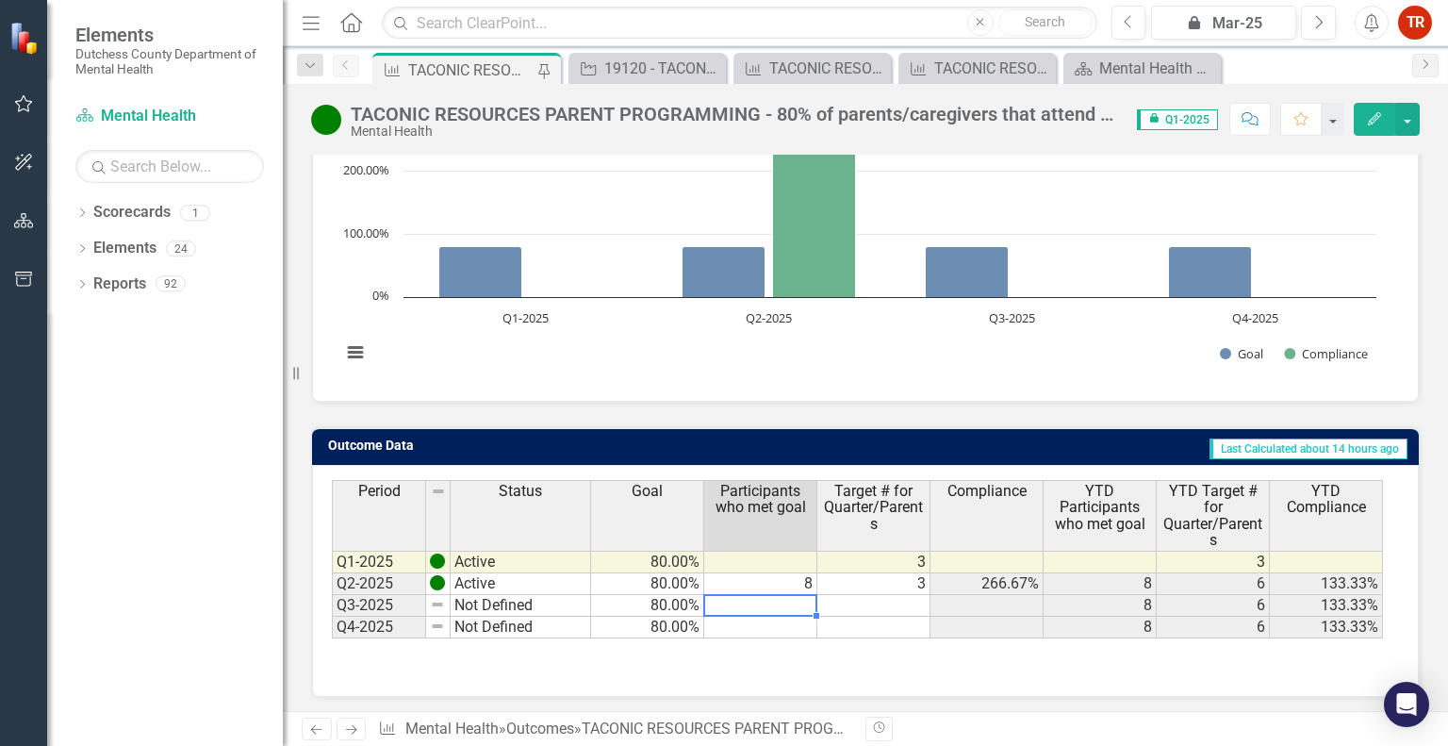
click at [790, 596] on td at bounding box center [760, 606] width 113 height 22
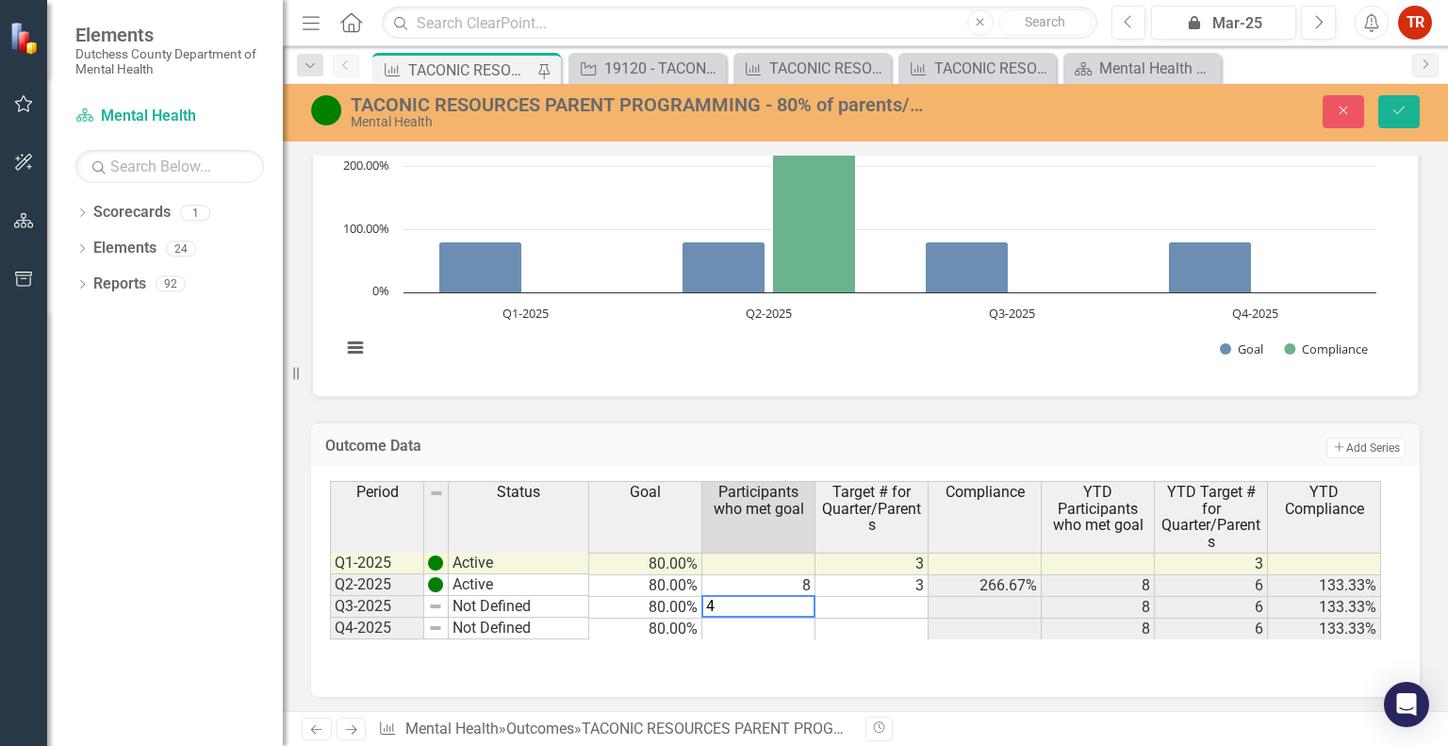
scroll to position [279, 0]
type textarea "4"
click at [866, 601] on td at bounding box center [872, 607] width 113 height 22
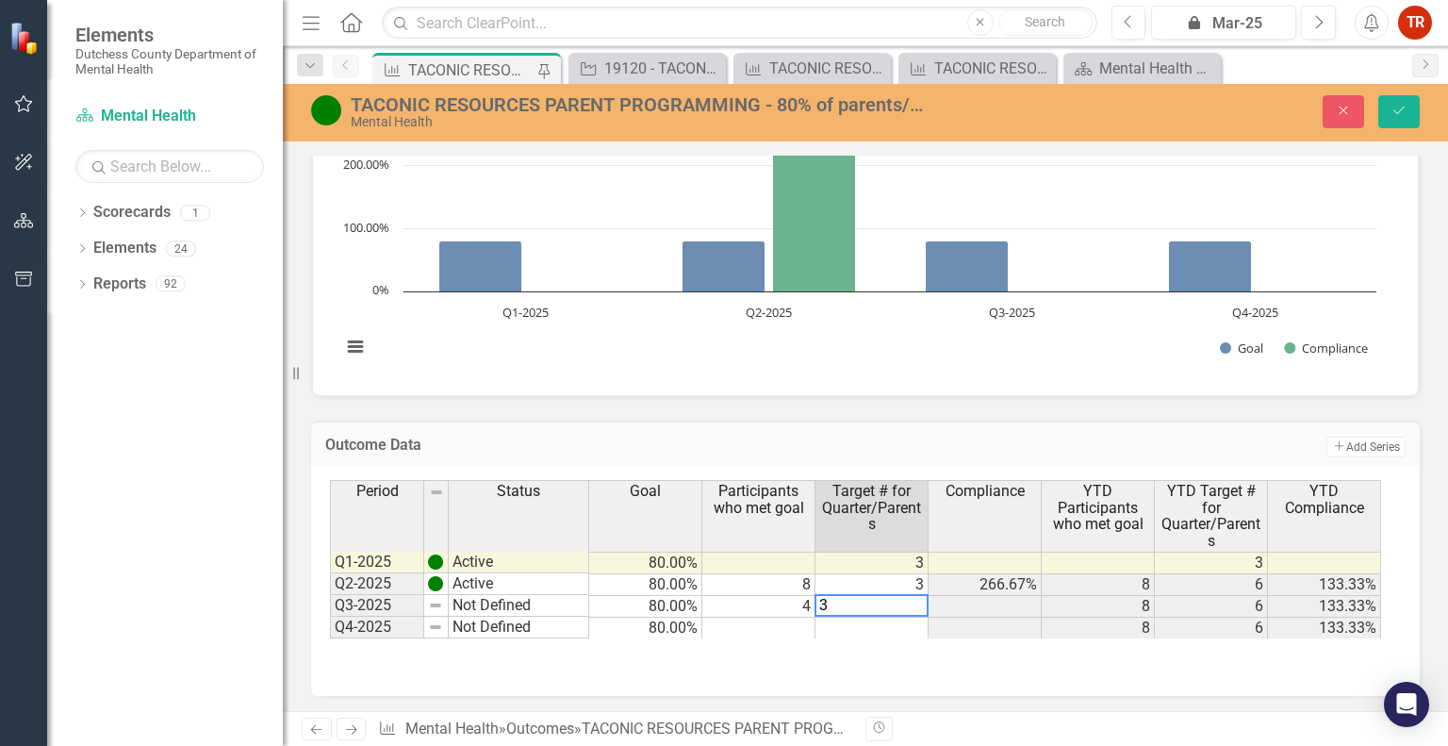
type textarea "3"
click at [483, 595] on td "Not Defined" at bounding box center [519, 606] width 140 height 22
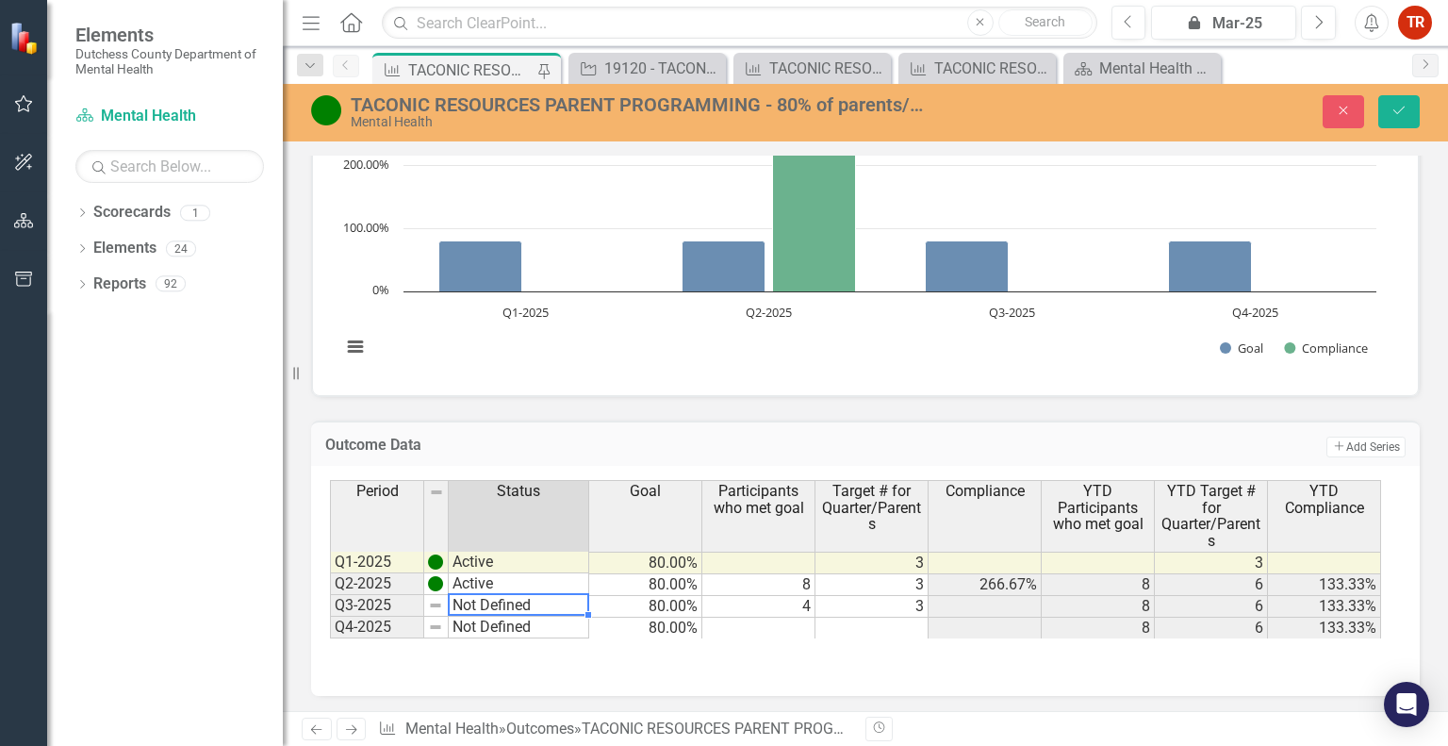
click at [483, 595] on td "Not Defined" at bounding box center [519, 606] width 140 height 22
type textarea "Not Defined"
click at [490, 595] on textarea "Not Defined" at bounding box center [518, 604] width 141 height 23
click at [766, 452] on td "Outcome Data" at bounding box center [620, 447] width 591 height 25
click at [1339, 93] on div "TACONIC RESOURCES PARENT PROGRAMMING - 80% of parents/caregivers that attend a …" at bounding box center [865, 111] width 1165 height 36
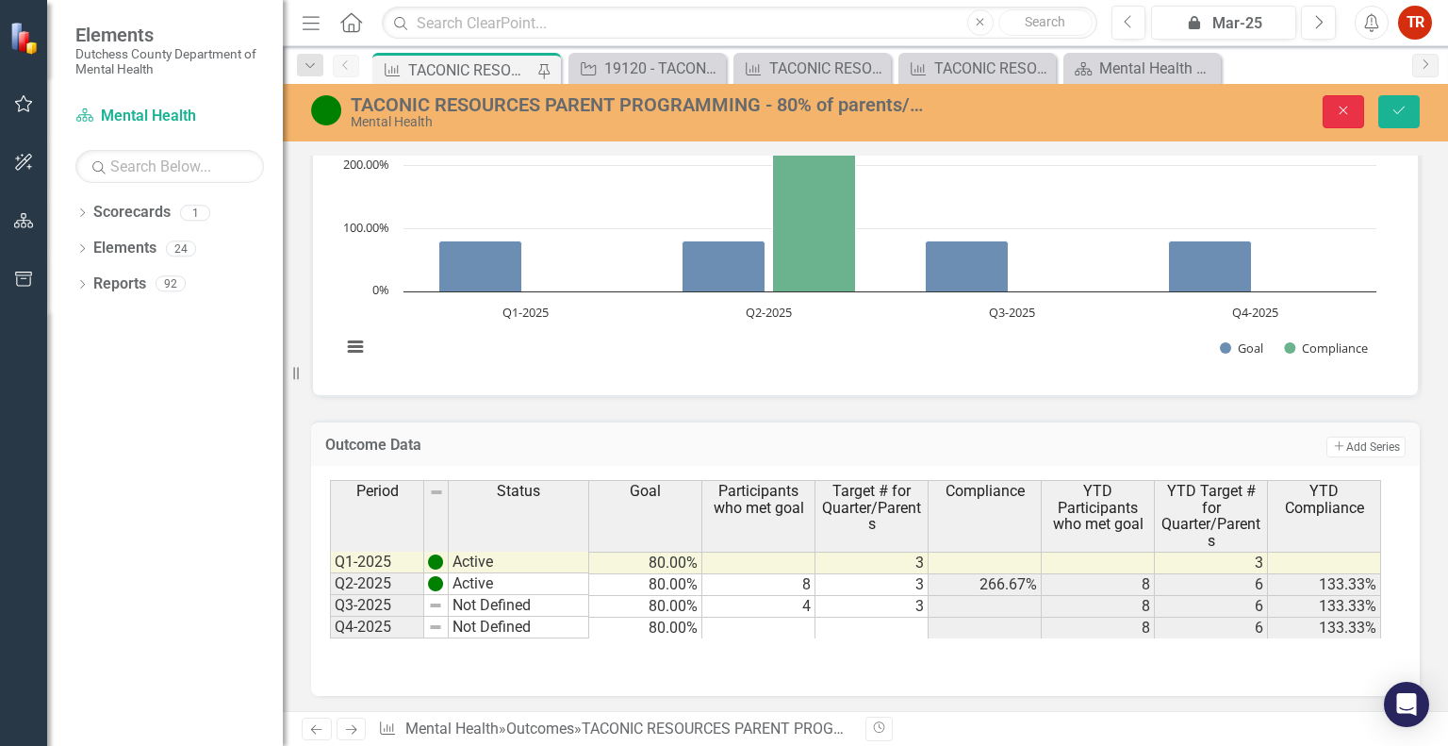
click at [1339, 105] on icon "Close" at bounding box center [1343, 110] width 17 height 13
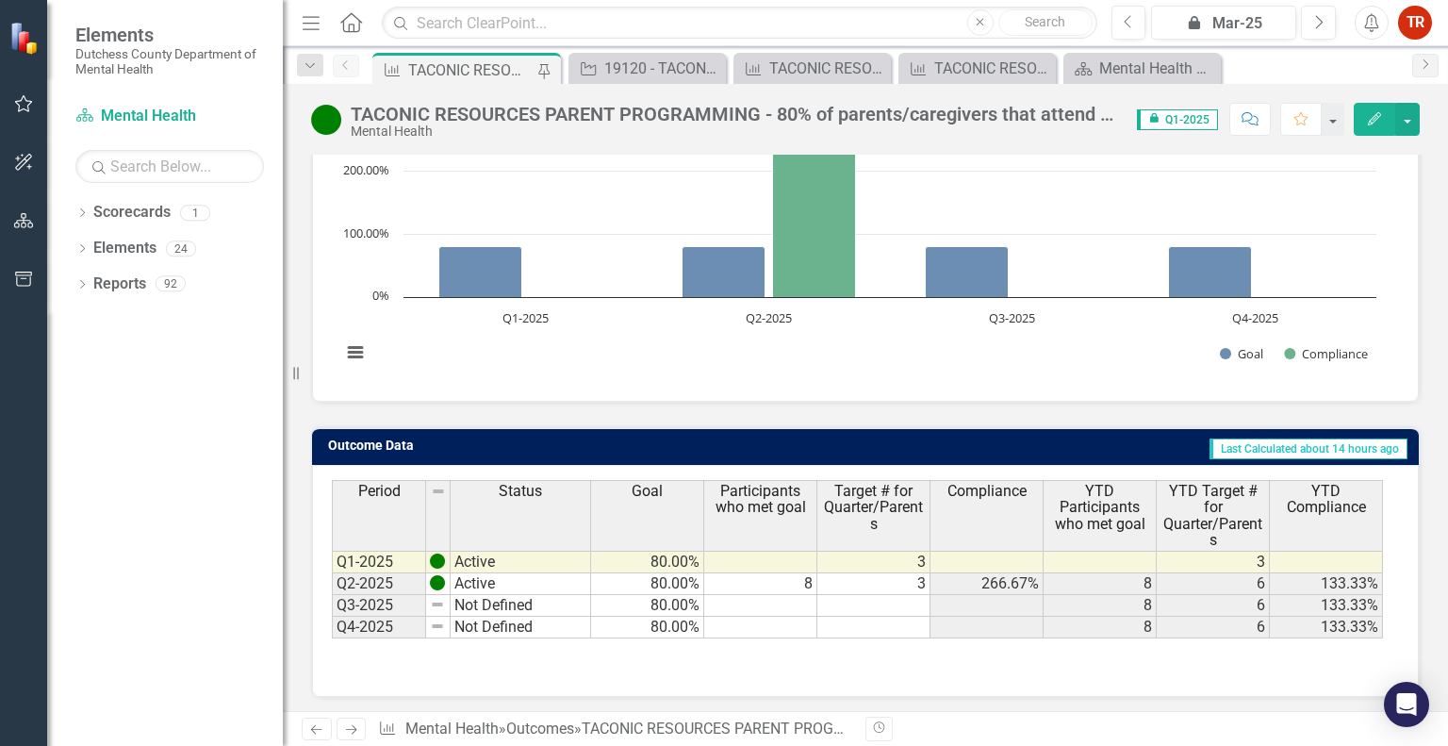
click at [1377, 121] on icon "Edit" at bounding box center [1374, 118] width 17 height 13
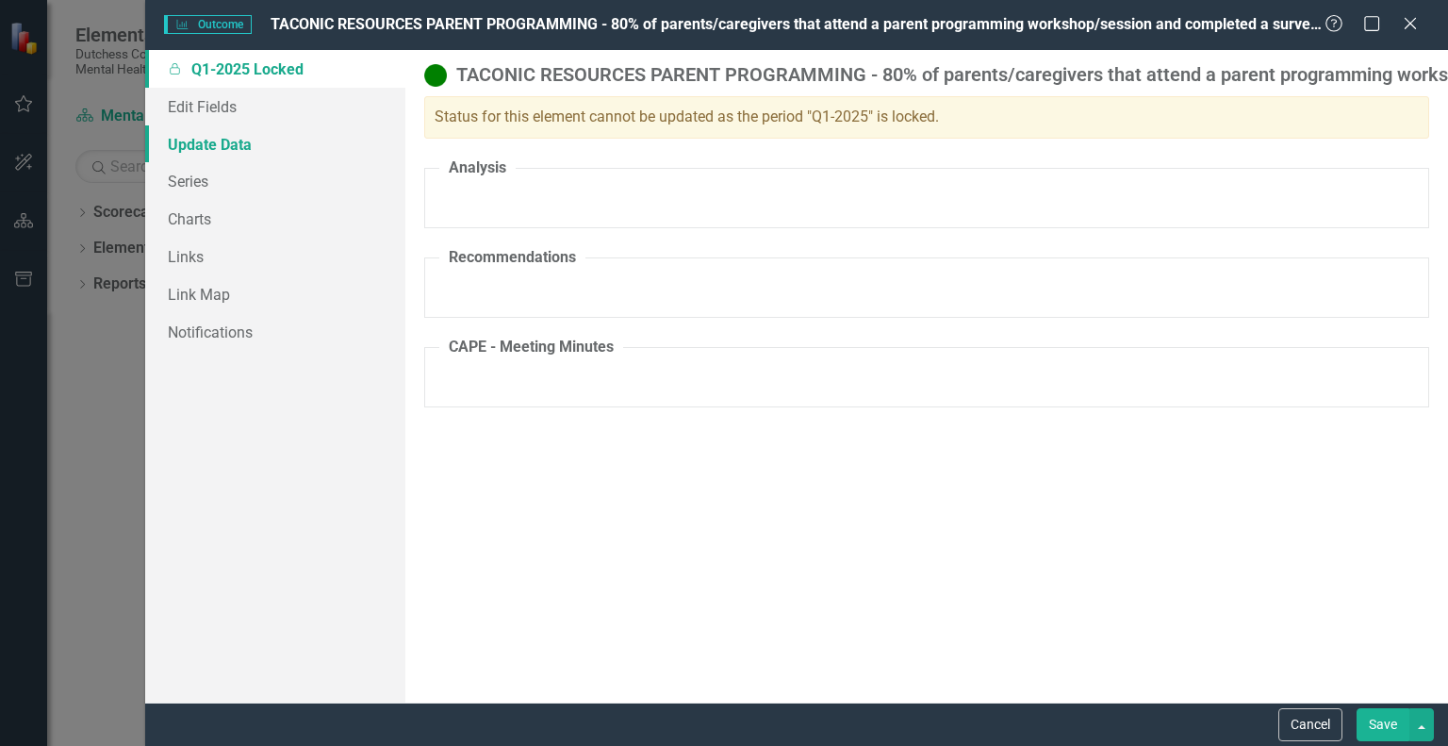
click at [193, 146] on link "Update Data" at bounding box center [275, 144] width 260 height 38
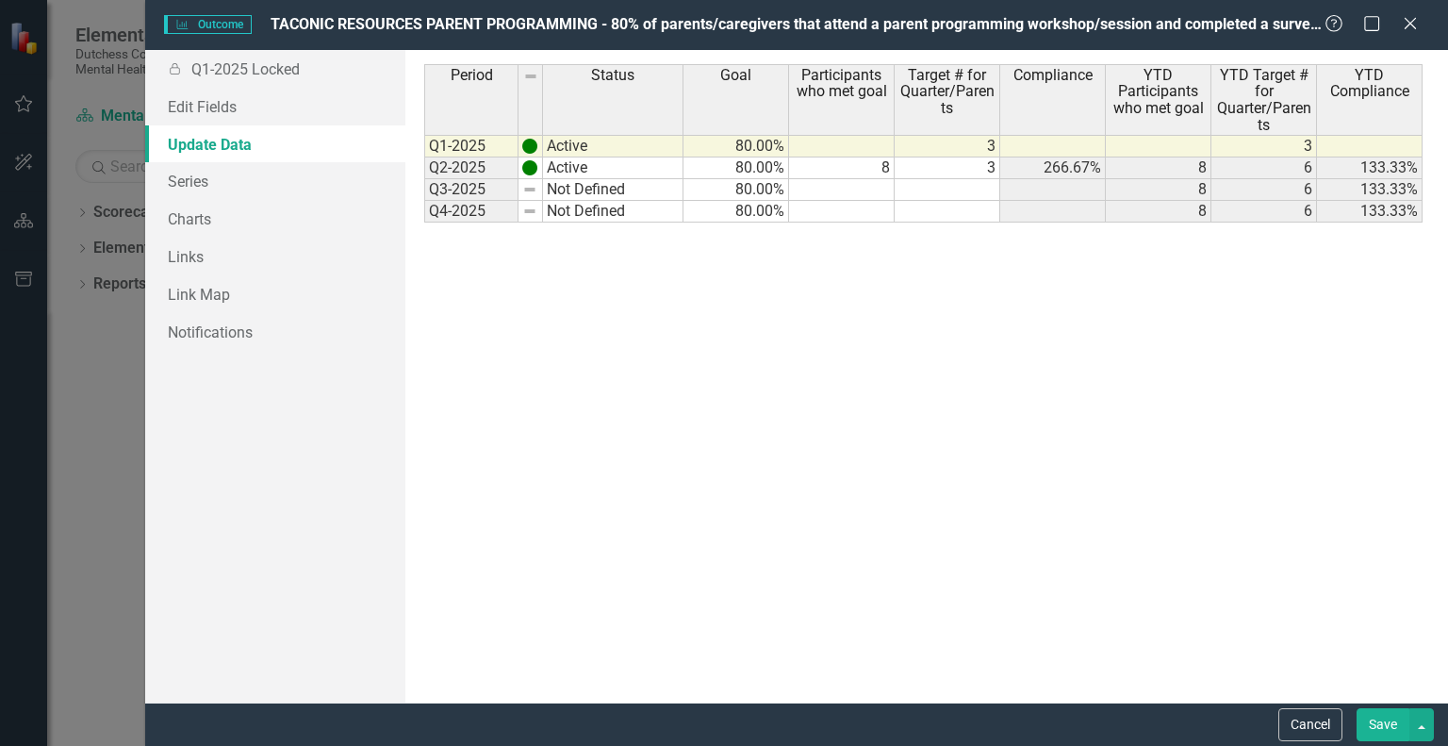
click at [866, 182] on td at bounding box center [842, 190] width 106 height 22
type textarea "4"
click at [997, 182] on td at bounding box center [948, 190] width 106 height 22
click at [695, 184] on td "80.00%" at bounding box center [737, 190] width 106 height 22
type textarea "80"
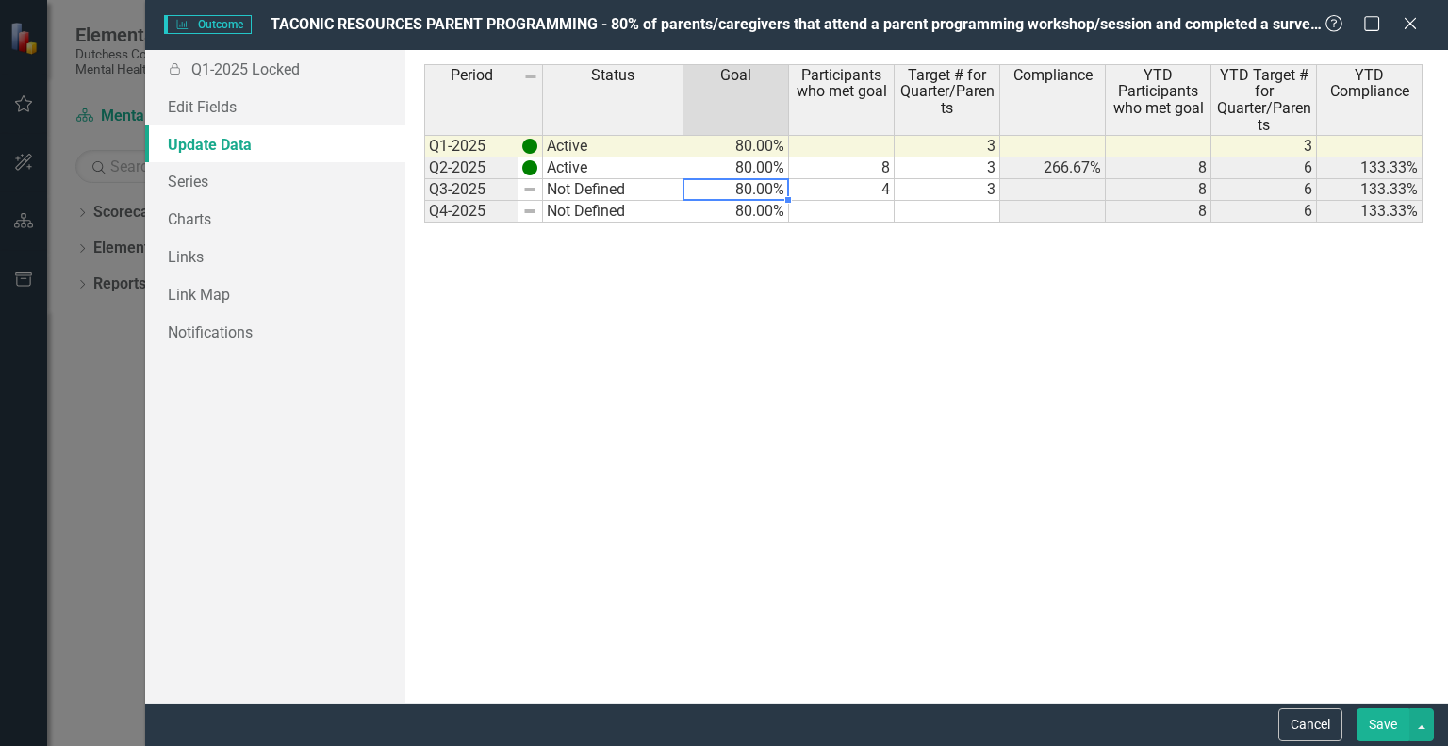
click at [631, 186] on td "Not Defined" at bounding box center [613, 190] width 140 height 22
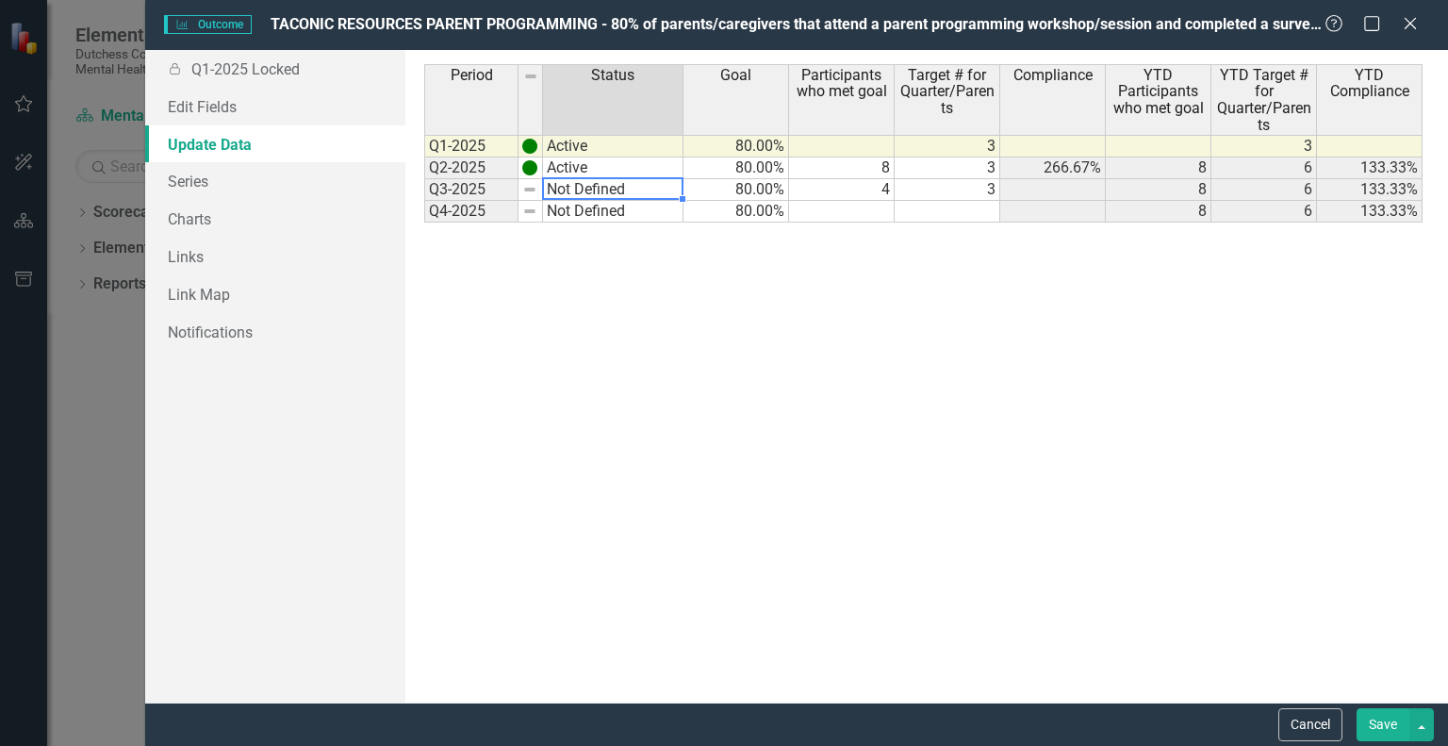
click at [570, 188] on td "Not Defined" at bounding box center [613, 190] width 140 height 22
type textarea "Active"
click at [576, 213] on div "Period Status Goal Participants who met goal Target # for Quarter/Parents Compl…" at bounding box center [926, 376] width 1004 height 624
click at [588, 340] on div "Period Status Q1-2025 Active Q2-2025 Active Q3-2025 Active Q4-2025 Not Defined" at bounding box center [555, 376] width 262 height 624
click at [1390, 731] on button "Save" at bounding box center [1383, 724] width 53 height 33
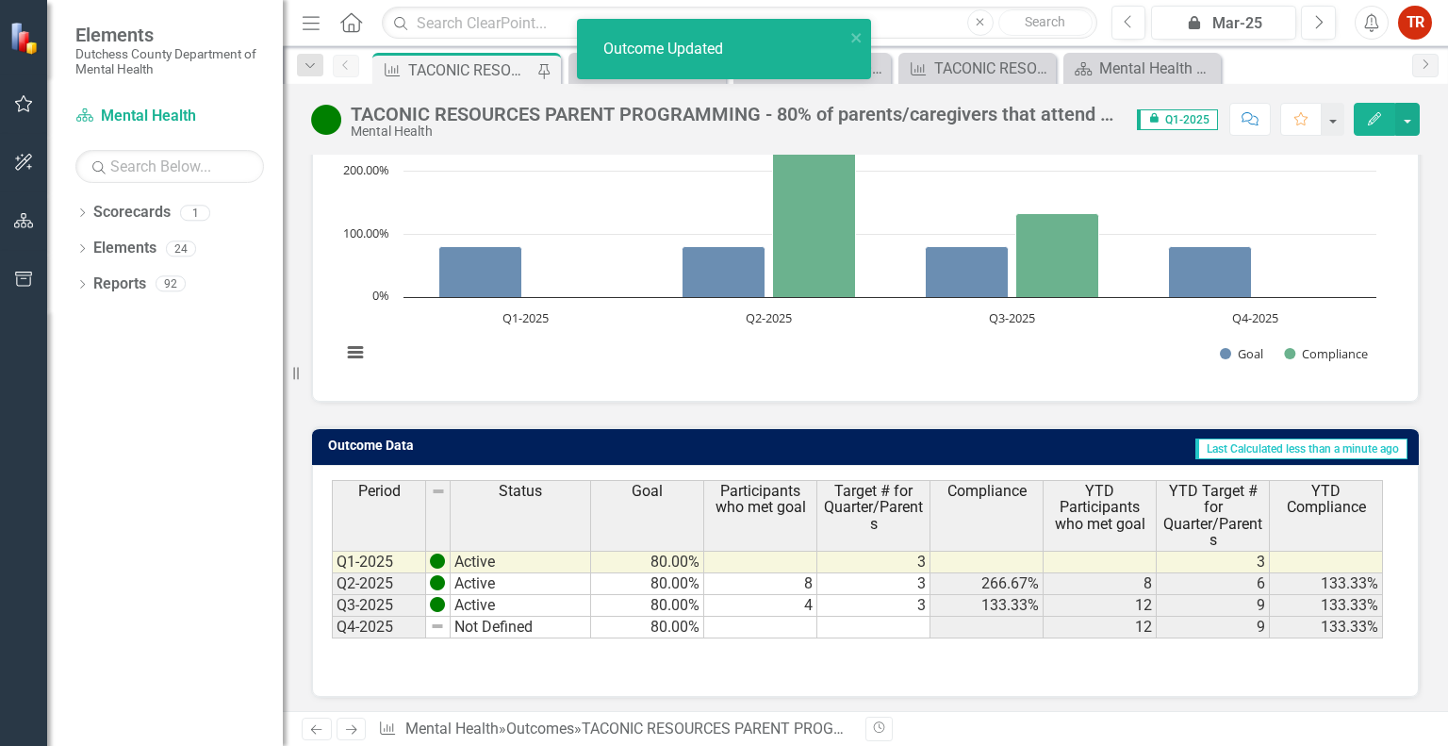
click at [928, 378] on rect "Interactive chart" at bounding box center [859, 240] width 1054 height 283
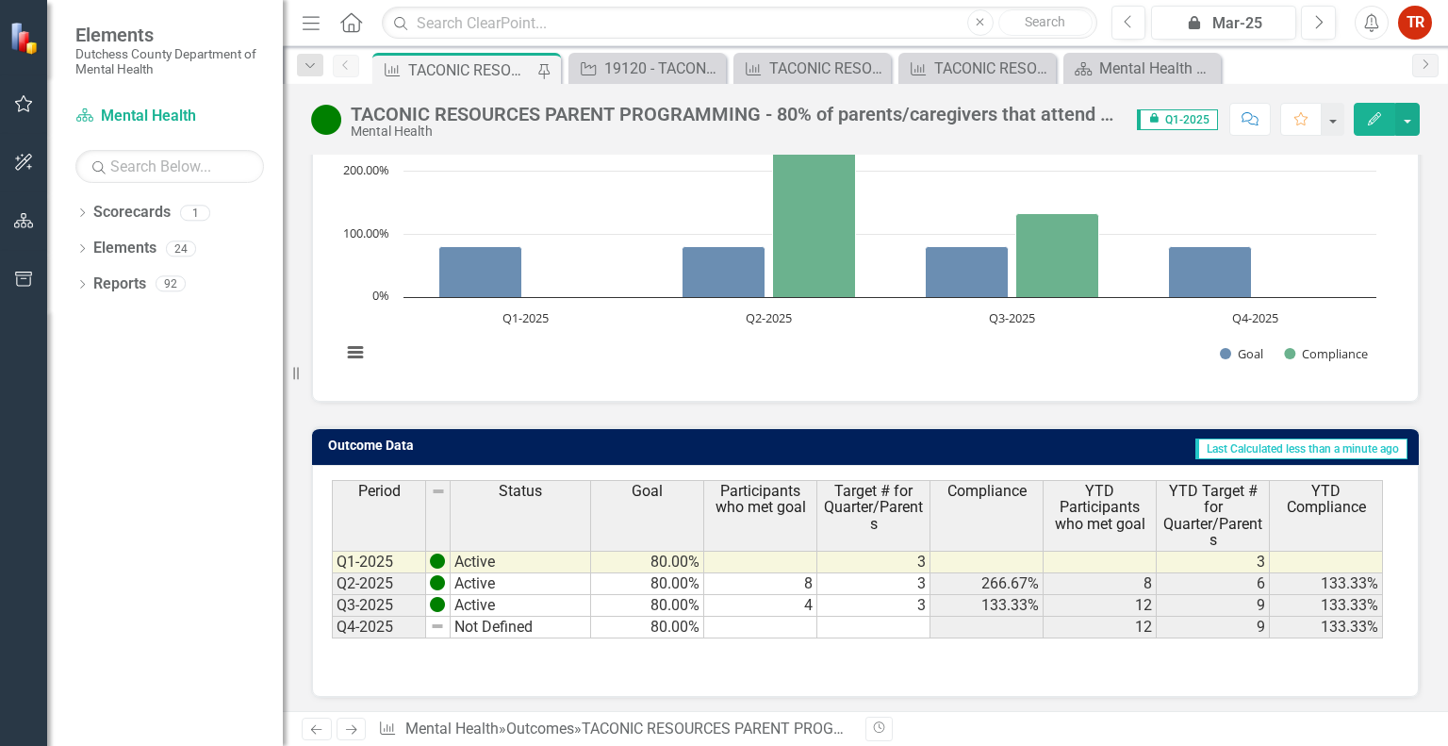
click at [1148, 690] on div "Period Status Goal Participants who met goal Target # for Quarter/Parents Compl…" at bounding box center [865, 581] width 1107 height 232
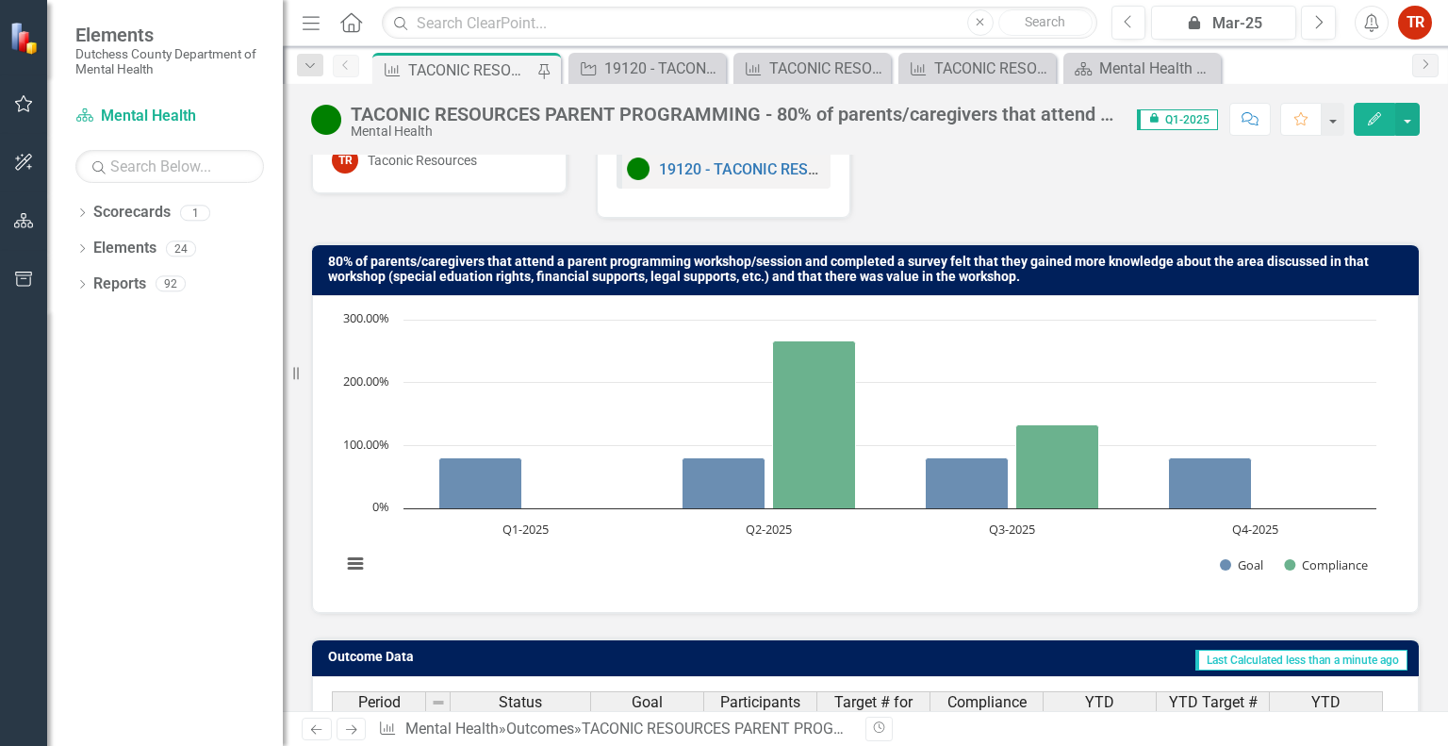
scroll to position [0, 0]
